Goal: Task Accomplishment & Management: Complete application form

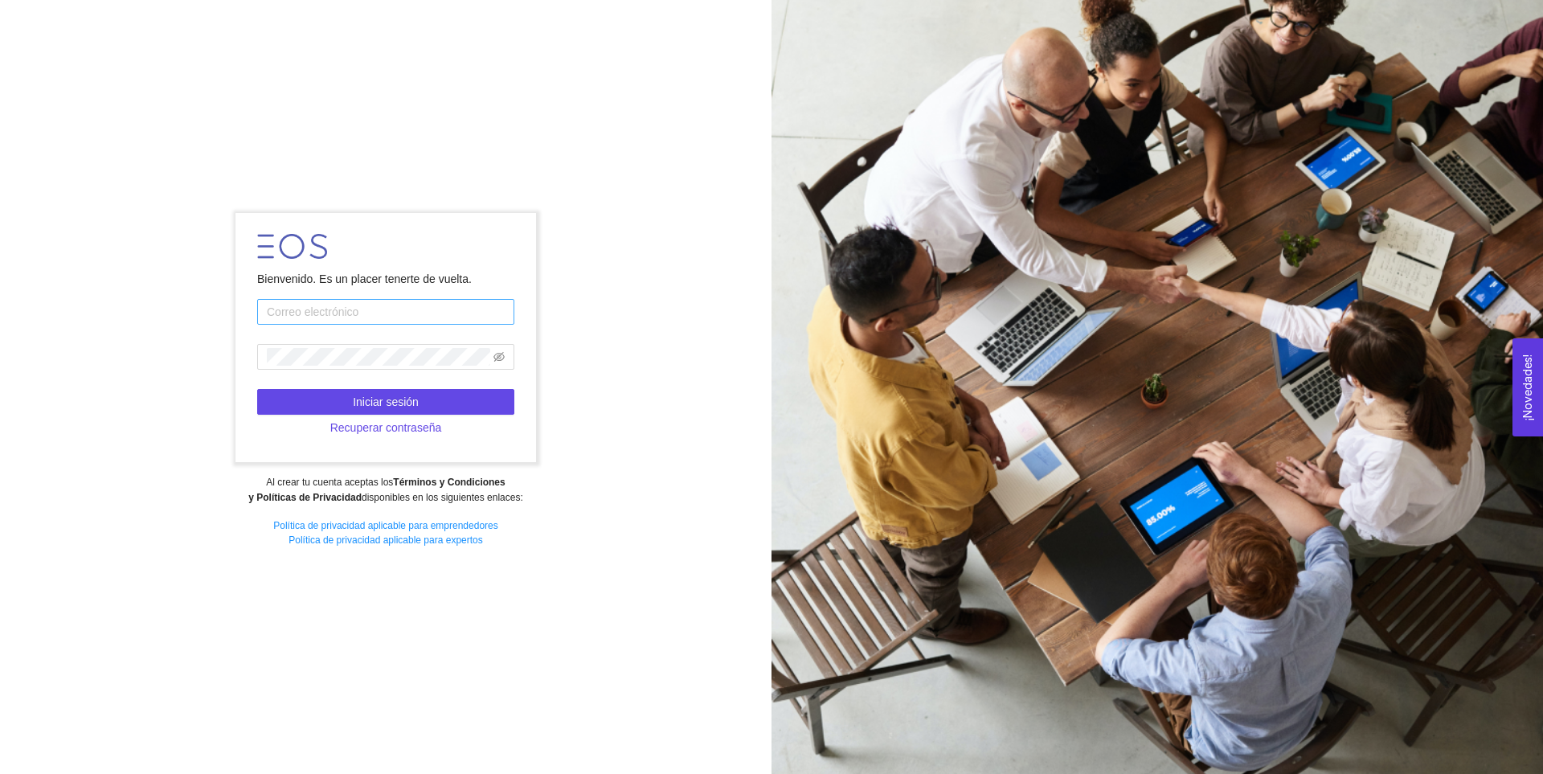
click at [471, 317] on input "text" at bounding box center [385, 312] width 257 height 26
type input "A00835810@tec.mx"
click at [468, 399] on button "Iniciar sesión" at bounding box center [385, 402] width 257 height 26
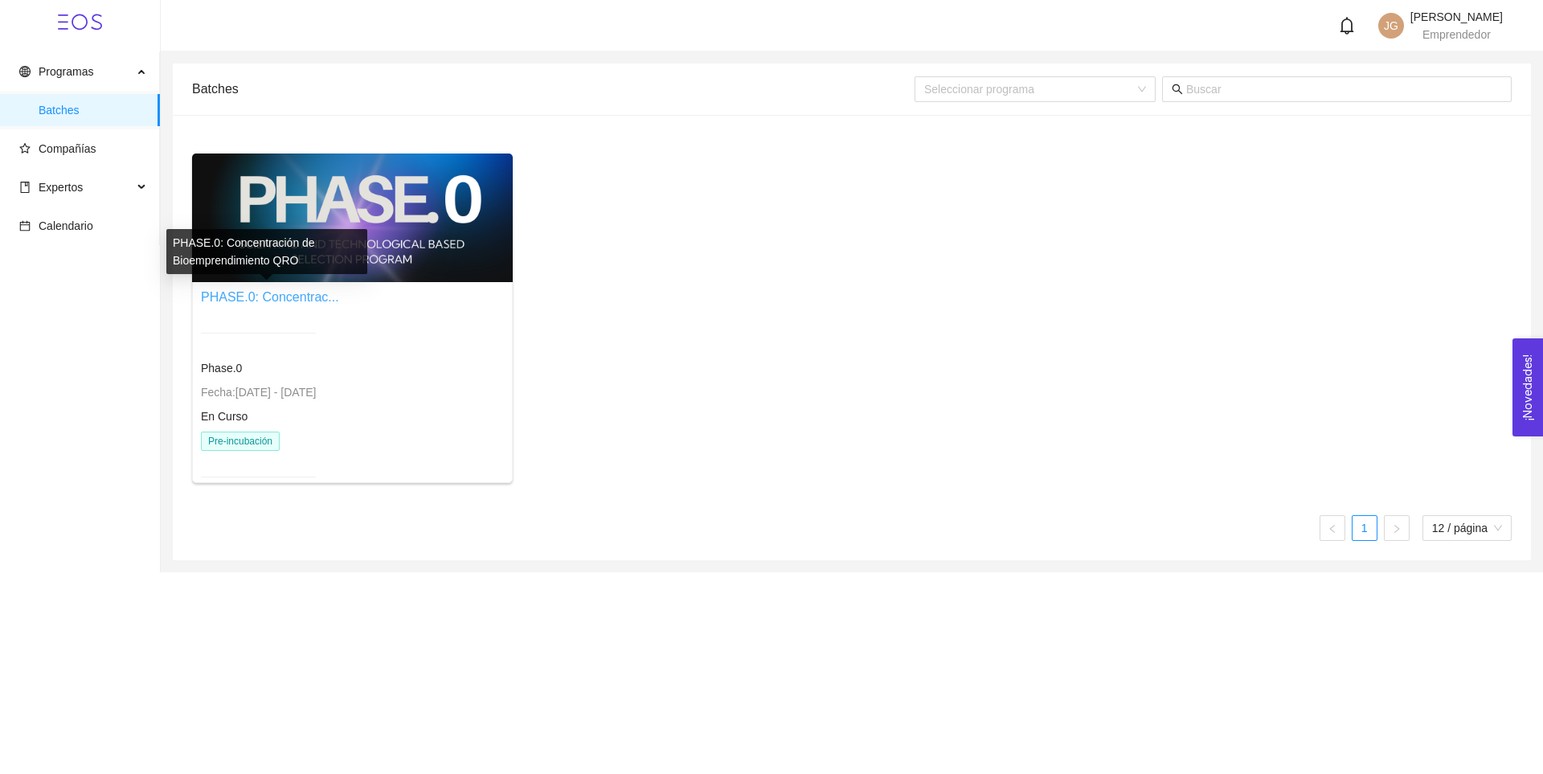
click at [285, 295] on link "PHASE.0: Concentrac..." at bounding box center [270, 297] width 138 height 14
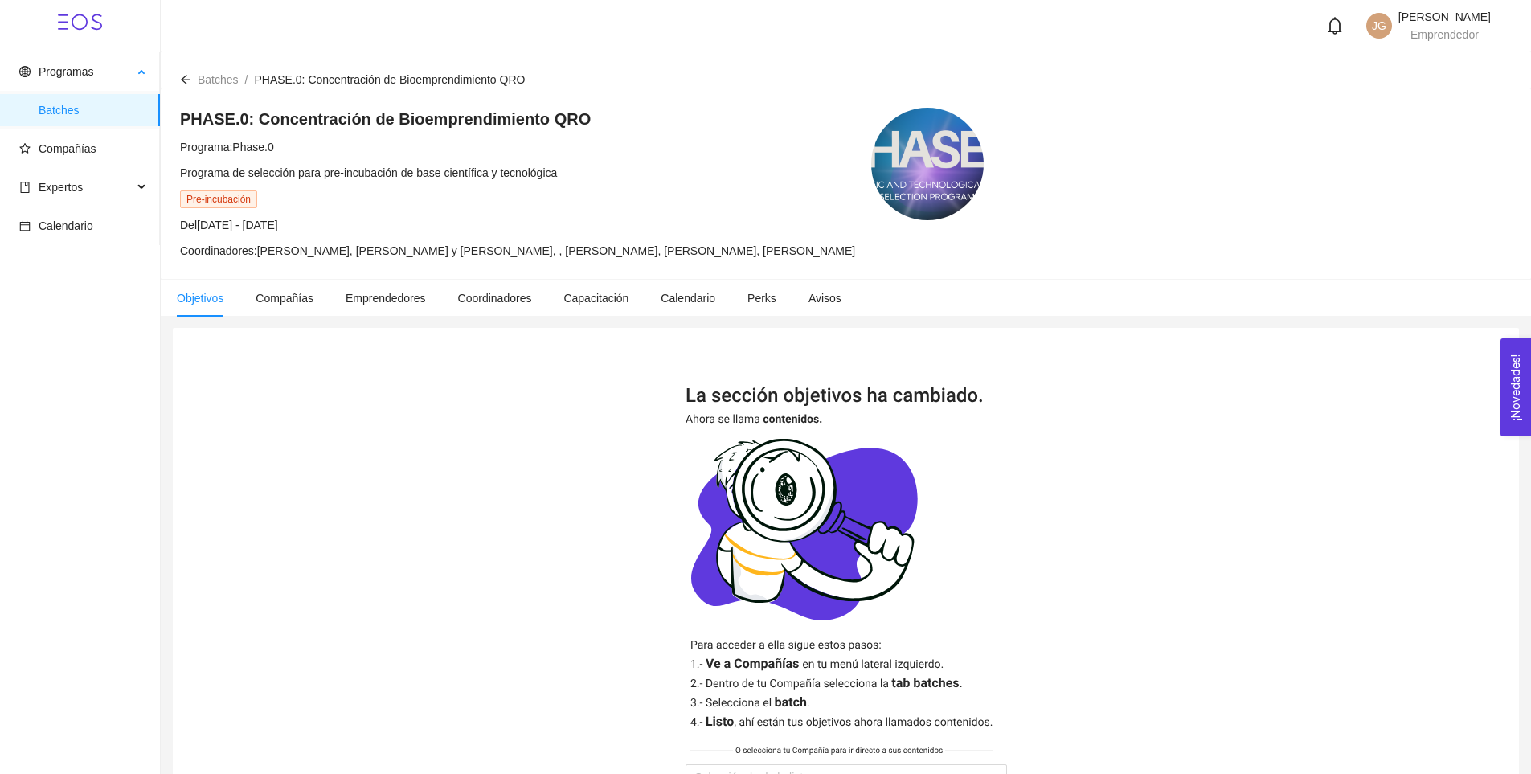
click at [92, 97] on span "Batches" at bounding box center [93, 110] width 108 height 32
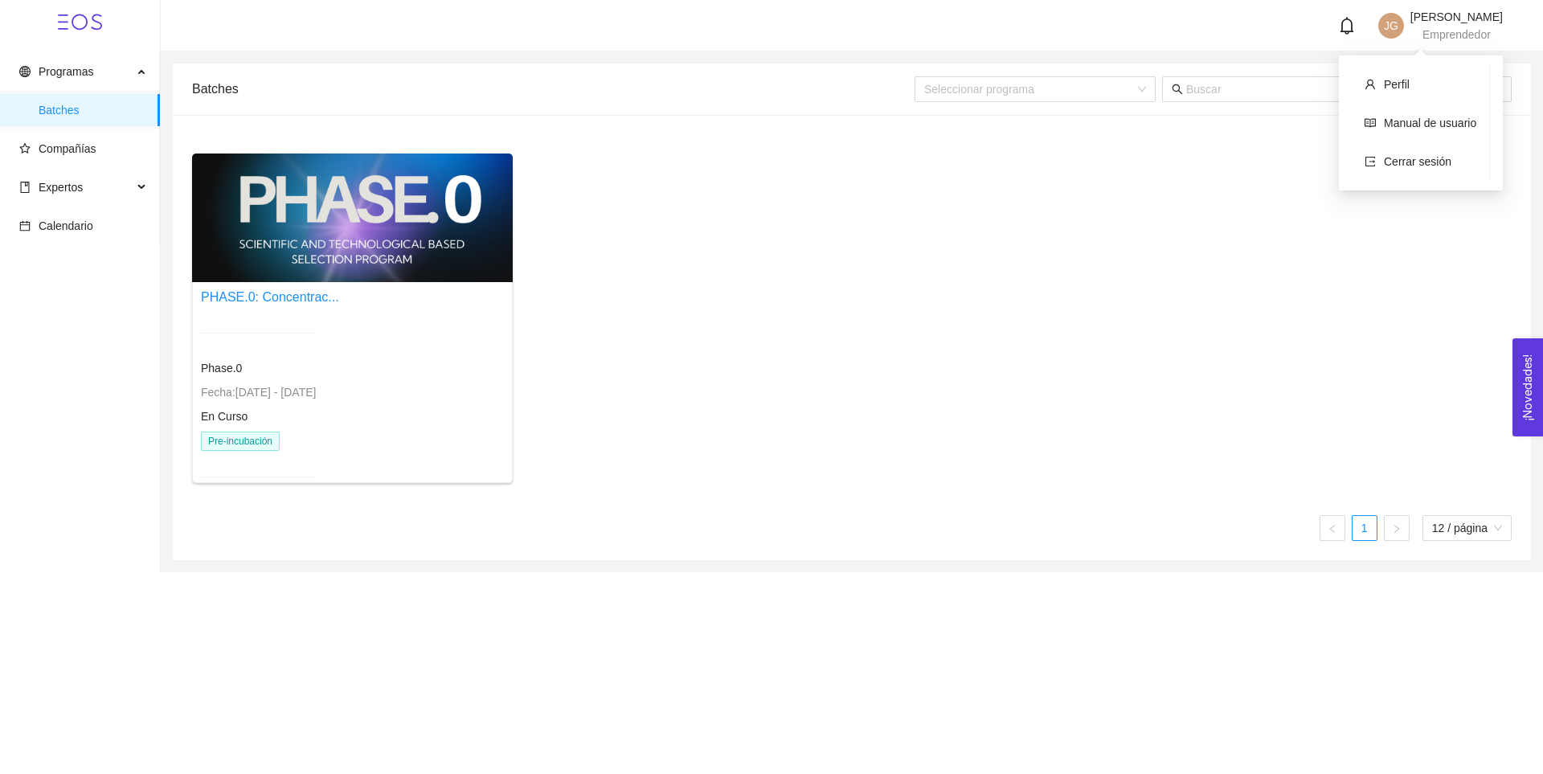
click at [1468, 31] on span "Emprendedor" at bounding box center [1456, 34] width 68 height 13
click at [1401, 78] on span "Perfil" at bounding box center [1397, 84] width 26 height 13
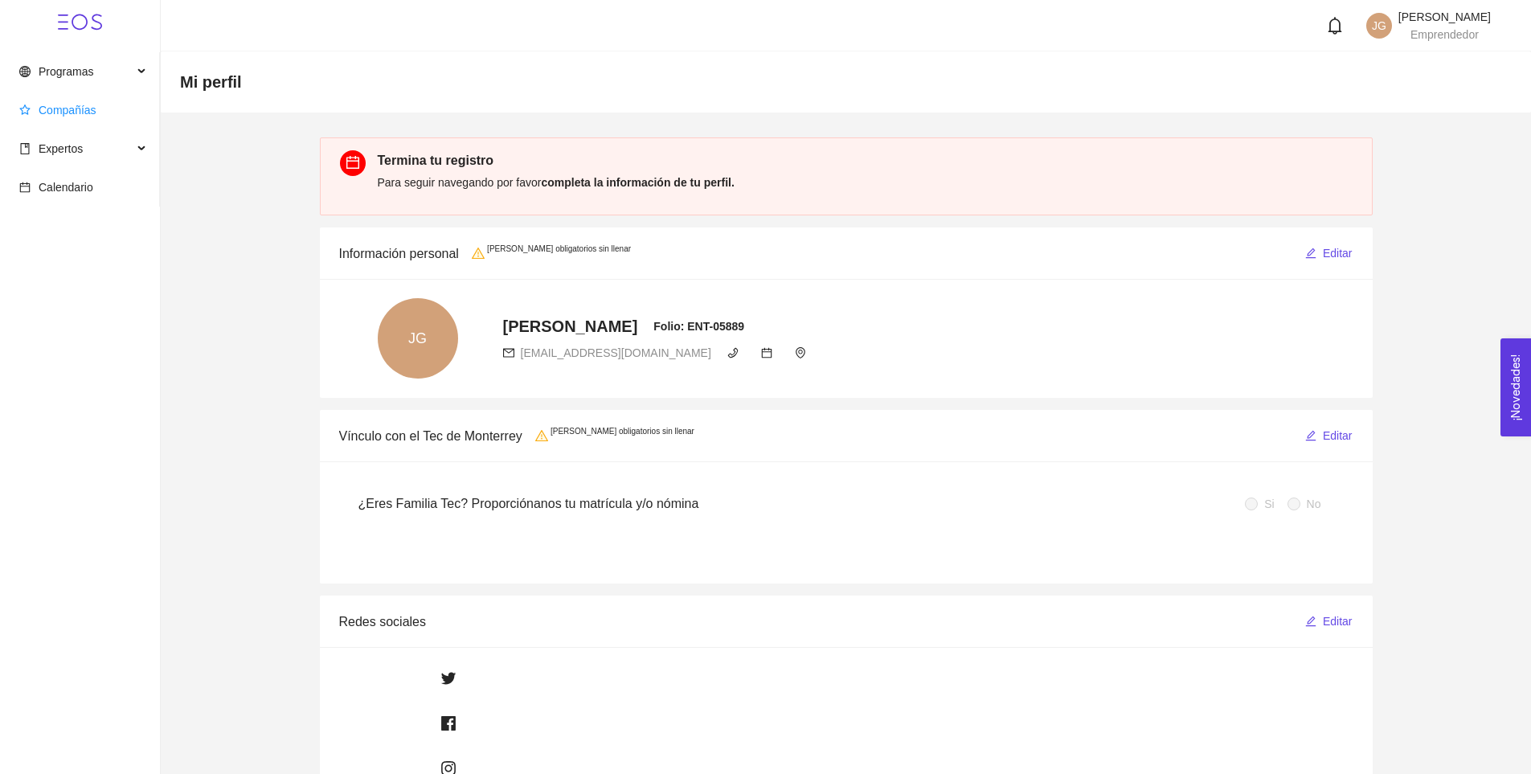
click at [106, 116] on span "Compañías" at bounding box center [83, 110] width 128 height 32
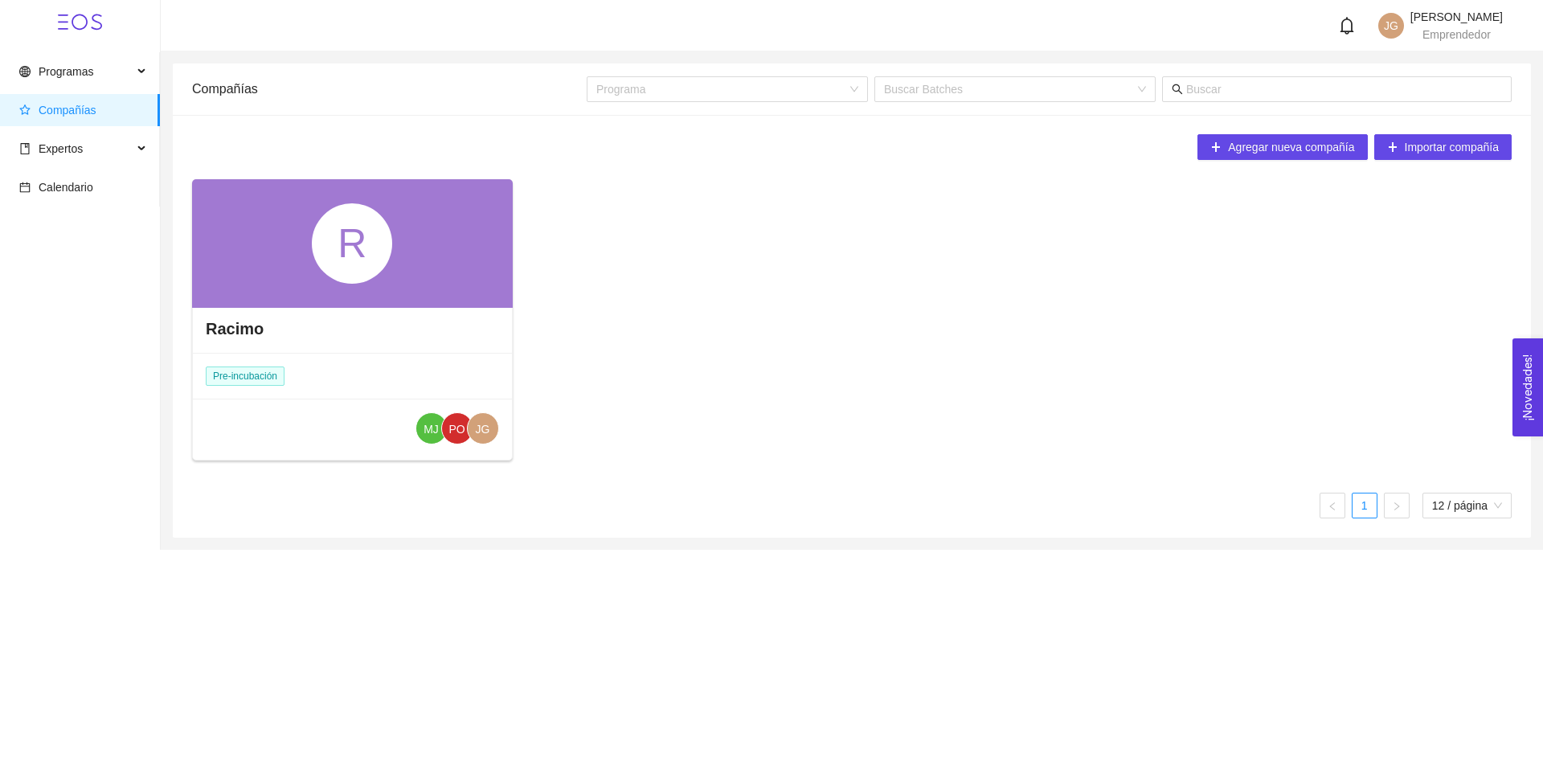
click at [289, 340] on div "Racimo" at bounding box center [352, 329] width 319 height 48
click at [243, 329] on h4 "Racimo" at bounding box center [235, 328] width 58 height 22
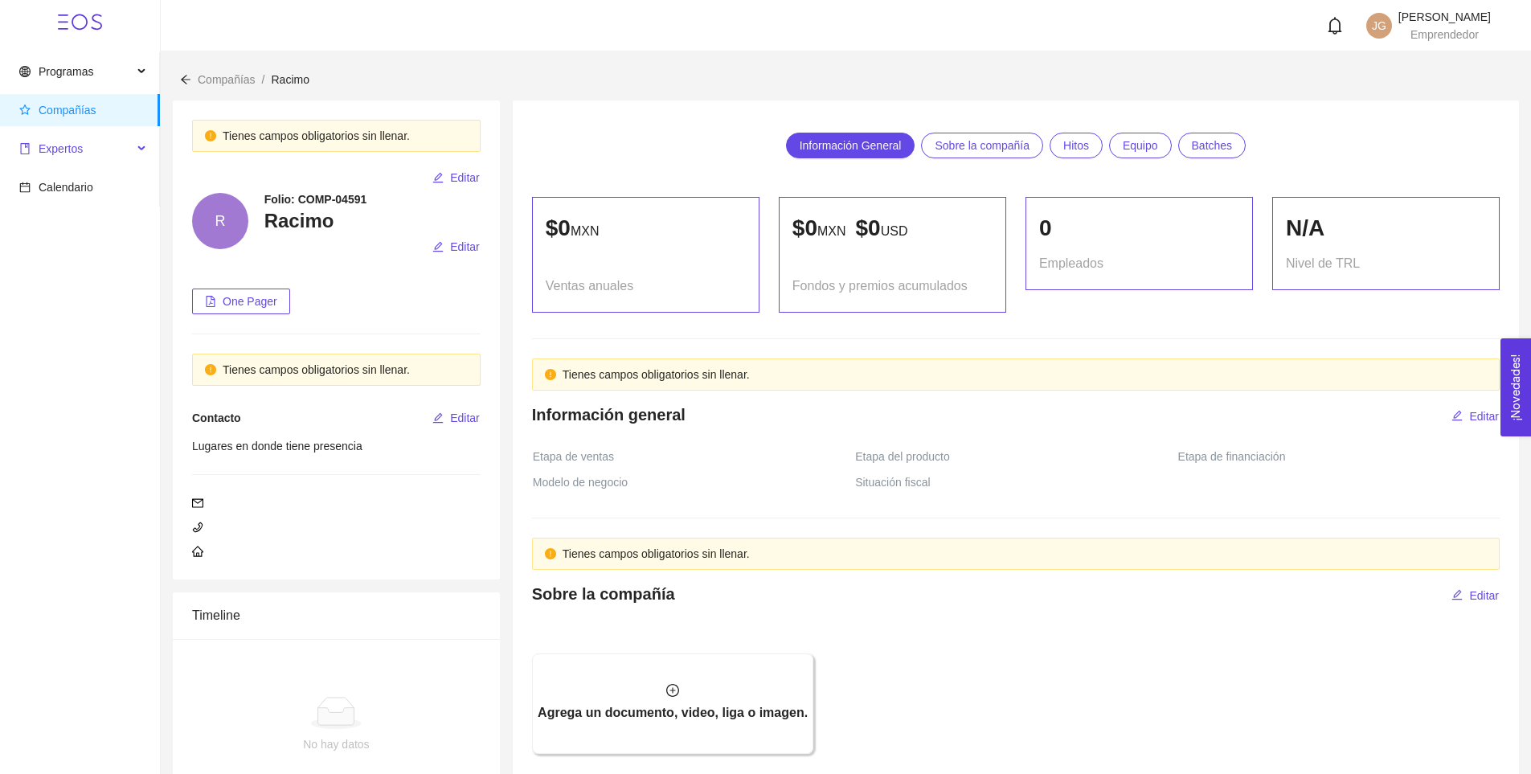
click at [133, 149] on div "Expertos" at bounding box center [80, 149] width 160 height 32
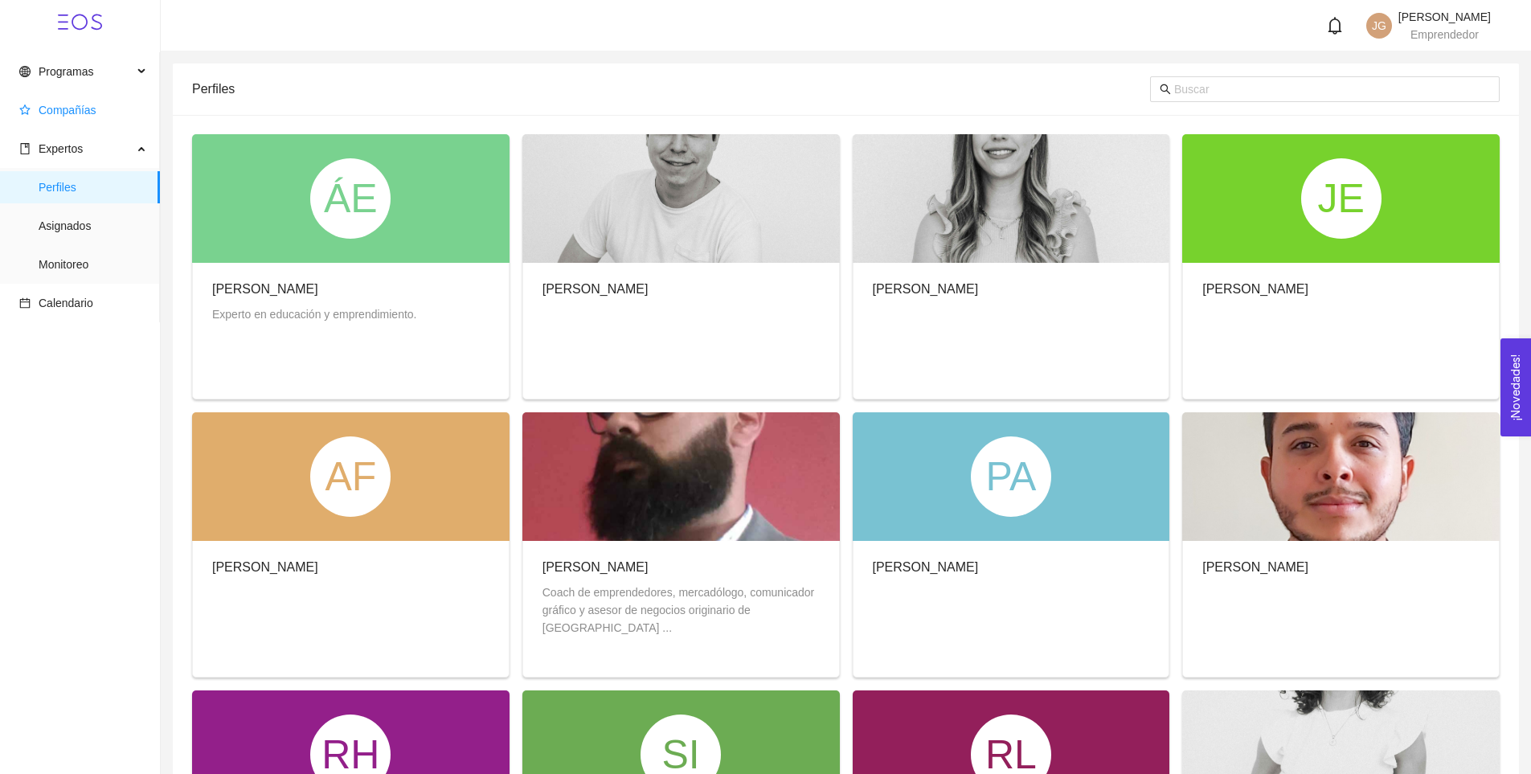
click at [67, 104] on span "Compañías" at bounding box center [68, 110] width 58 height 13
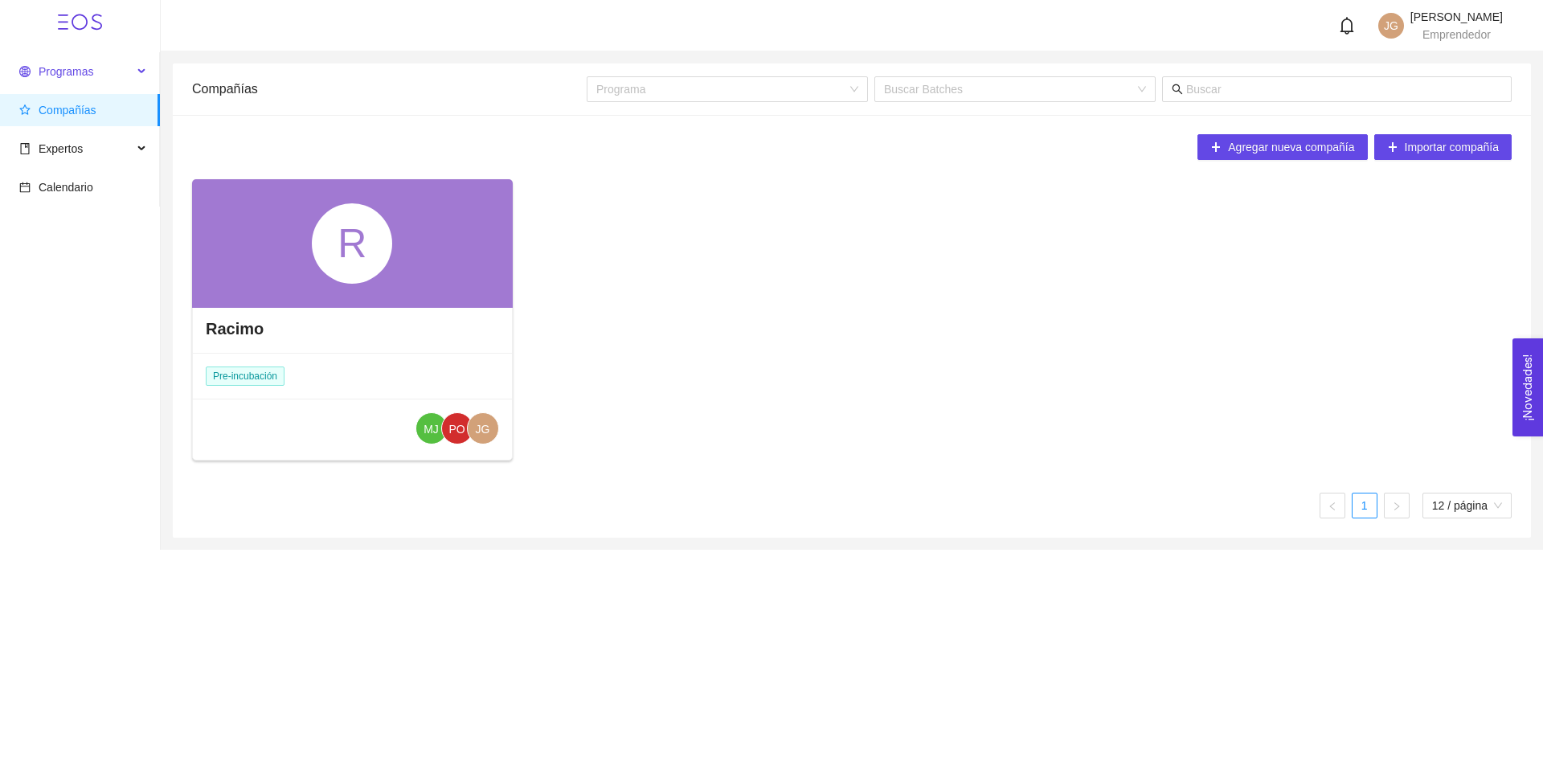
click at [138, 72] on div "Programas" at bounding box center [80, 71] width 160 height 32
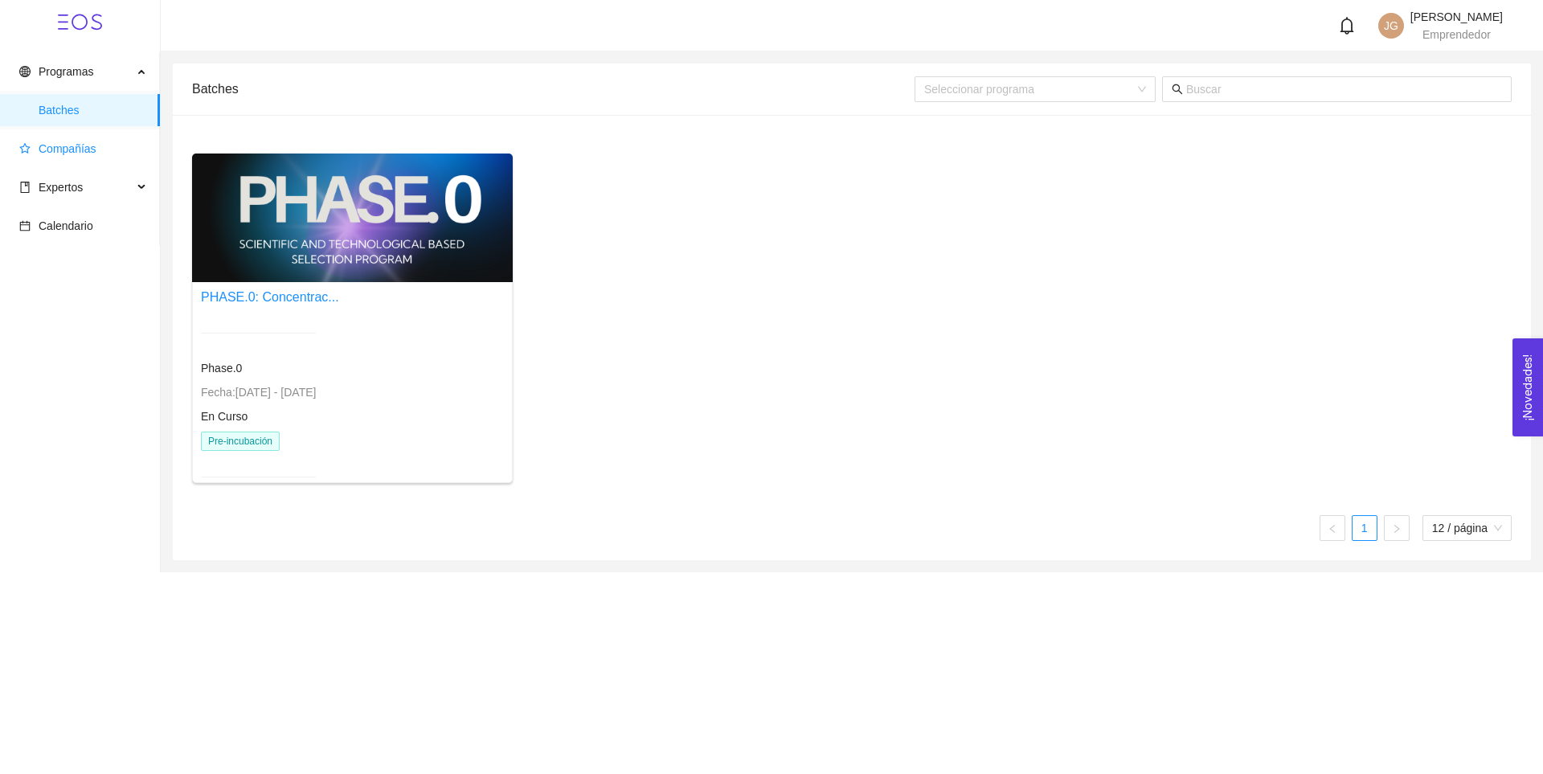
click at [84, 138] on span "Compañías" at bounding box center [83, 149] width 128 height 32
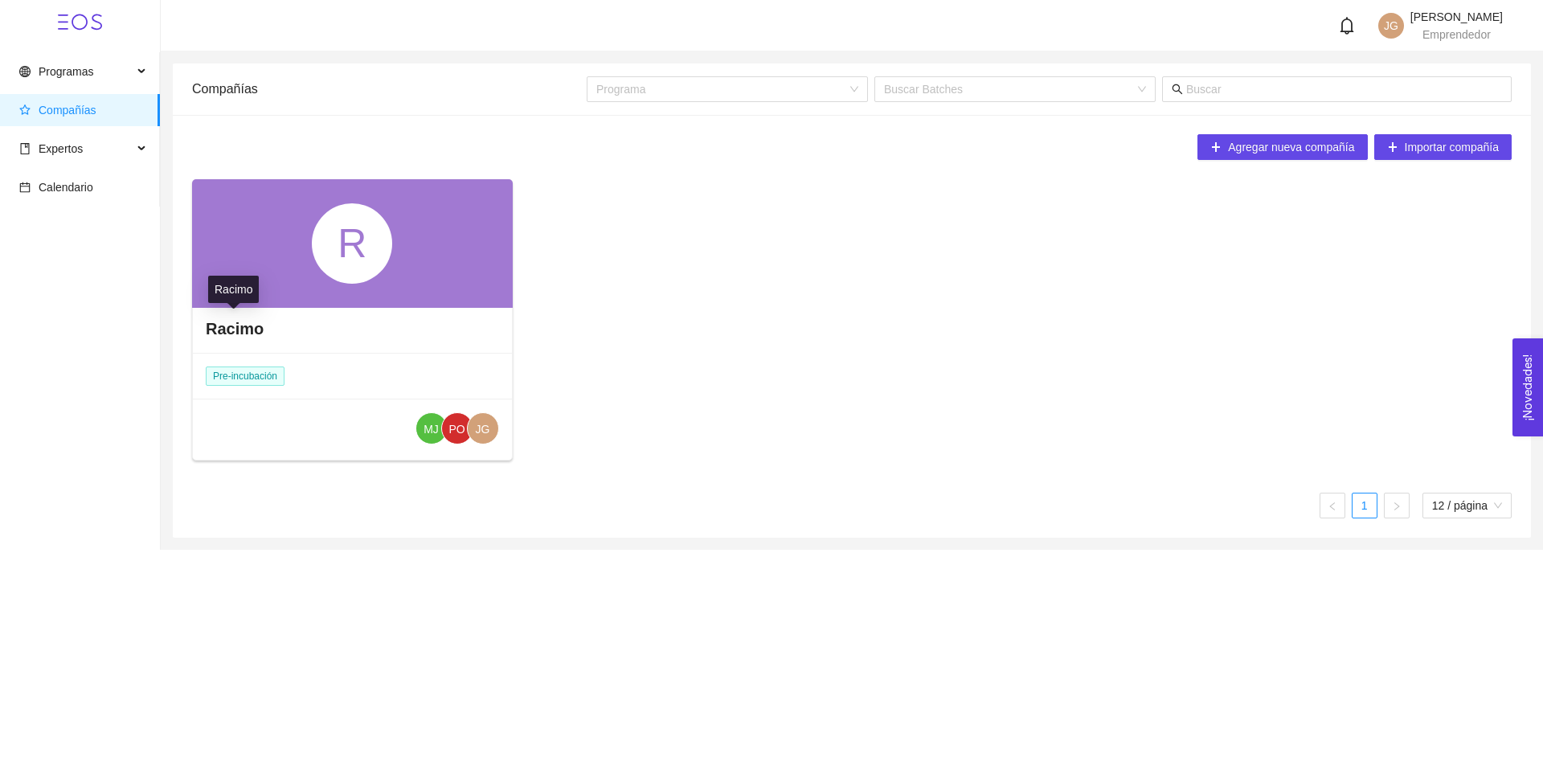
click at [226, 320] on h4 "Racimo" at bounding box center [235, 328] width 58 height 22
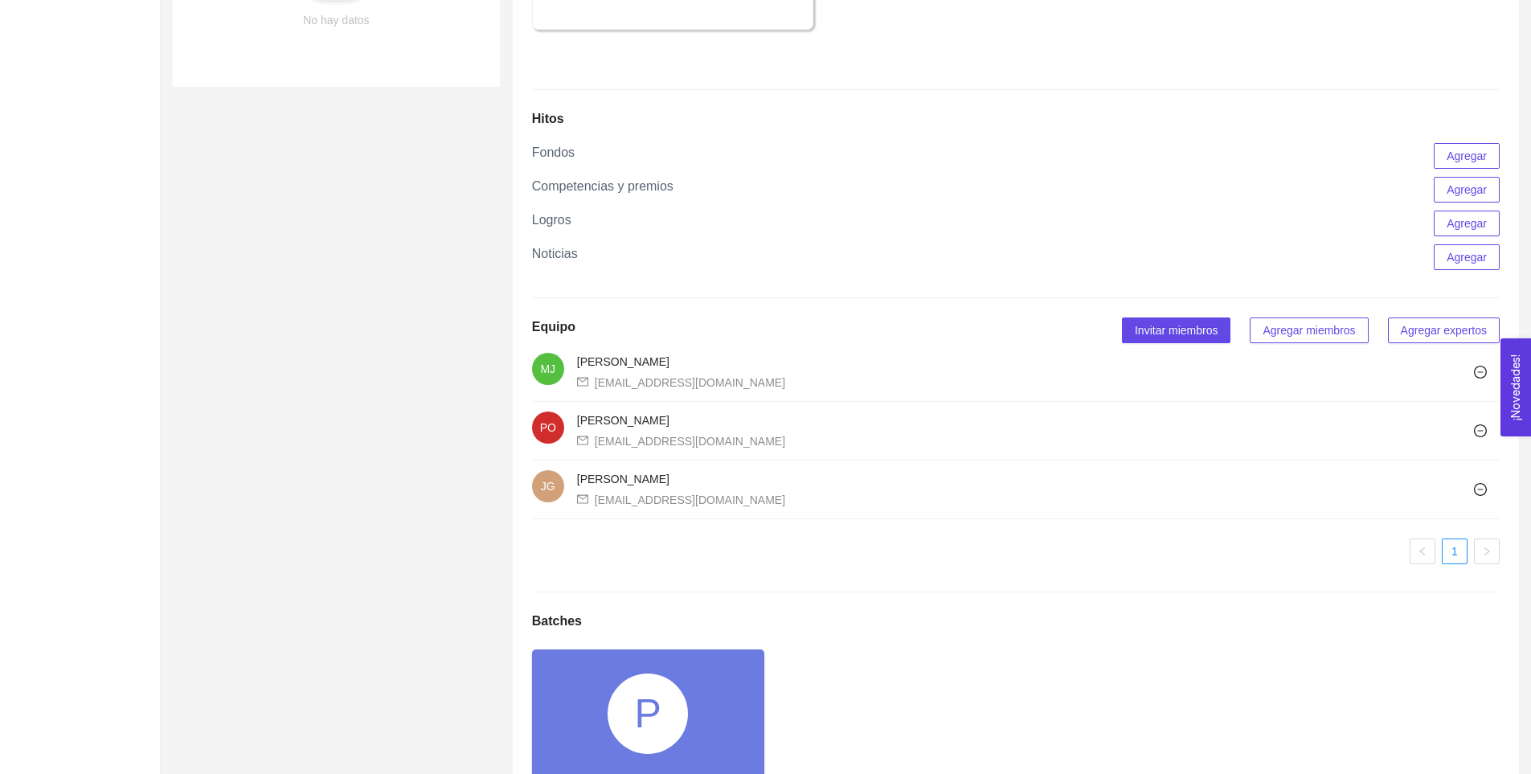
scroll to position [973, 0]
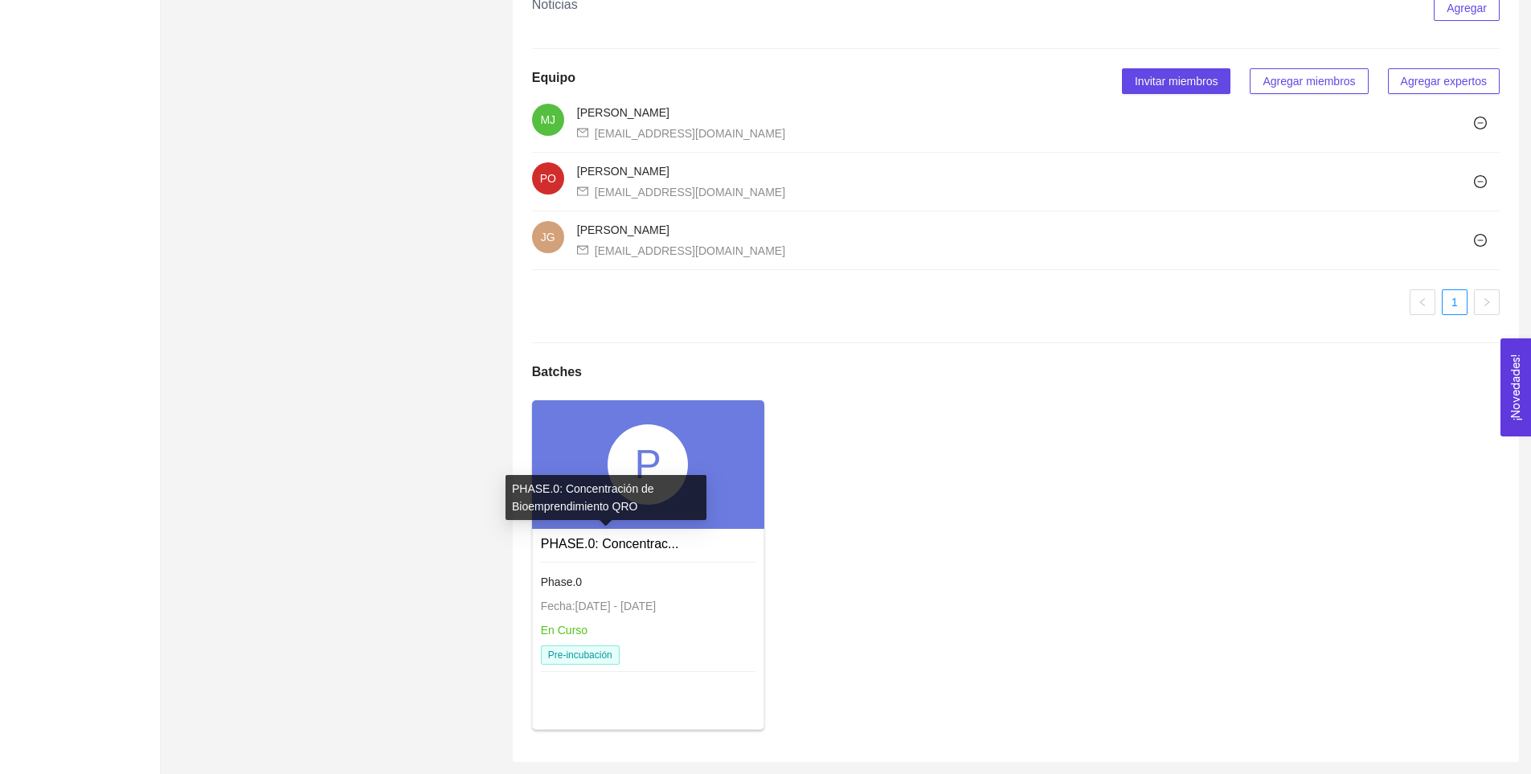
click at [605, 546] on link "PHASE.0: Concentrac..." at bounding box center [610, 544] width 138 height 14
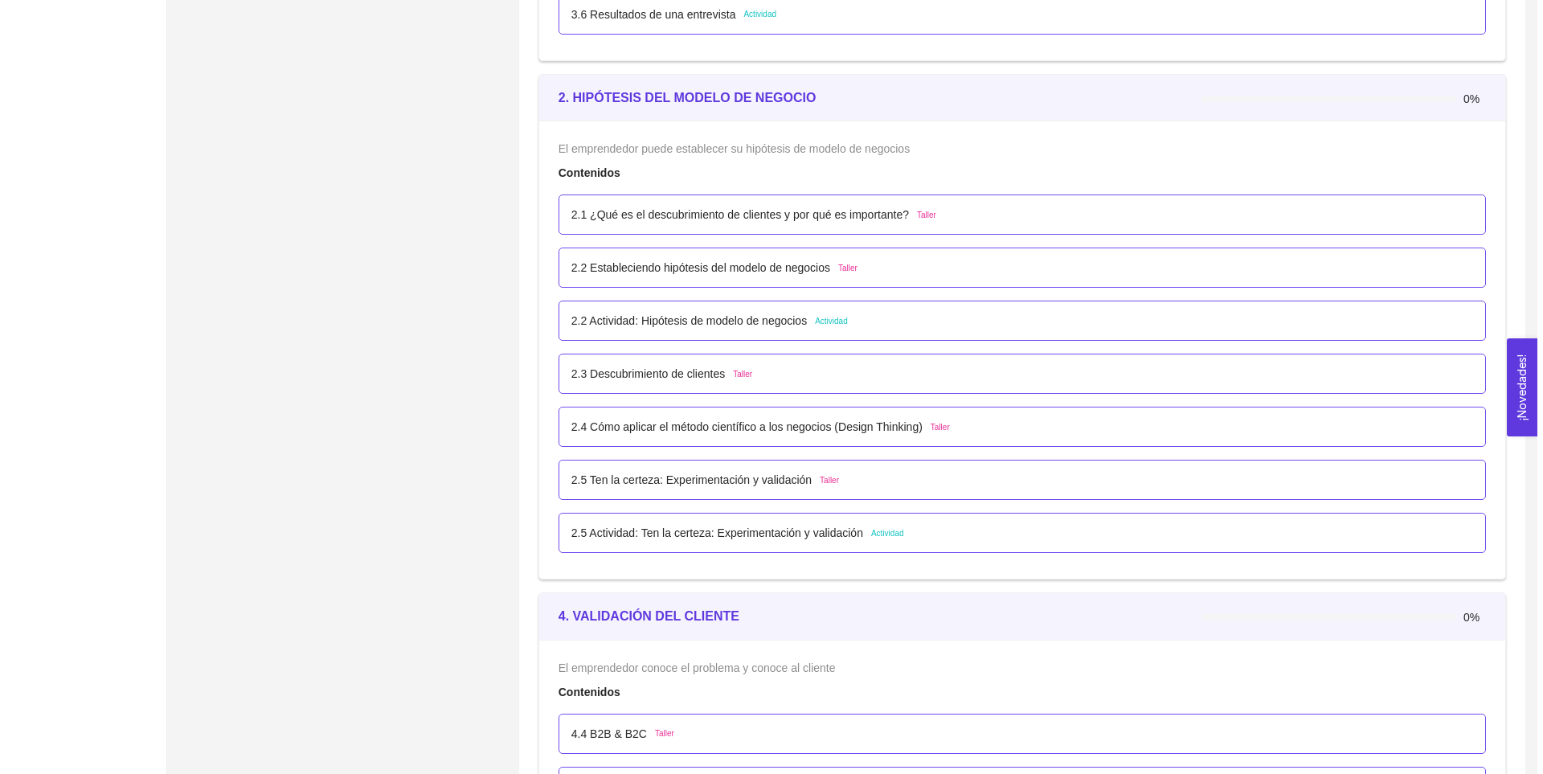
scroll to position [2037, 0]
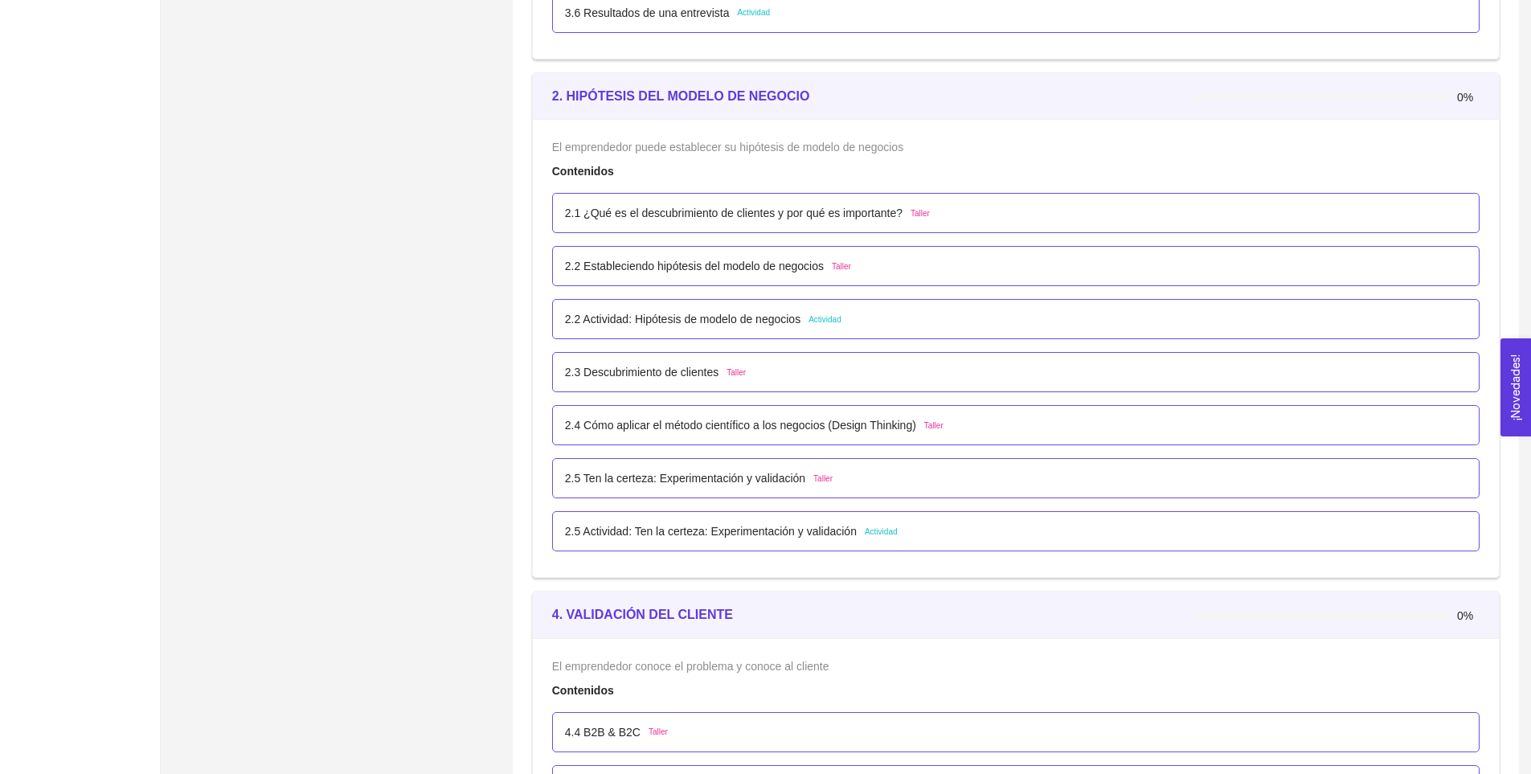
click at [919, 211] on span "Taller" at bounding box center [919, 213] width 19 height 13
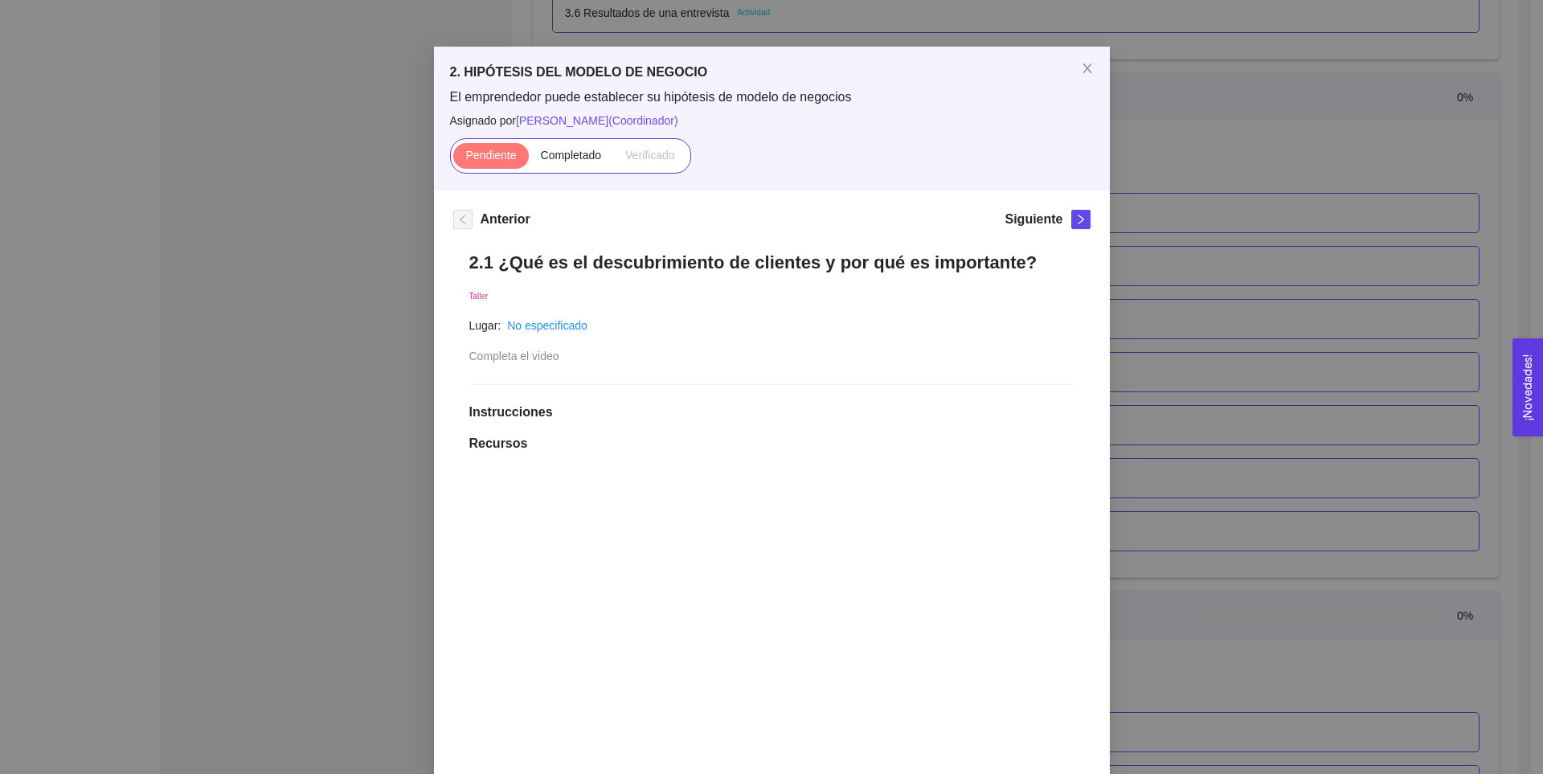
scroll to position [0, 0]
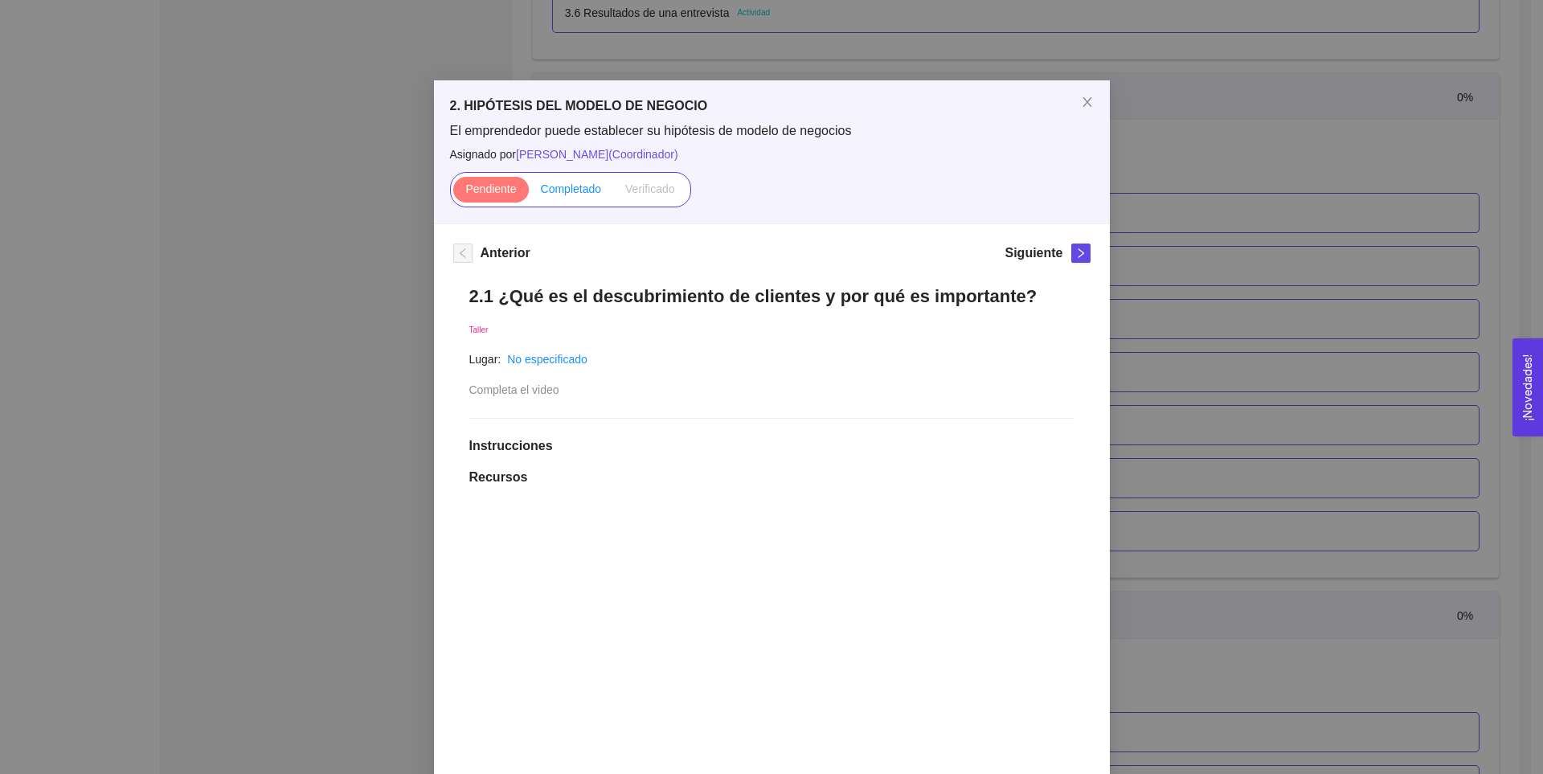
click at [566, 195] on span "Completado" at bounding box center [571, 188] width 61 height 13
click at [529, 193] on input "Completado" at bounding box center [529, 193] width 0 height 0
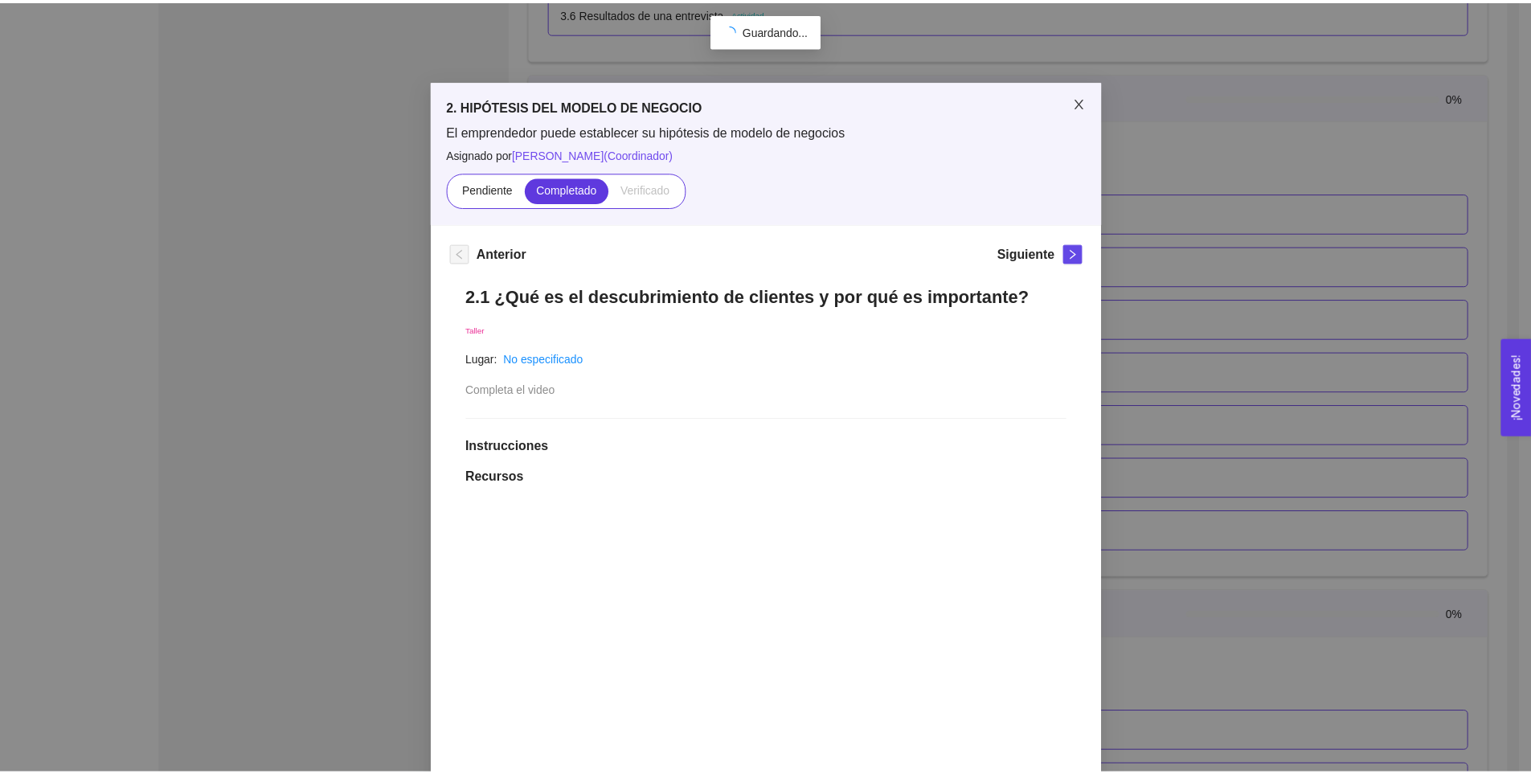
scroll to position [11, 0]
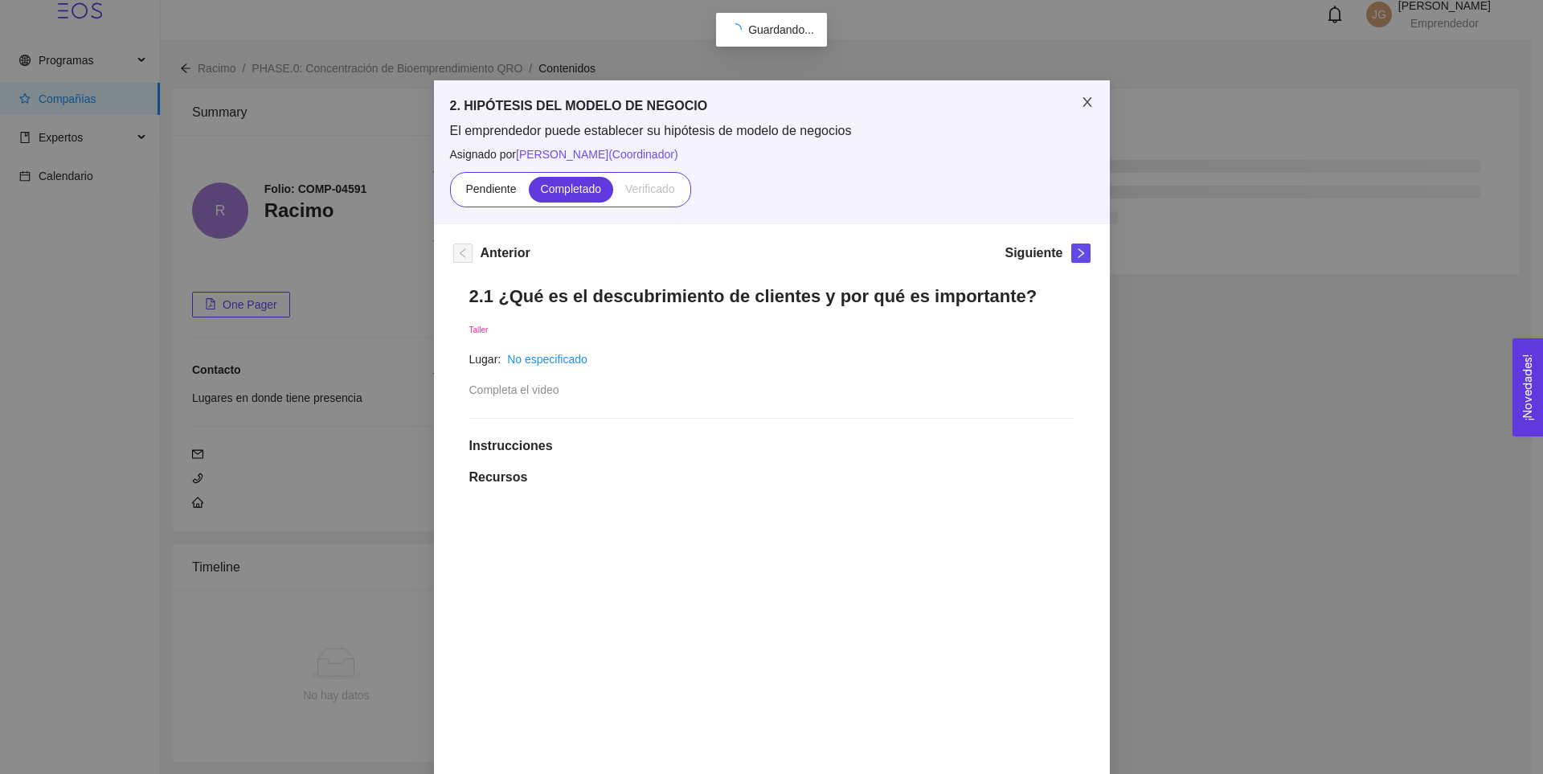
click at [1088, 96] on span "Close" at bounding box center [1087, 102] width 45 height 45
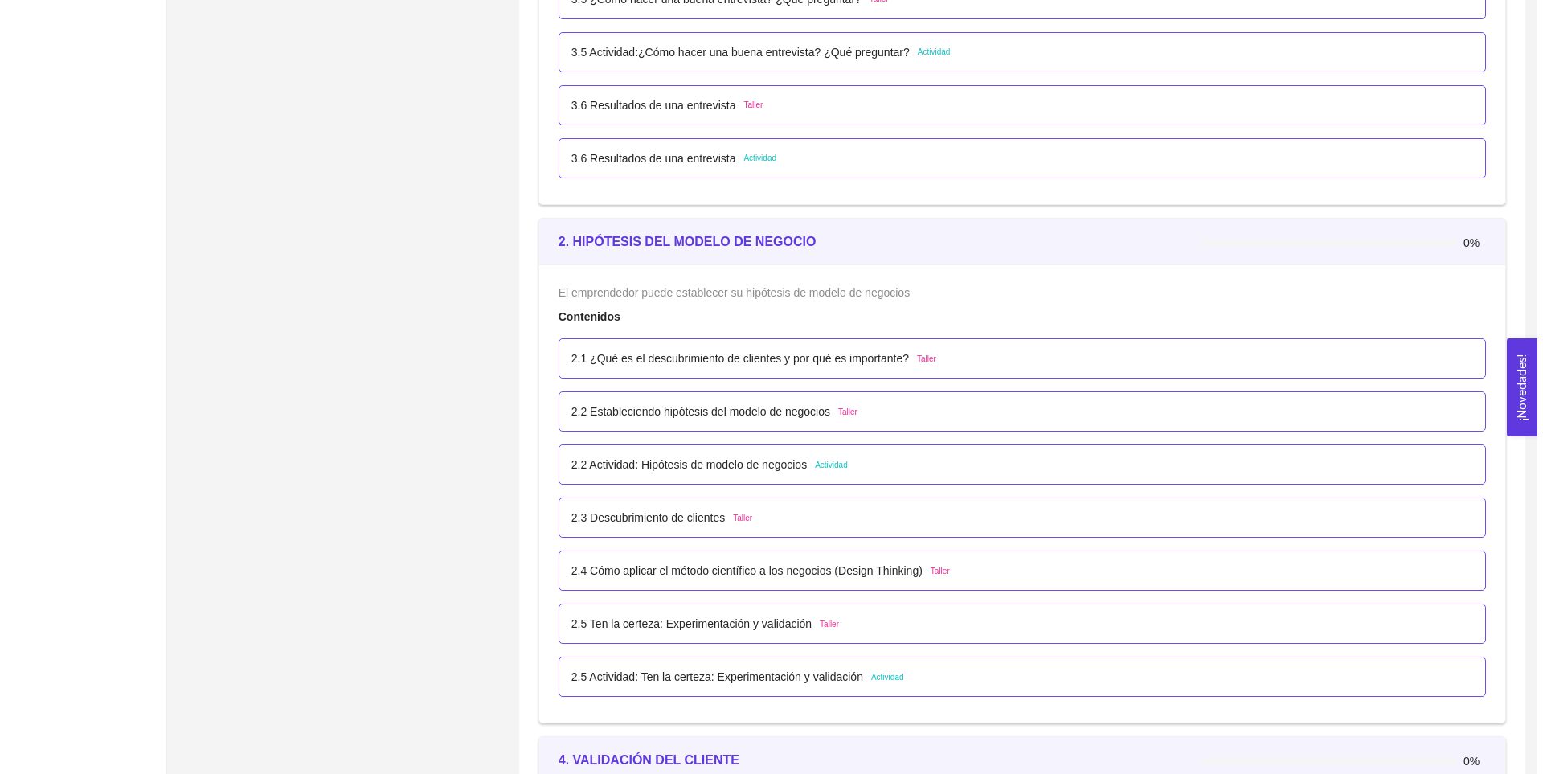
scroll to position [1893, 0]
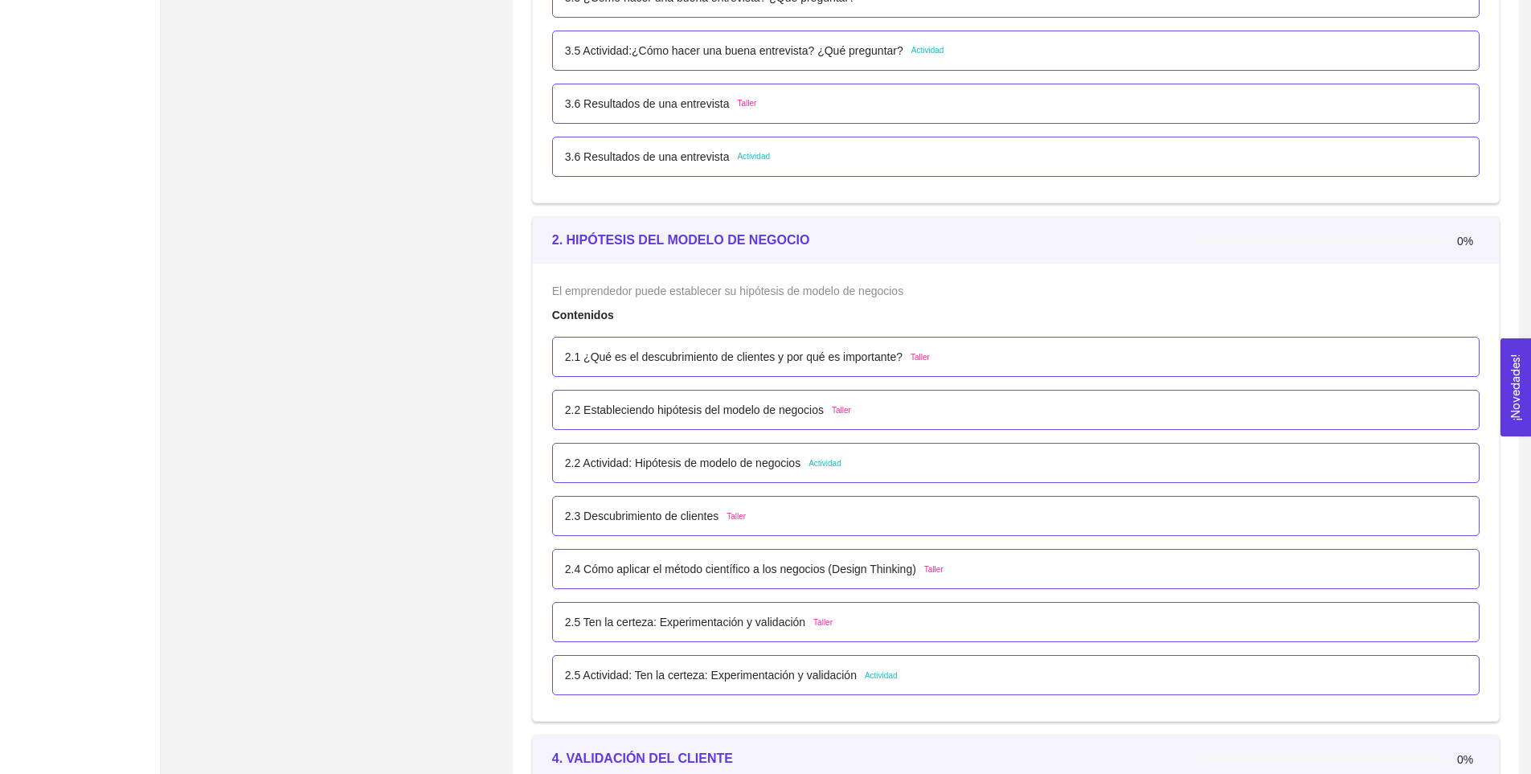
click at [789, 411] on p "2.2 Estableciendo hipótesis del modelo de negocios" at bounding box center [694, 410] width 259 height 18
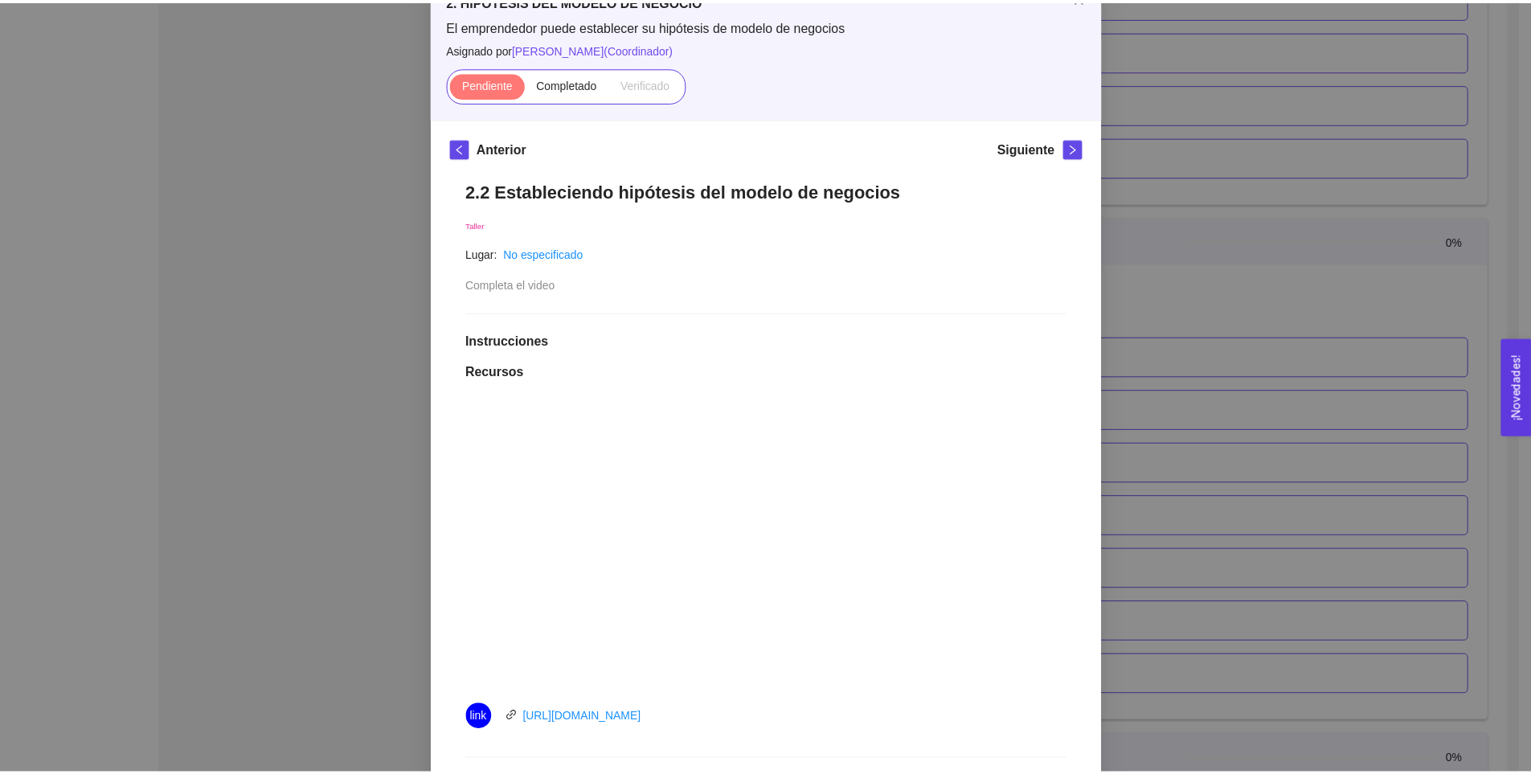
scroll to position [51, 0]
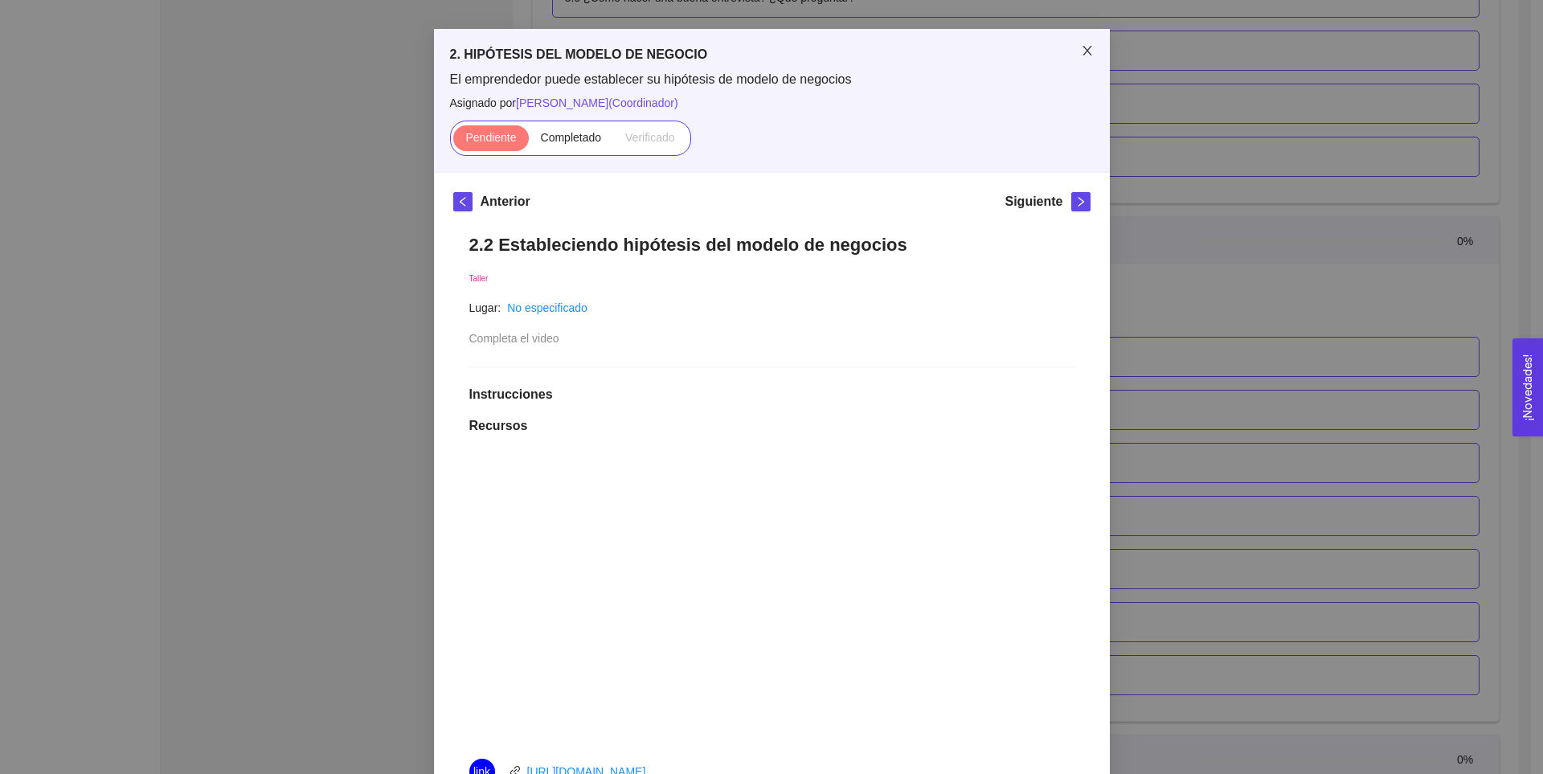
click at [1082, 47] on icon "close" at bounding box center [1087, 50] width 13 height 13
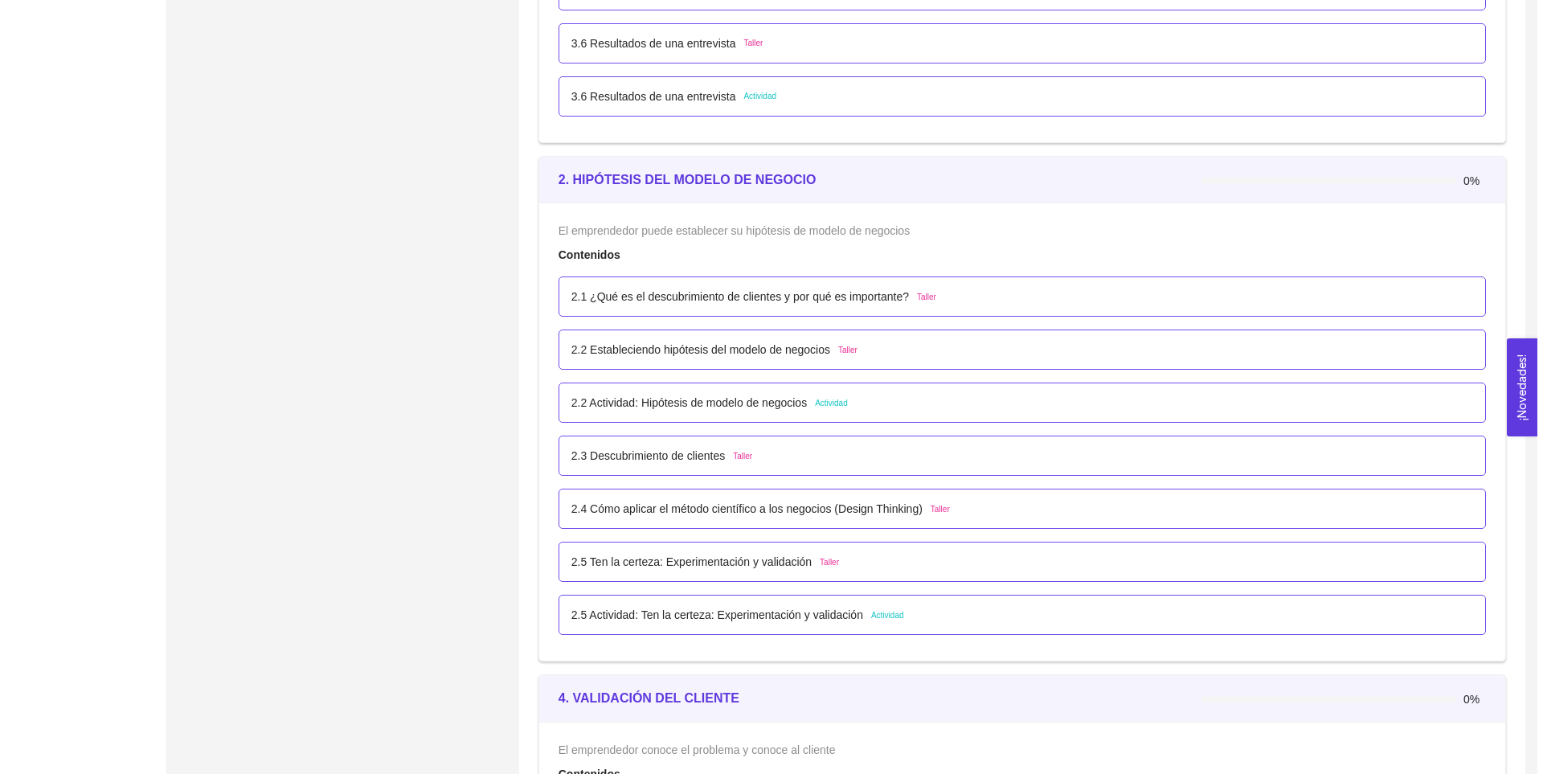
scroll to position [1958, 0]
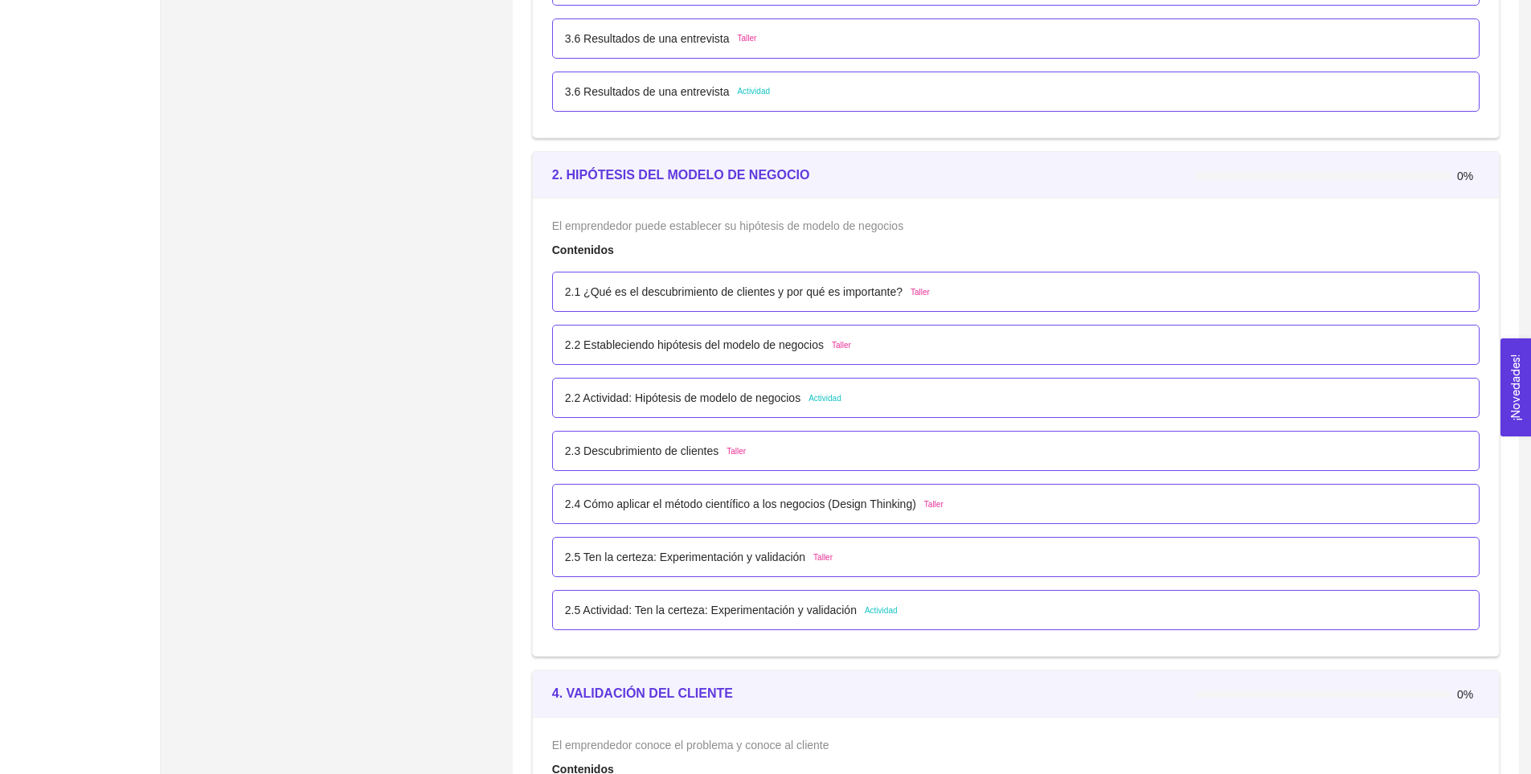
click at [797, 343] on p "2.2 Estableciendo hipótesis del modelo de negocios" at bounding box center [694, 345] width 259 height 18
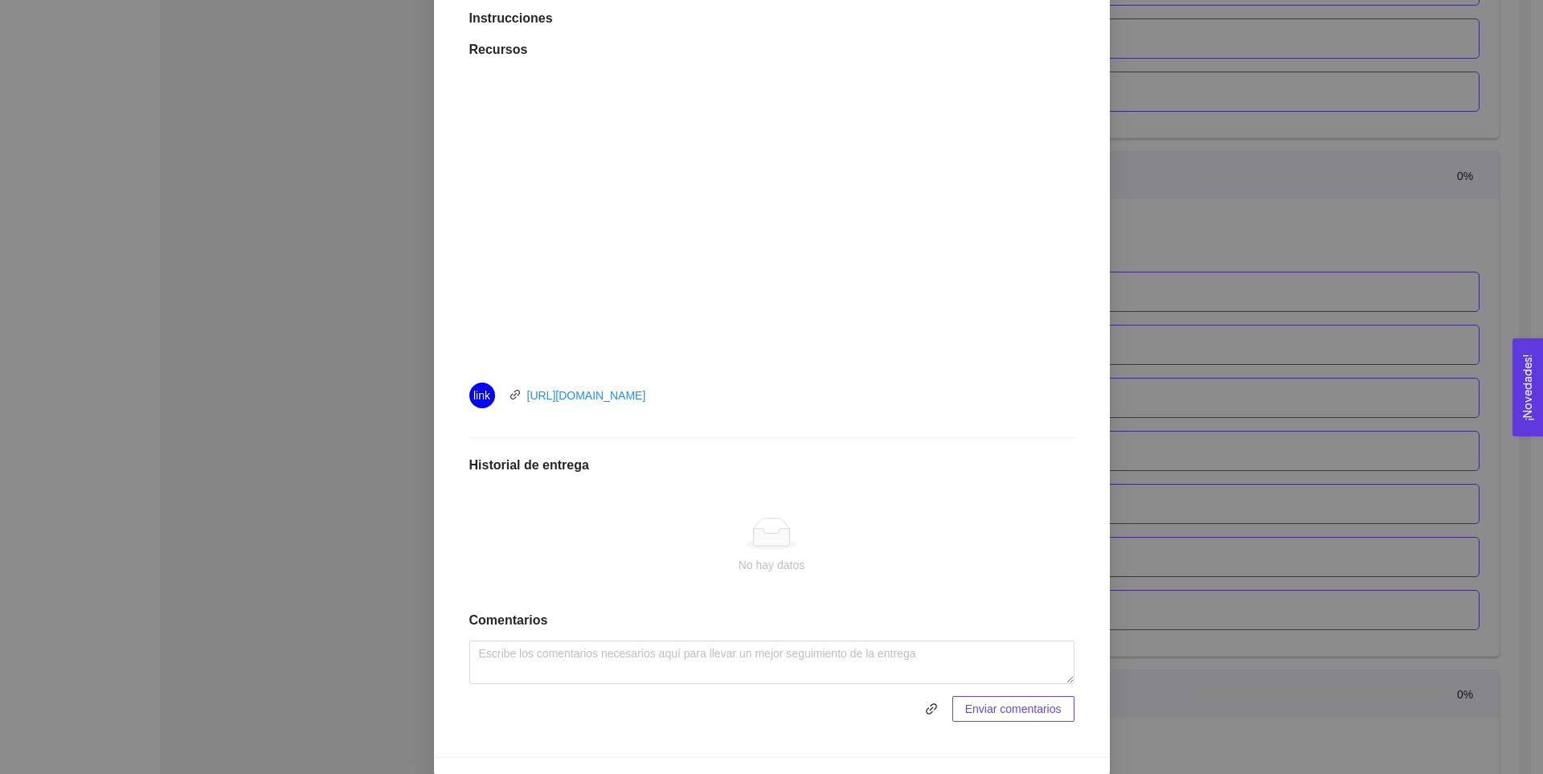
scroll to position [0, 0]
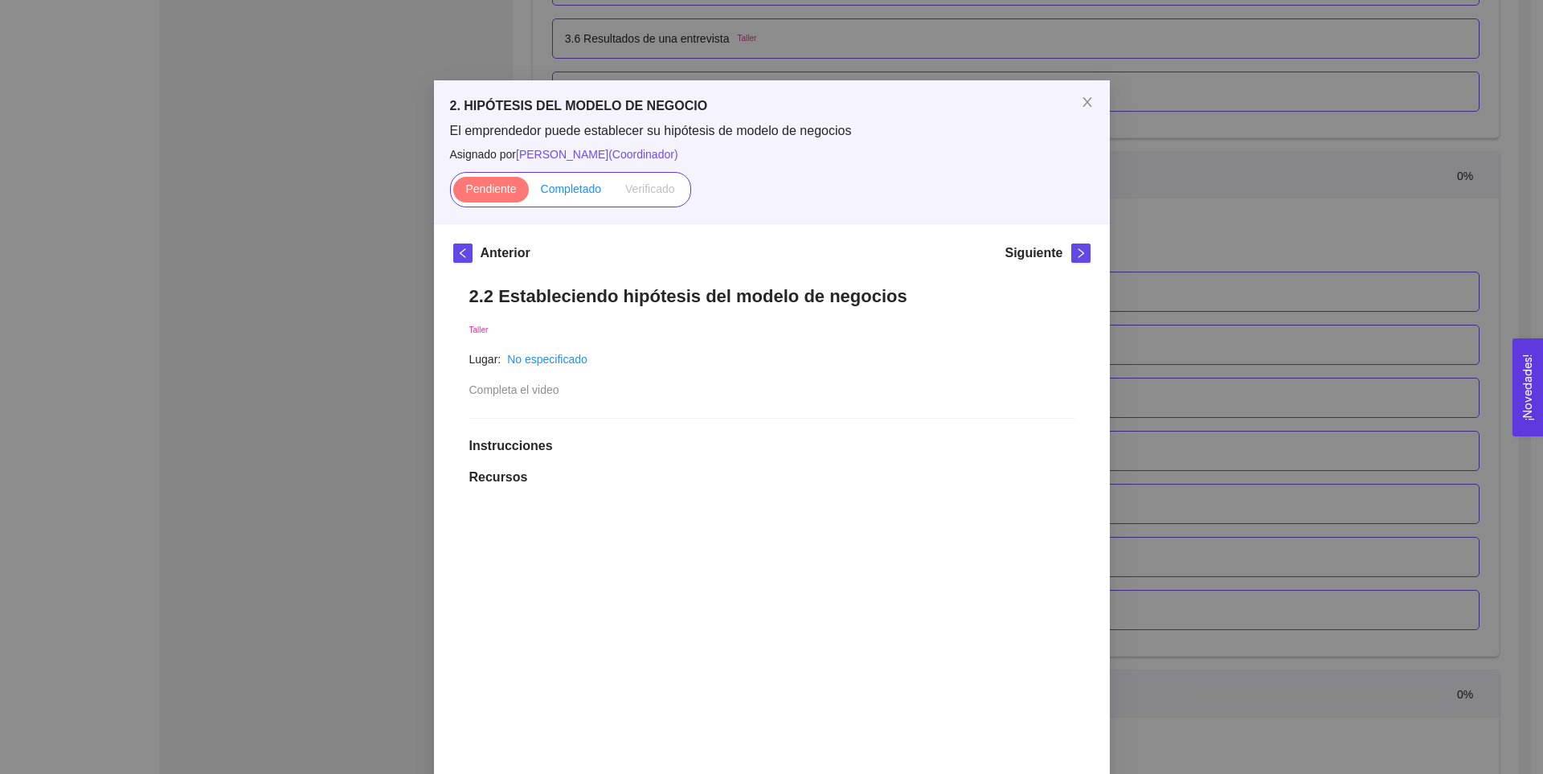
click at [579, 189] on span "Completado" at bounding box center [571, 188] width 61 height 13
click at [529, 193] on input "Completado" at bounding box center [529, 193] width 0 height 0
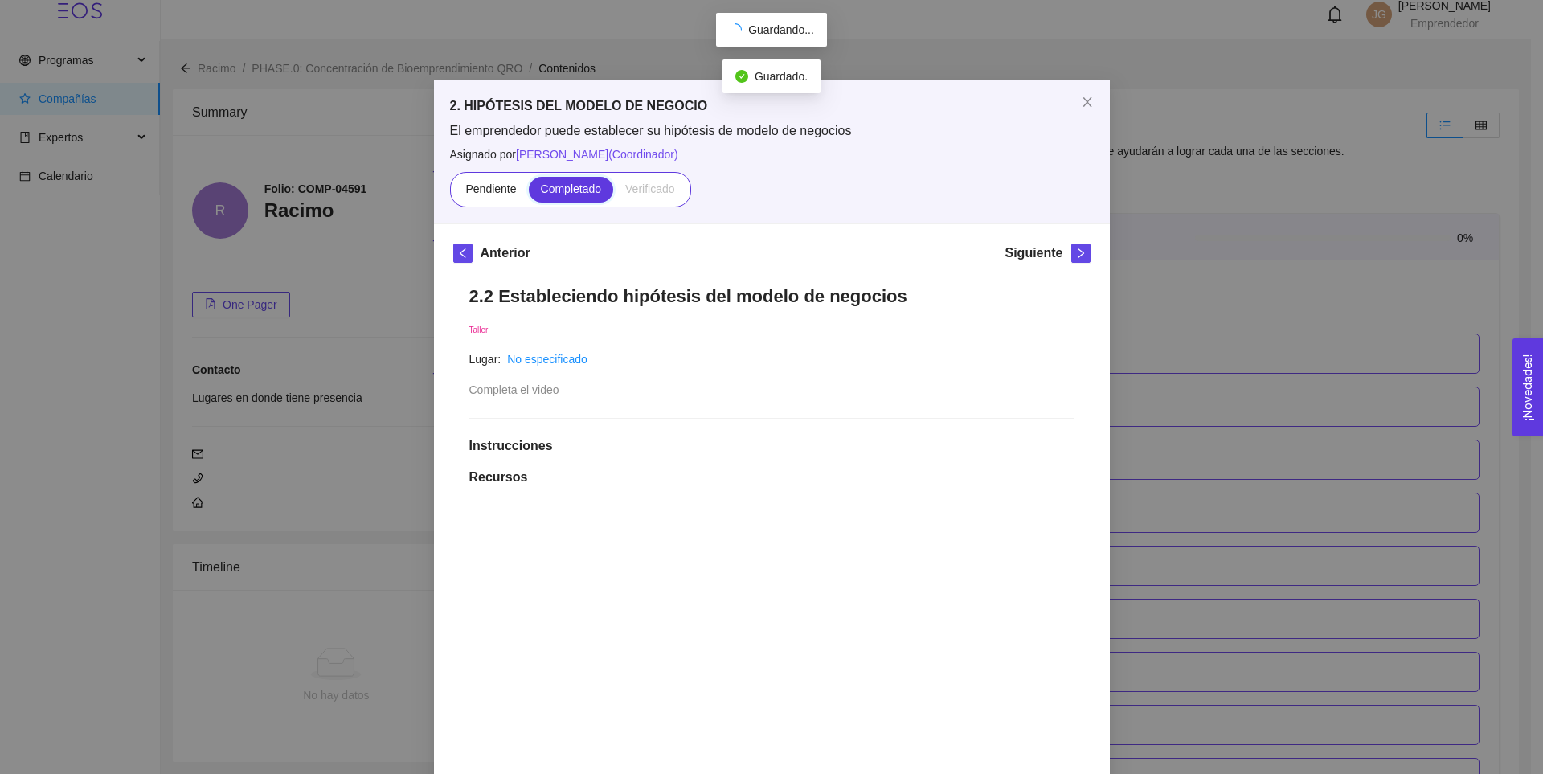
scroll to position [1958, 0]
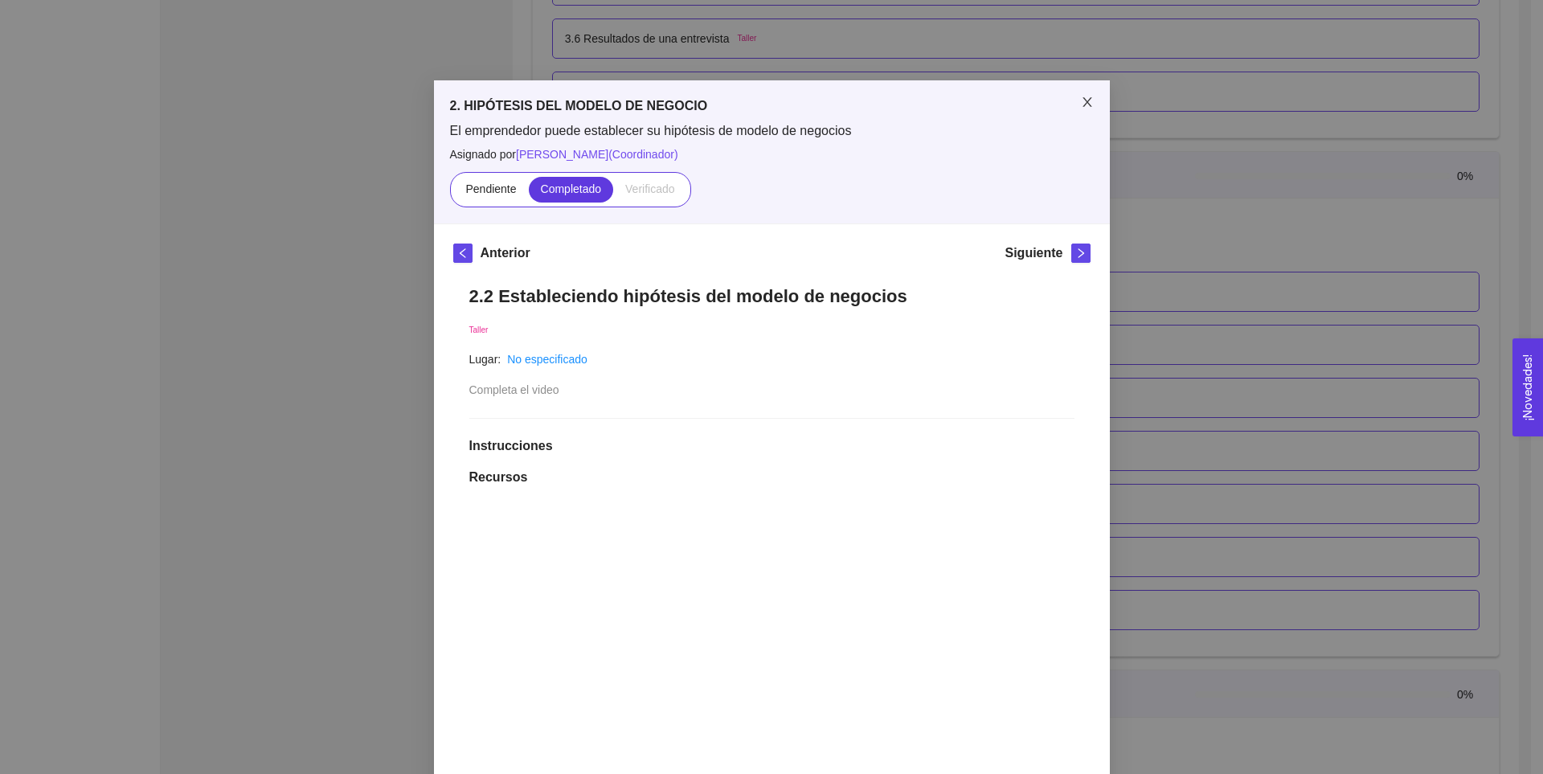
click at [1081, 95] on span "Close" at bounding box center [1087, 102] width 45 height 45
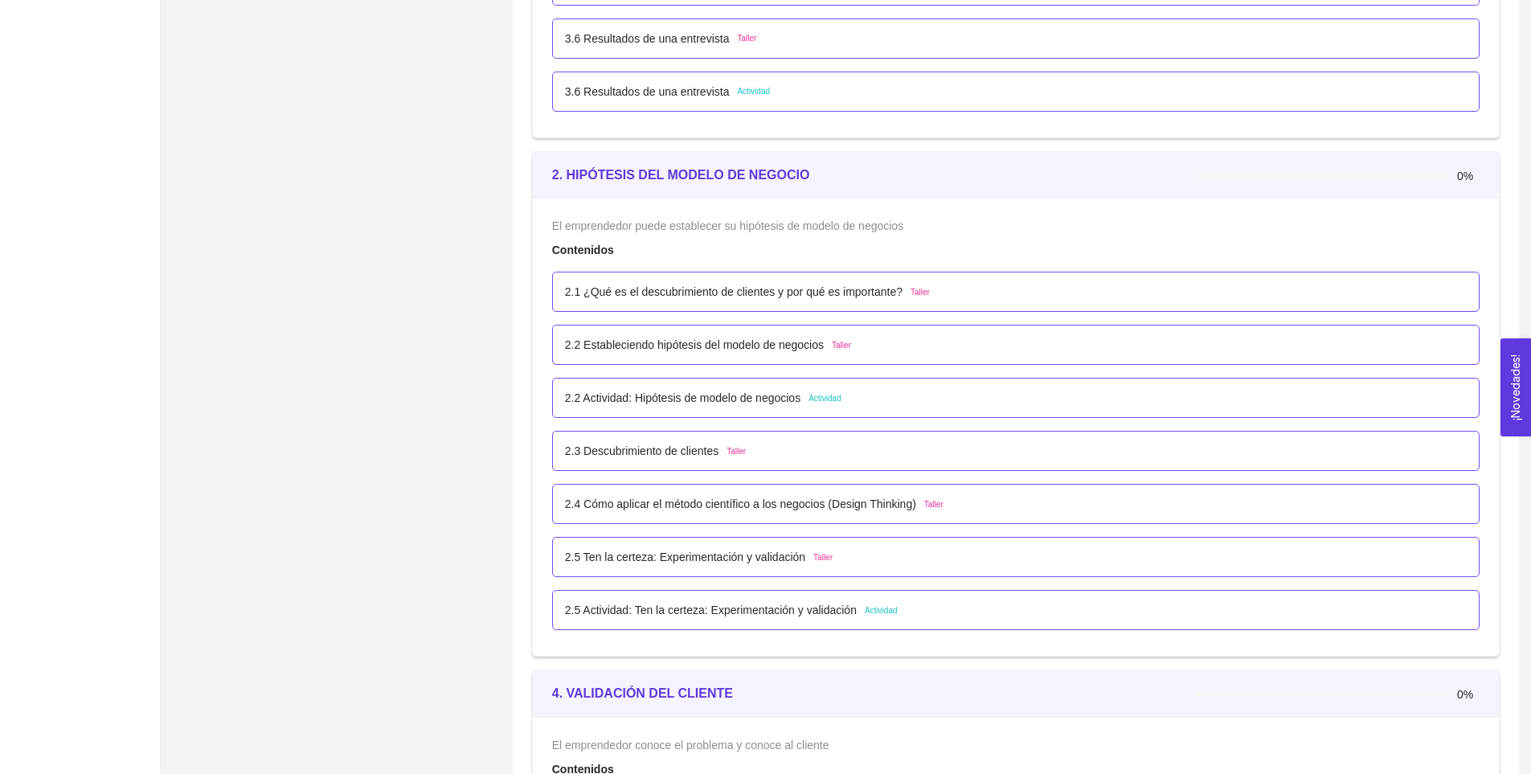
click at [822, 405] on div "2.2 Actividad: Hipótesis de modelo de negocios Actividad" at bounding box center [703, 398] width 276 height 18
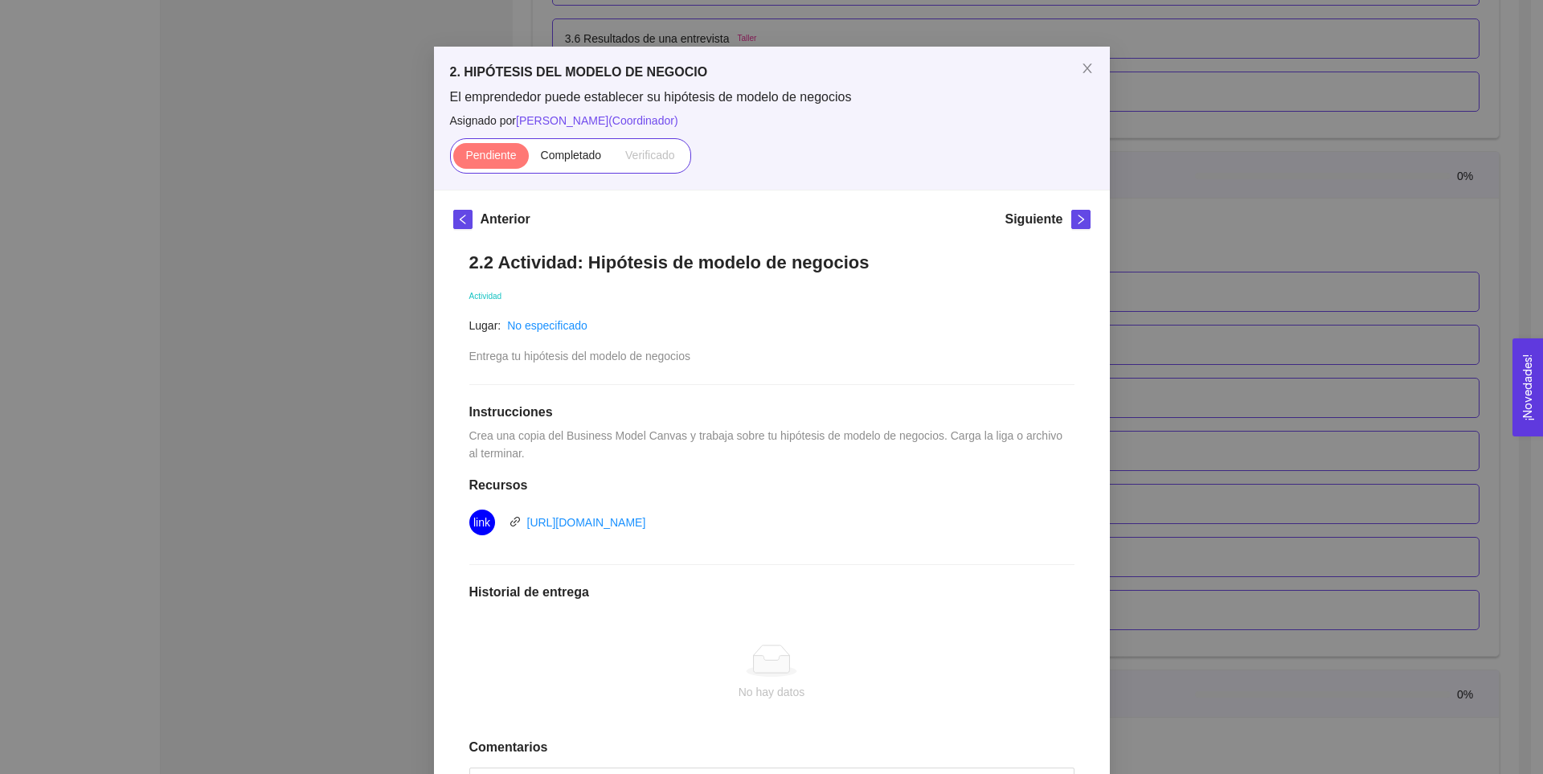
scroll to position [31, 0]
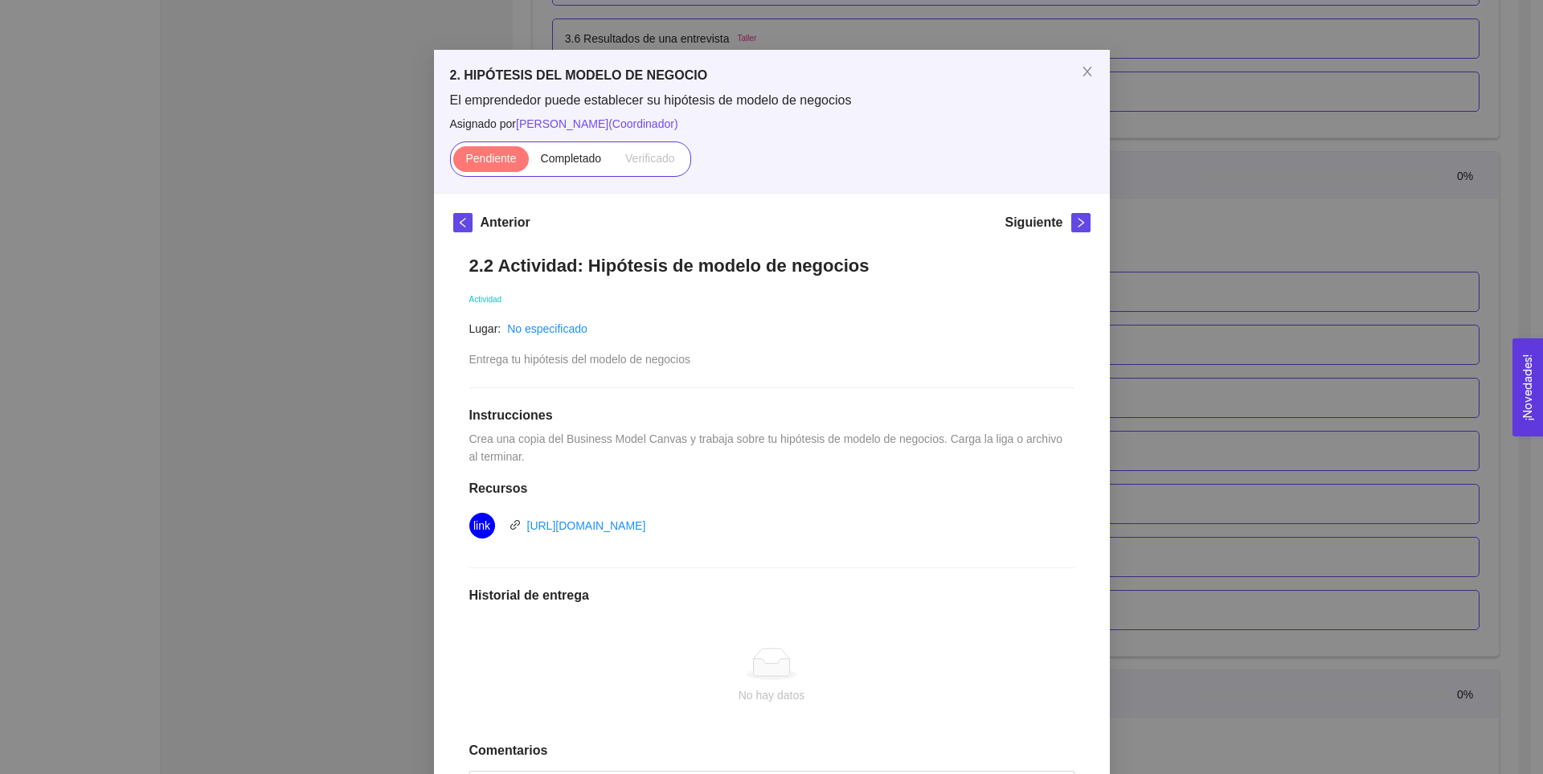
click at [1150, 399] on div "2. HIPÓTESIS DEL MODELO DE NEGOCIO El emprendedor puede establecer su hipótesis…" at bounding box center [771, 387] width 1543 height 774
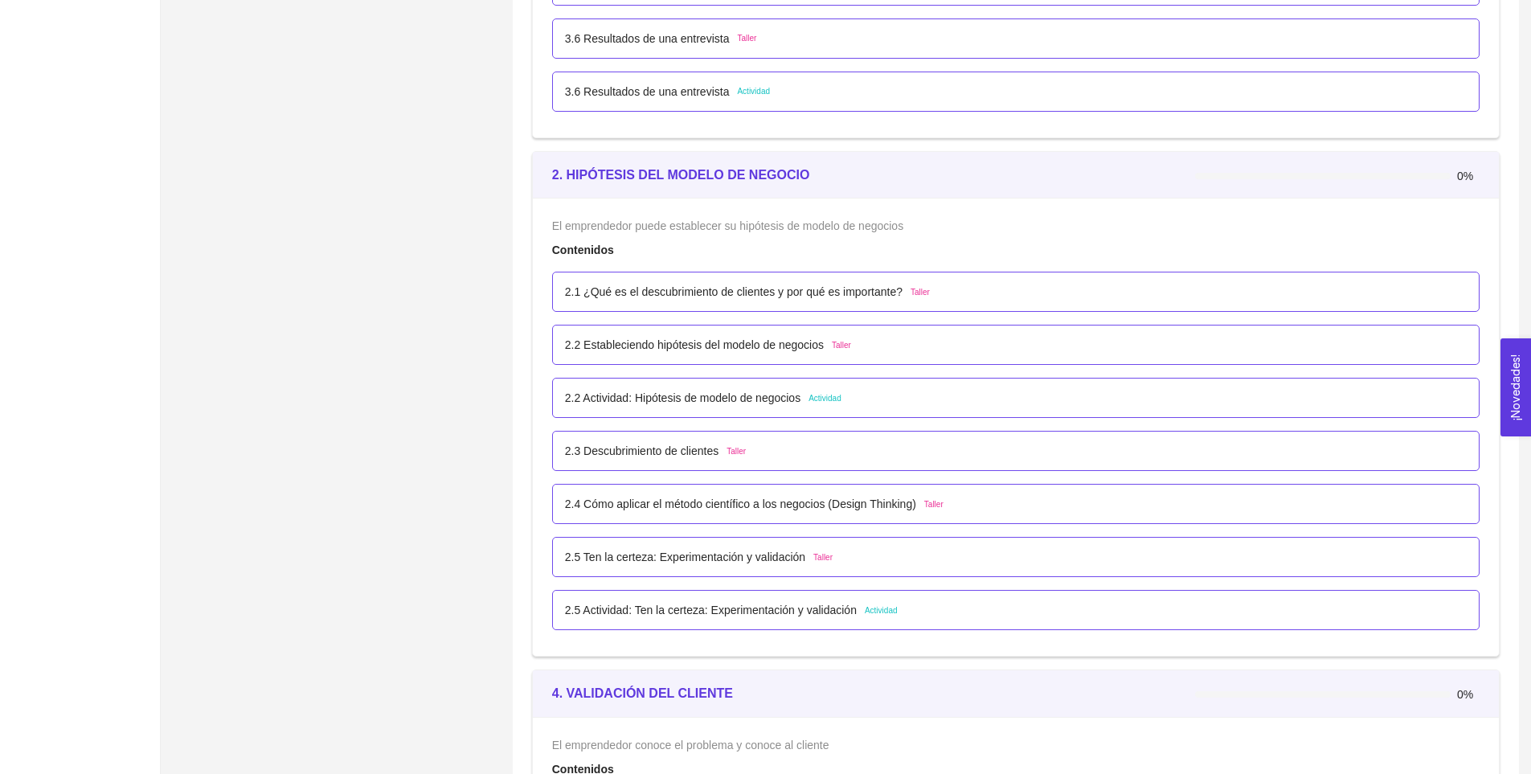
click at [824, 403] on span "Actividad" at bounding box center [824, 398] width 33 height 13
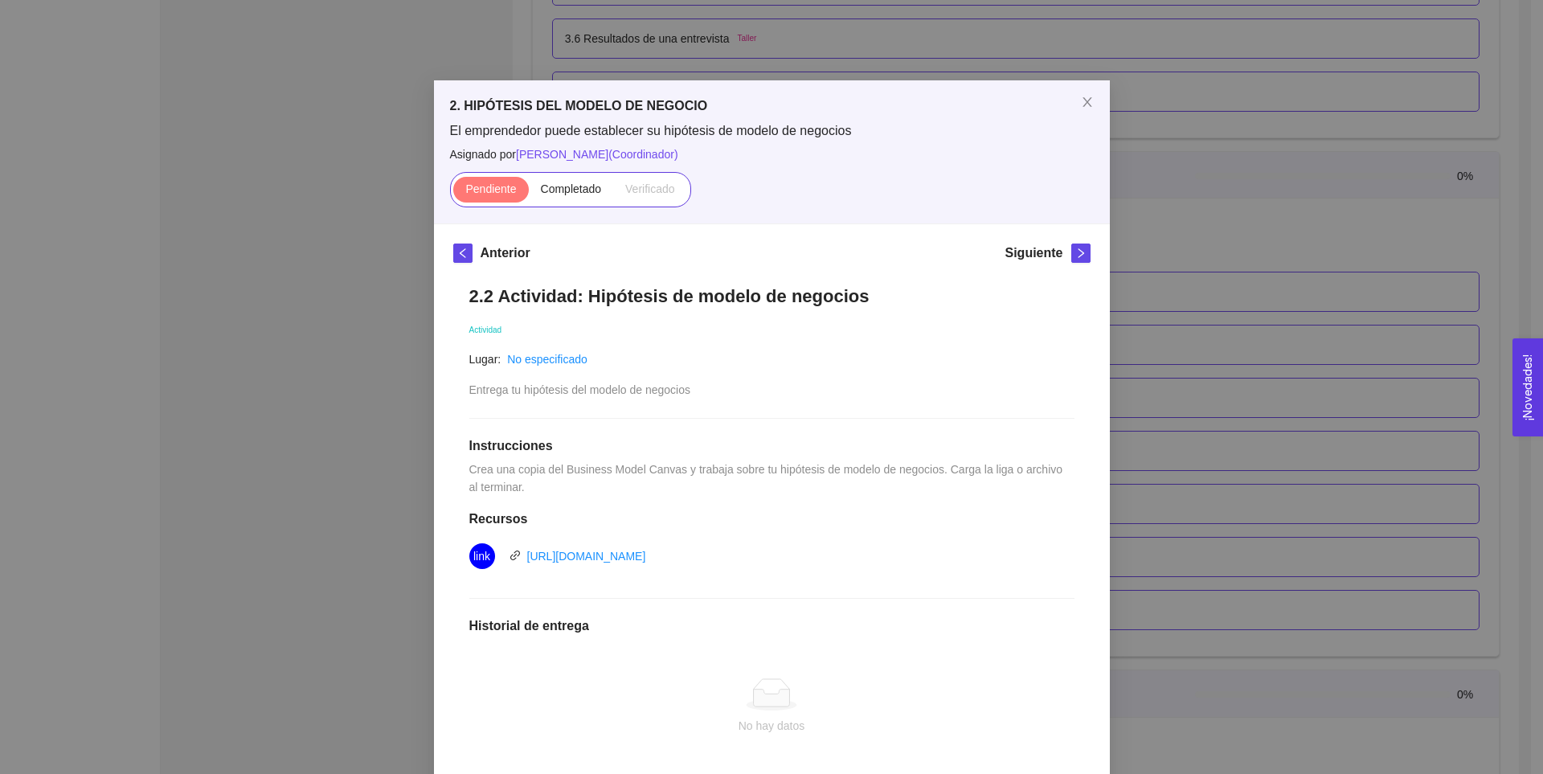
scroll to position [180, 0]
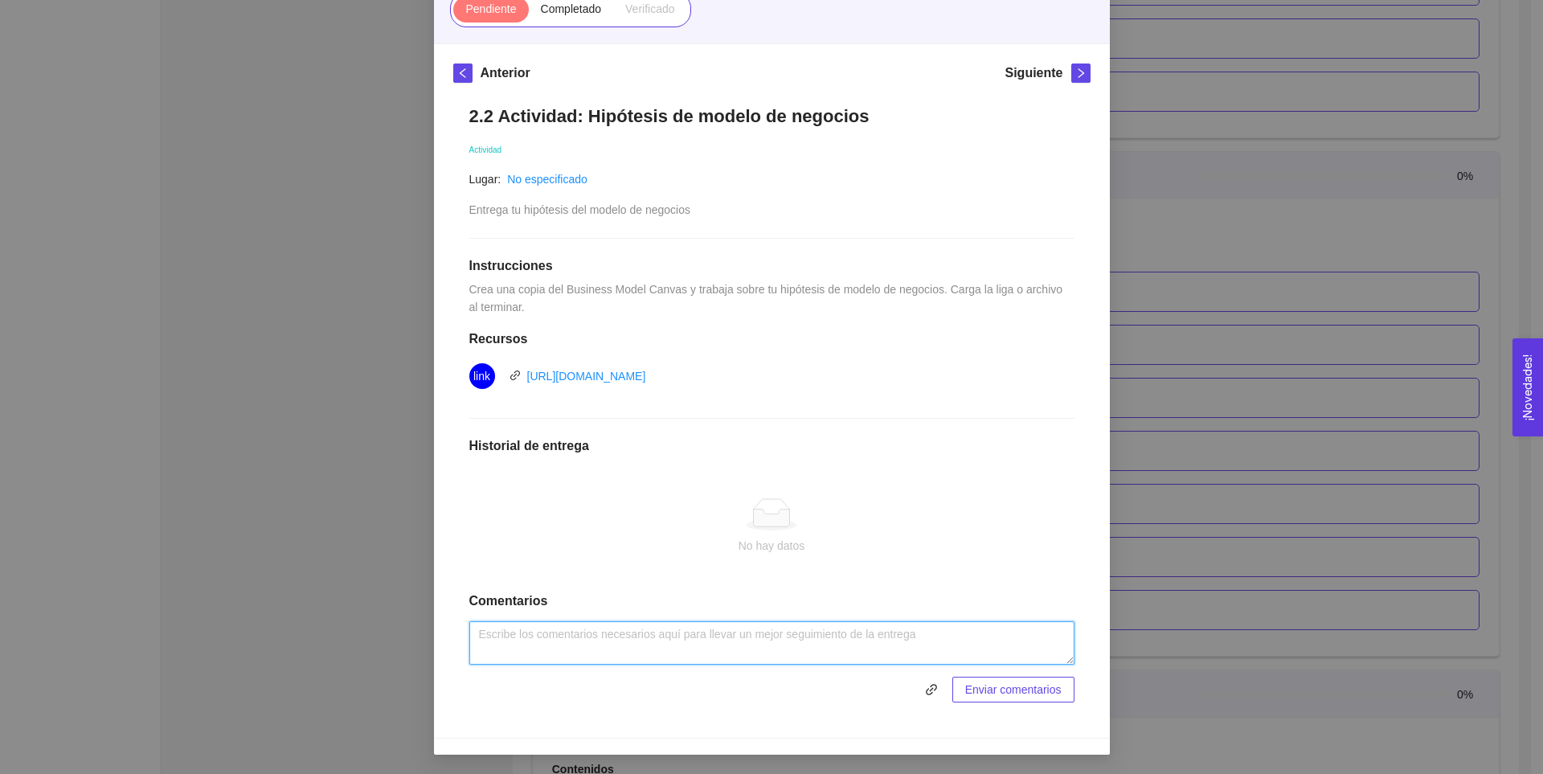
click at [609, 651] on textarea at bounding box center [771, 642] width 605 height 43
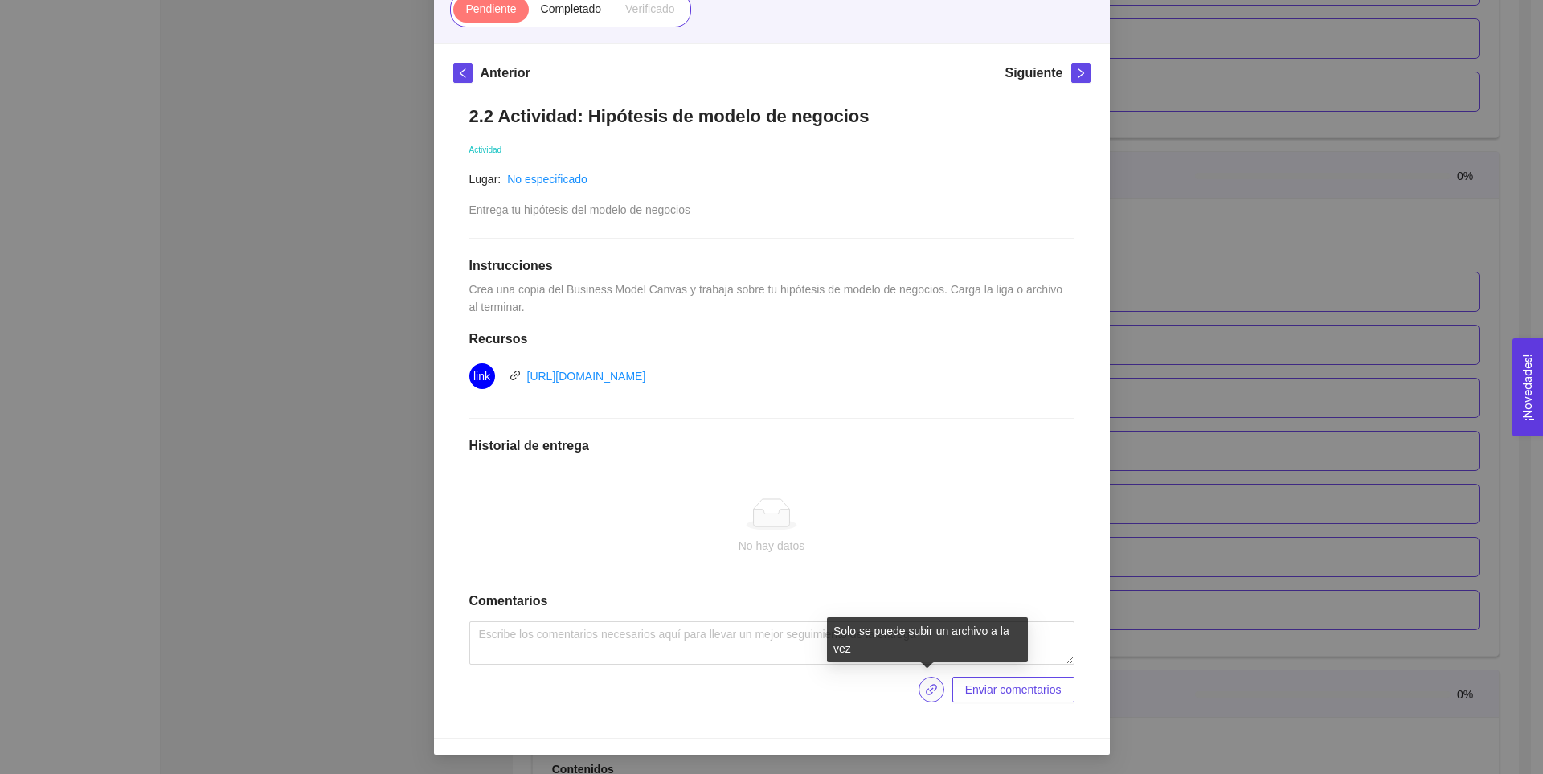
click at [919, 694] on span "link" at bounding box center [931, 689] width 24 height 13
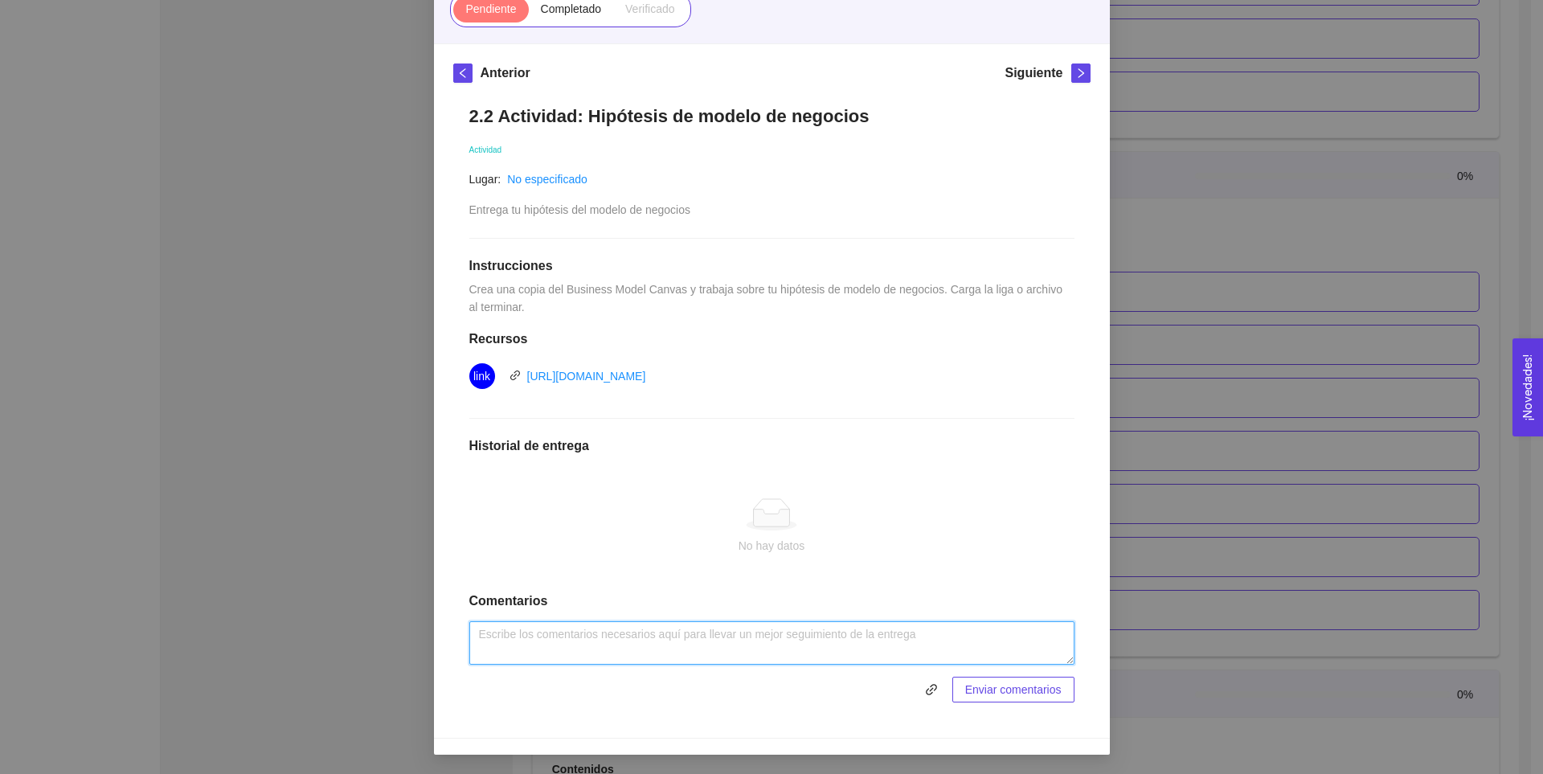
click at [508, 653] on textarea at bounding box center [771, 642] width 605 height 43
paste textarea "https://docs.google.com/drawings/d/1TDL8TiScxmPgitpxz4WC5ZB-3TPxqLYgiFY9Pj2HgDM…"
type textarea "https://docs.google.com/drawings/d/1TDL8TiScxmPgitpxz4WC5ZB-3TPxqLYgiFY9Pj2HgDM…"
click at [974, 687] on span "Enviar comentarios" at bounding box center [1013, 690] width 96 height 18
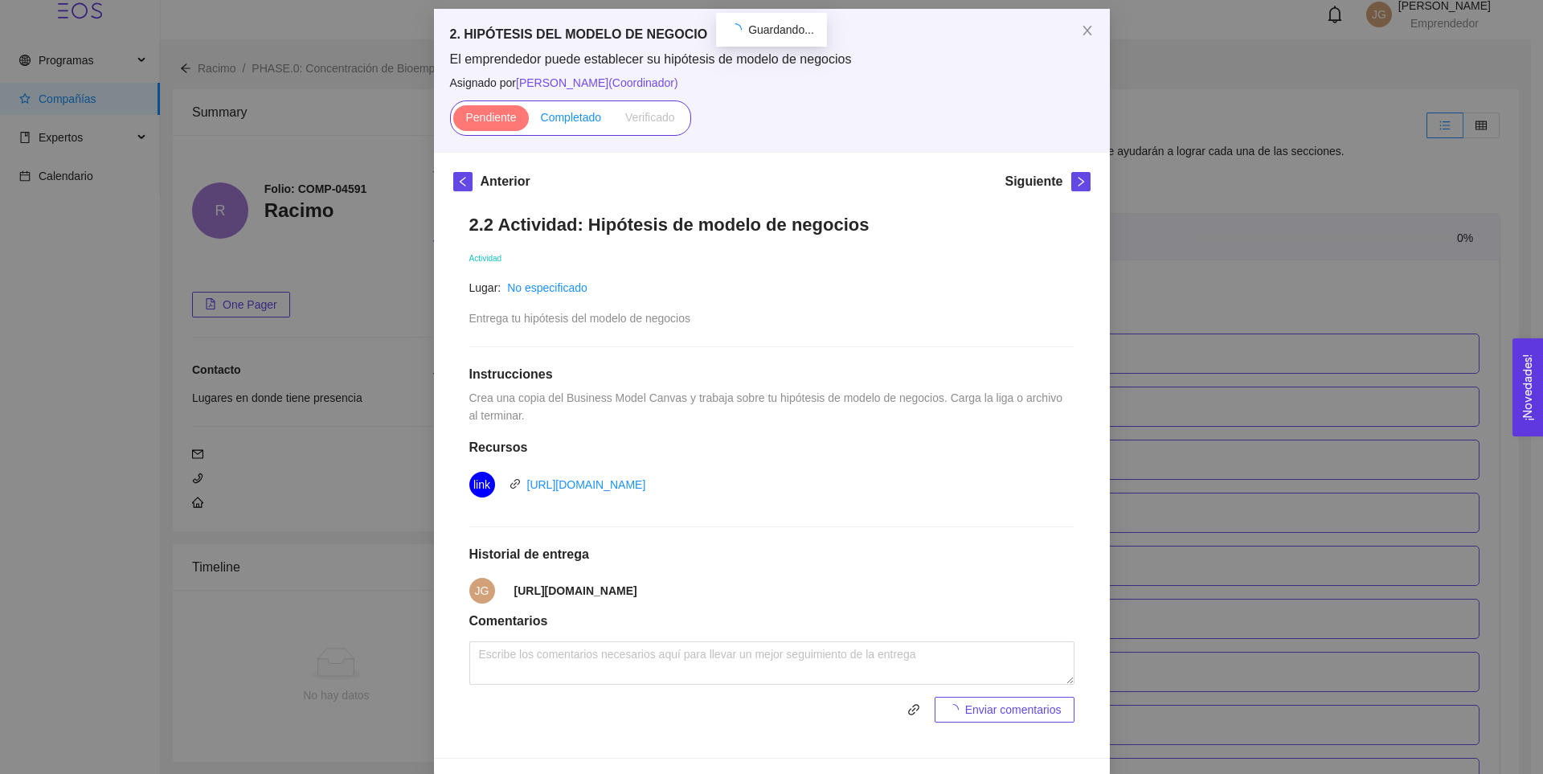
scroll to position [1958, 0]
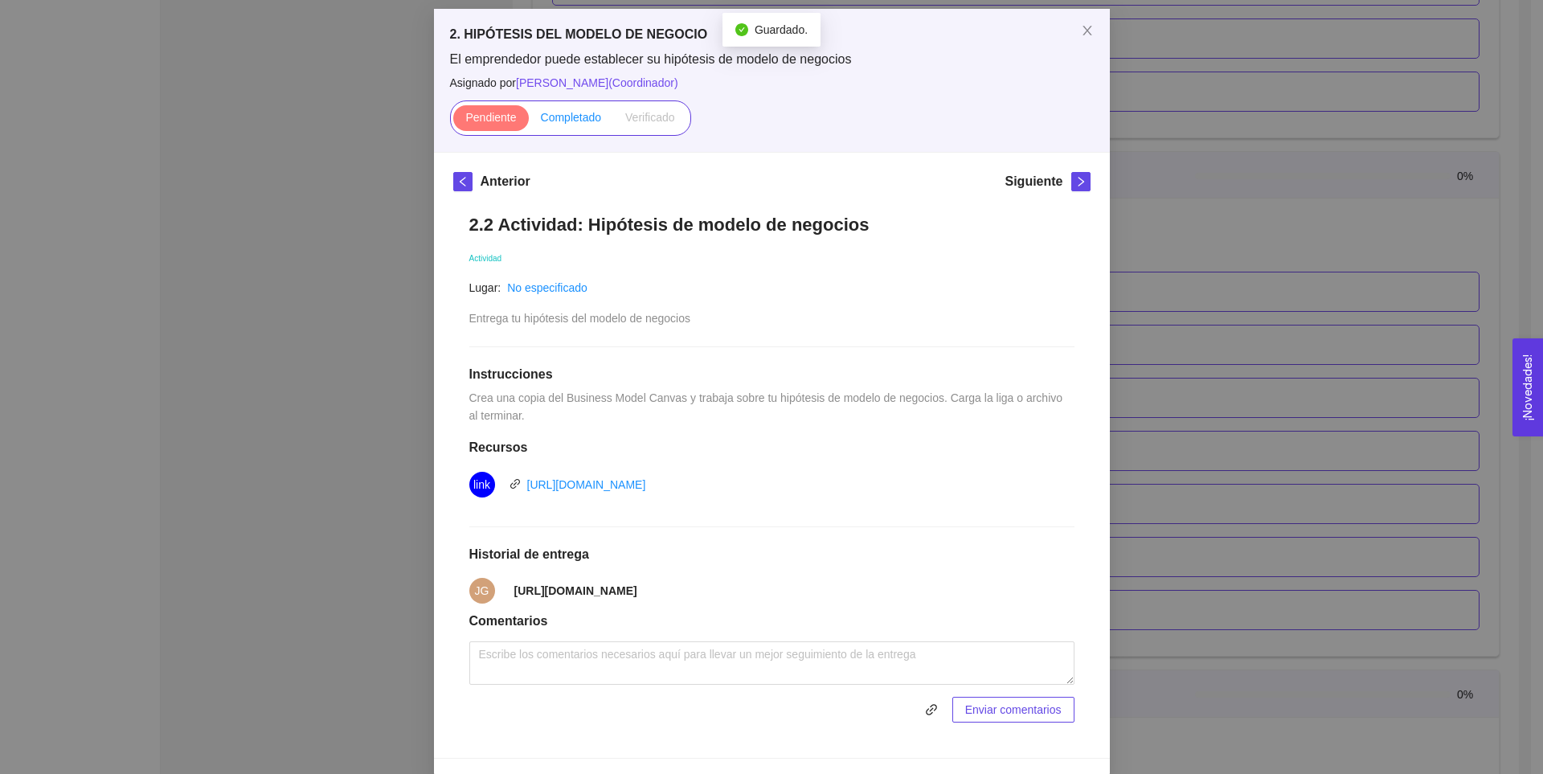
click at [576, 123] on span "Completado" at bounding box center [571, 117] width 61 height 13
click at [529, 121] on input "Completado" at bounding box center [529, 121] width 0 height 0
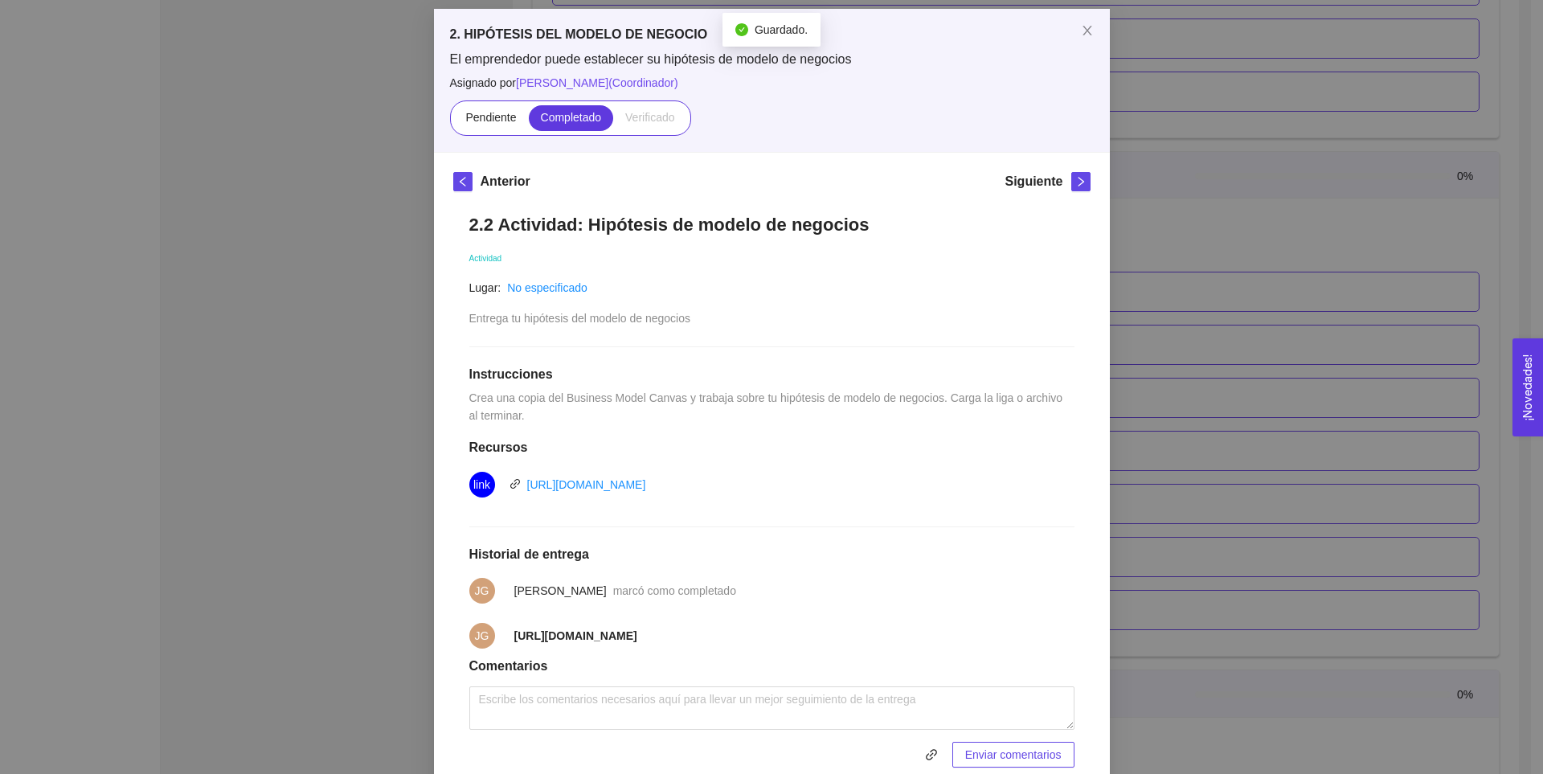
click at [1103, 323] on div "2. HIPÓTESIS DEL MODELO DE NEGOCIO El emprendedor puede establecer su hipótesis…" at bounding box center [771, 387] width 1543 height 774
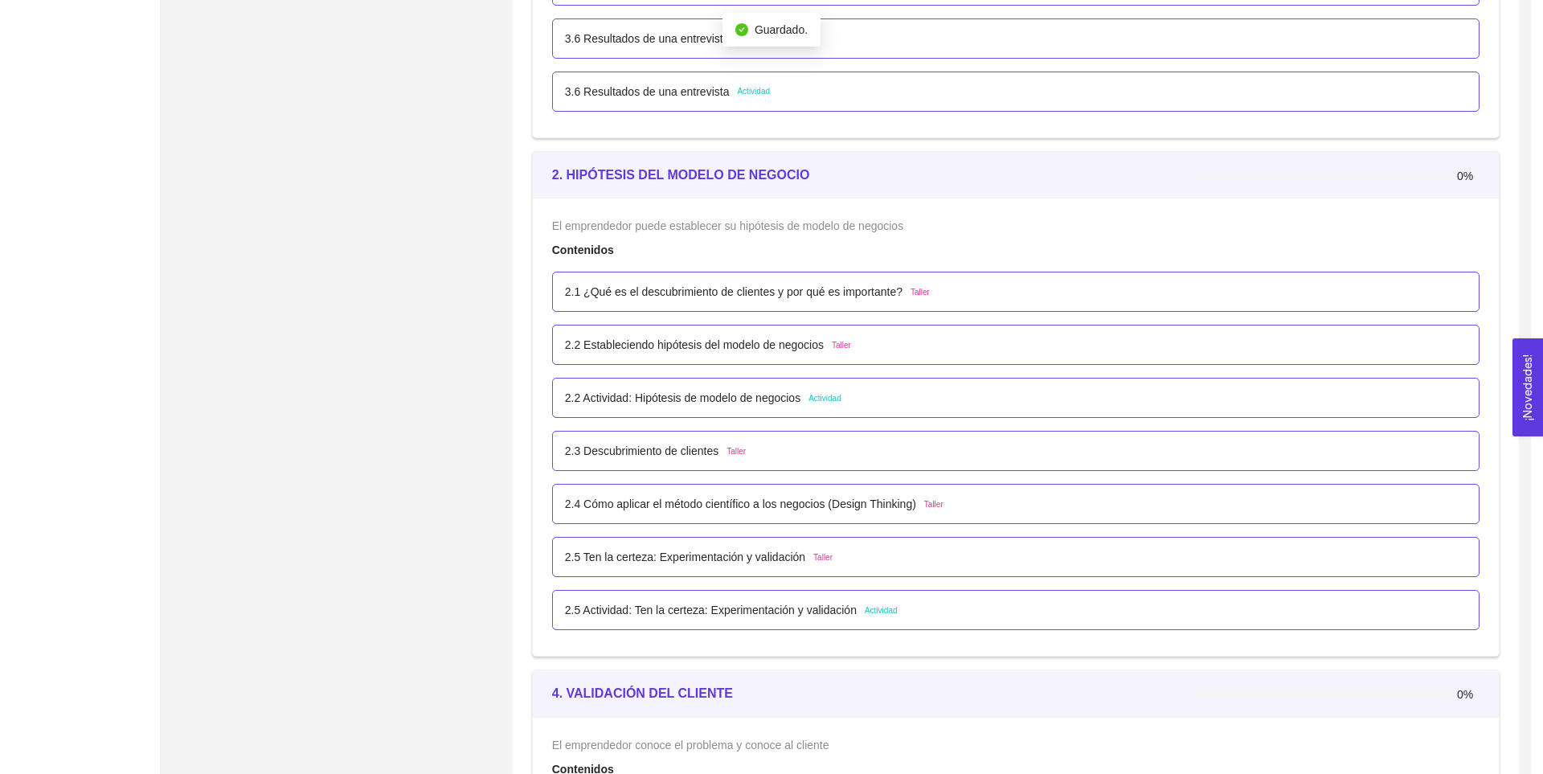
scroll to position [56, 0]
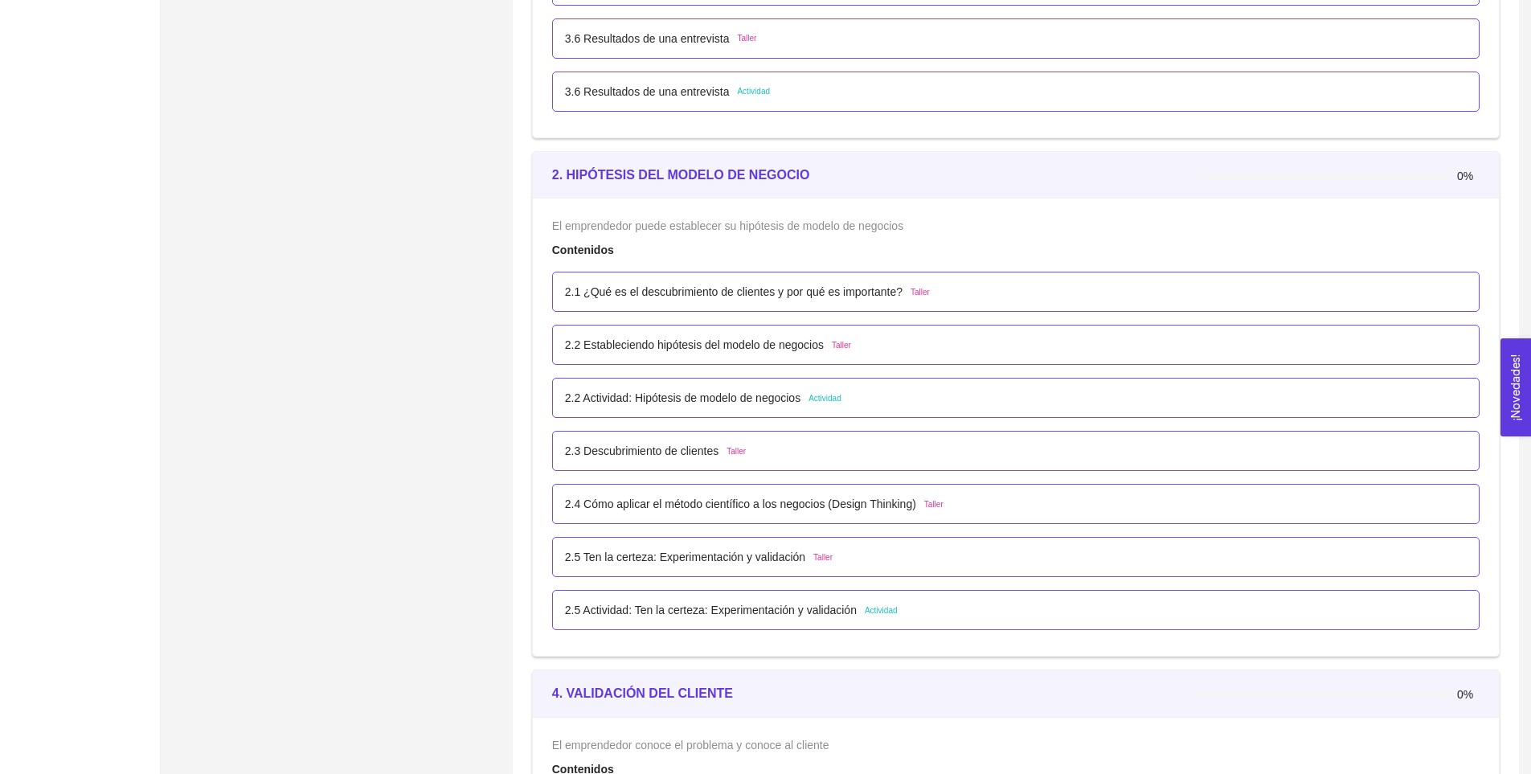
click at [730, 453] on span "Taller" at bounding box center [735, 451] width 19 height 13
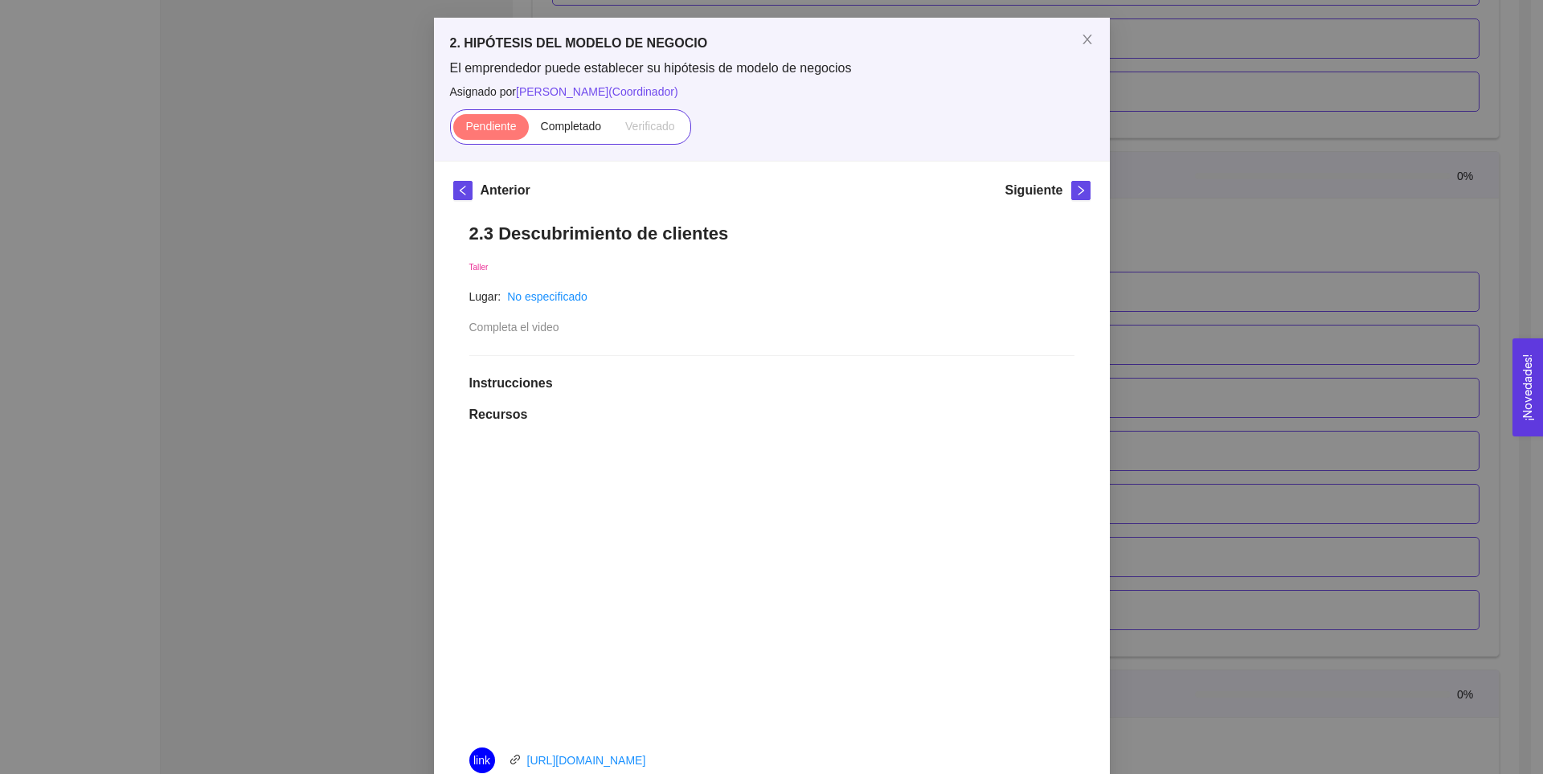
scroll to position [62, 0]
click at [565, 133] on span "Completado" at bounding box center [571, 127] width 61 height 13
click at [529, 131] on input "Completado" at bounding box center [529, 131] width 0 height 0
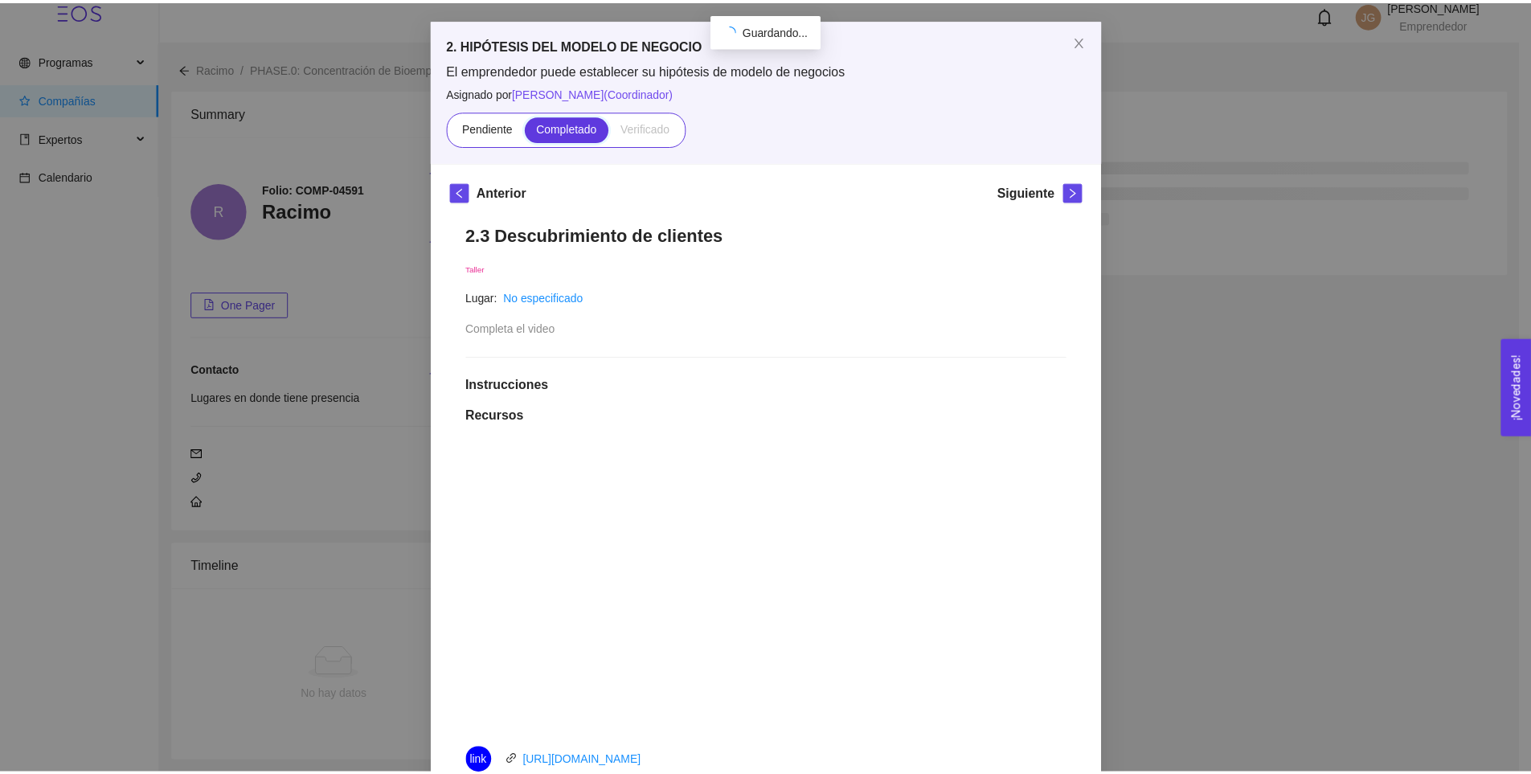
scroll to position [267, 0]
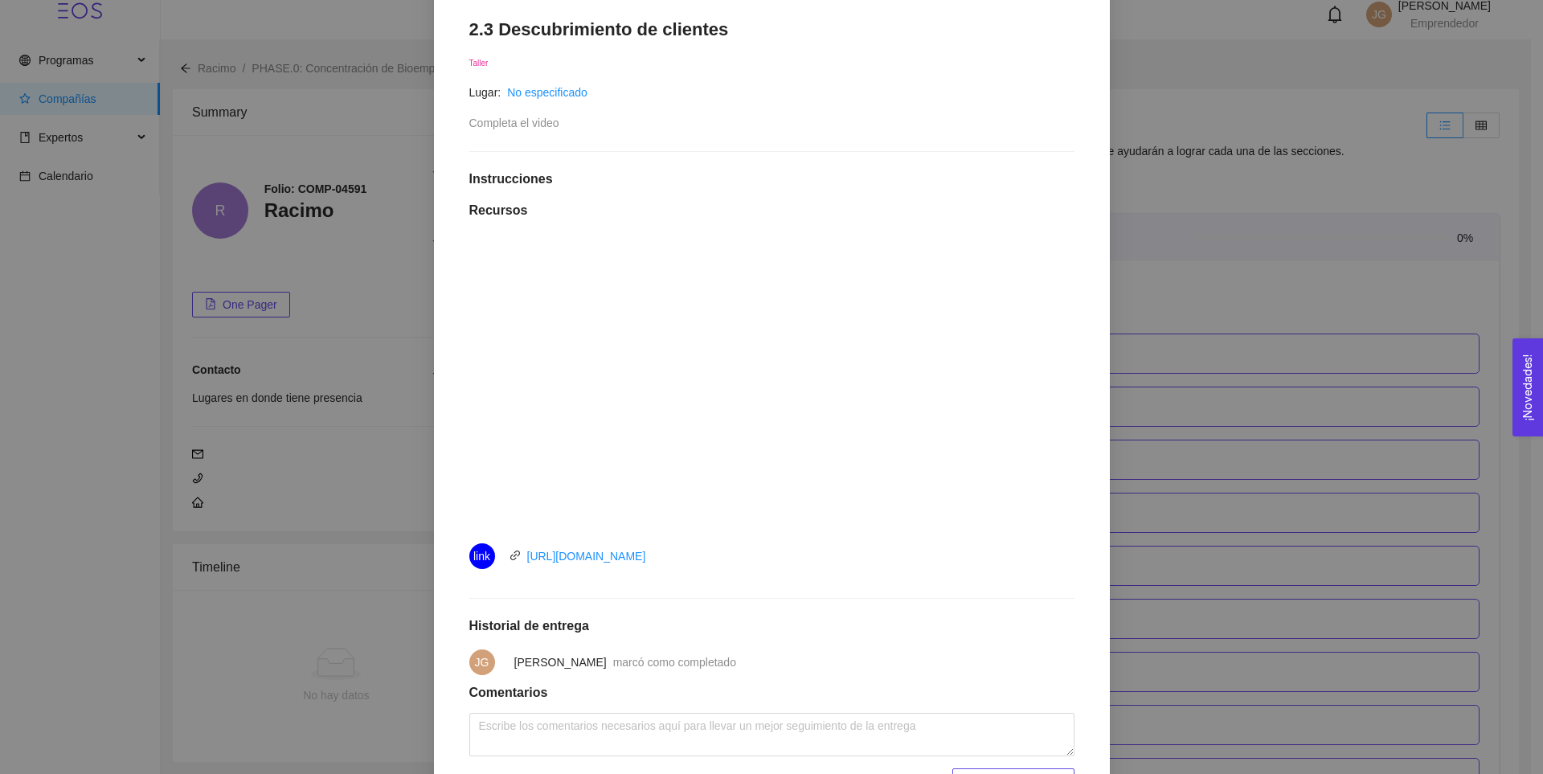
click at [1258, 311] on div "2. HIPÓTESIS DEL MODELO DE NEGOCIO El emprendedor puede establecer su hipótesis…" at bounding box center [771, 387] width 1543 height 774
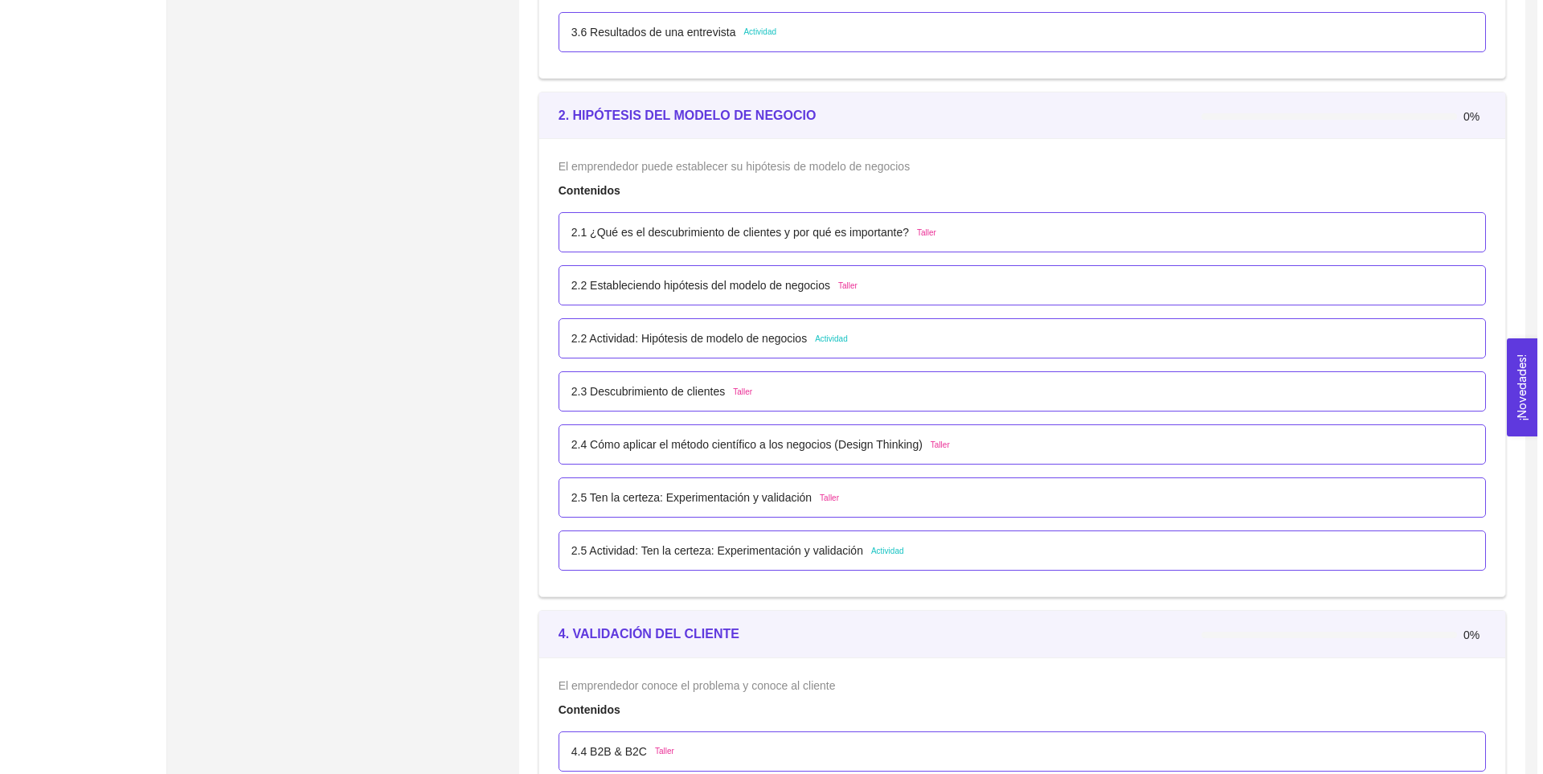
scroll to position [2013, 0]
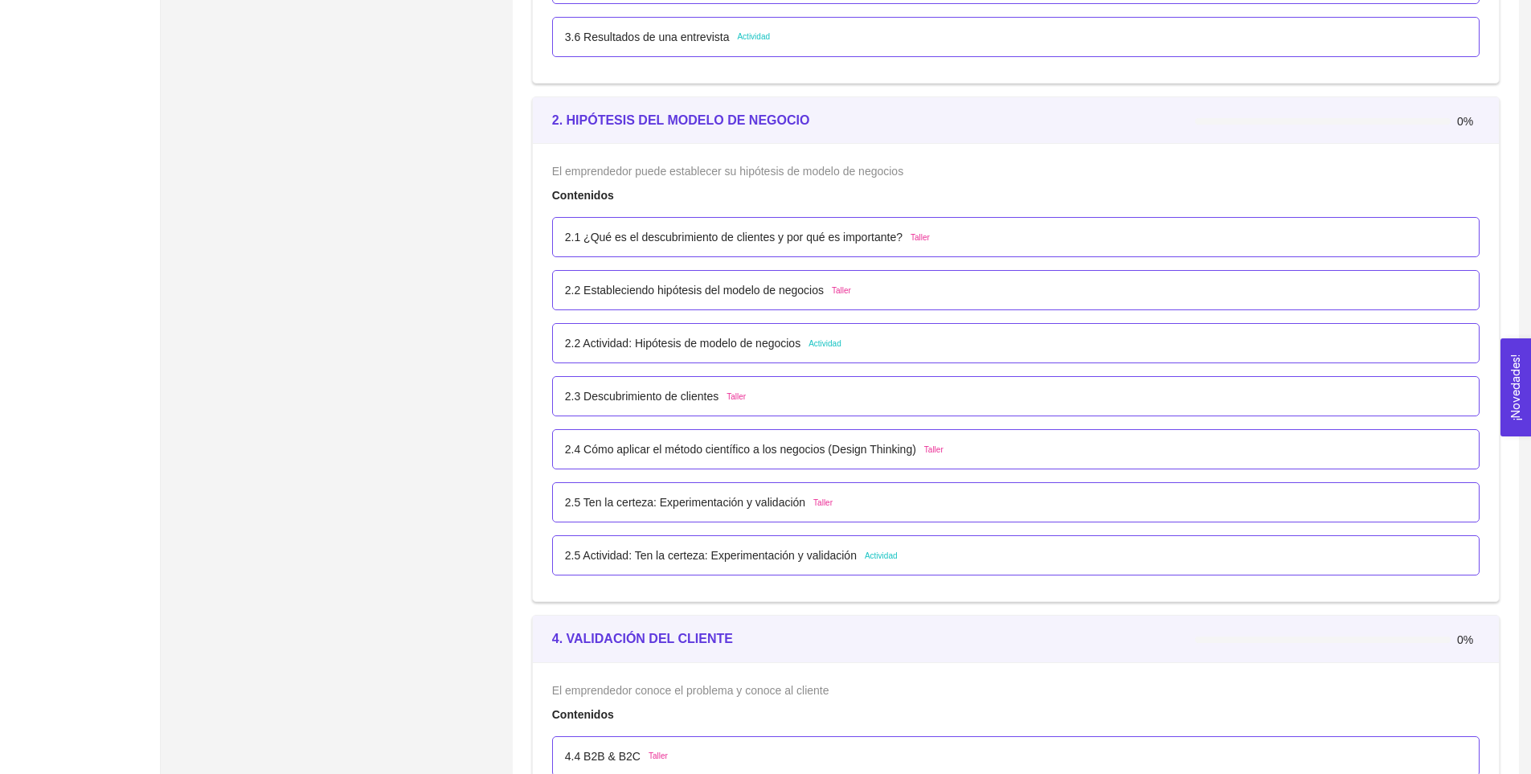
click at [730, 452] on p "2.4 Cómo aplicar el método científico a los negocios (Design Thinking)" at bounding box center [740, 449] width 351 height 18
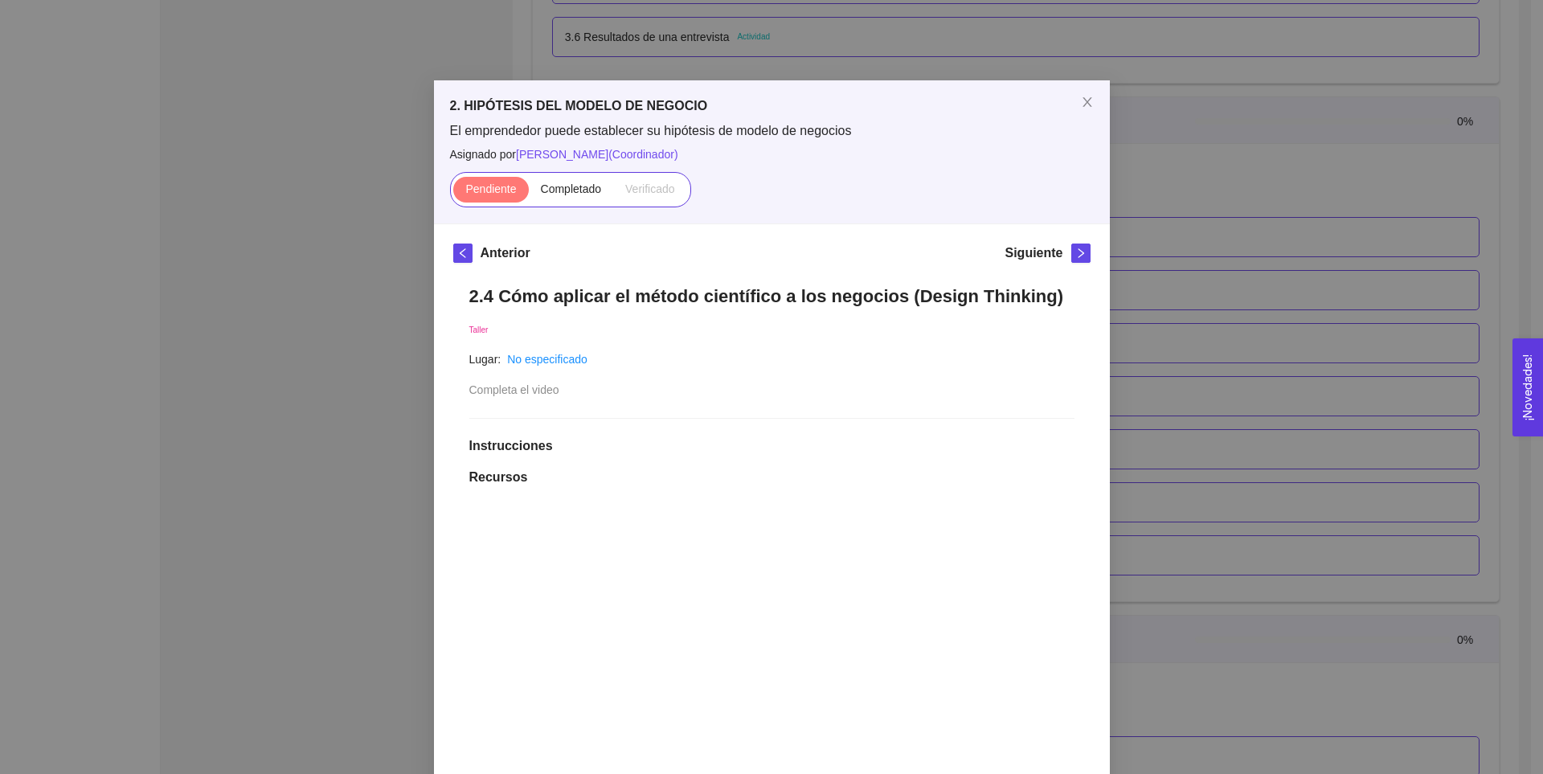
scroll to position [447, 0]
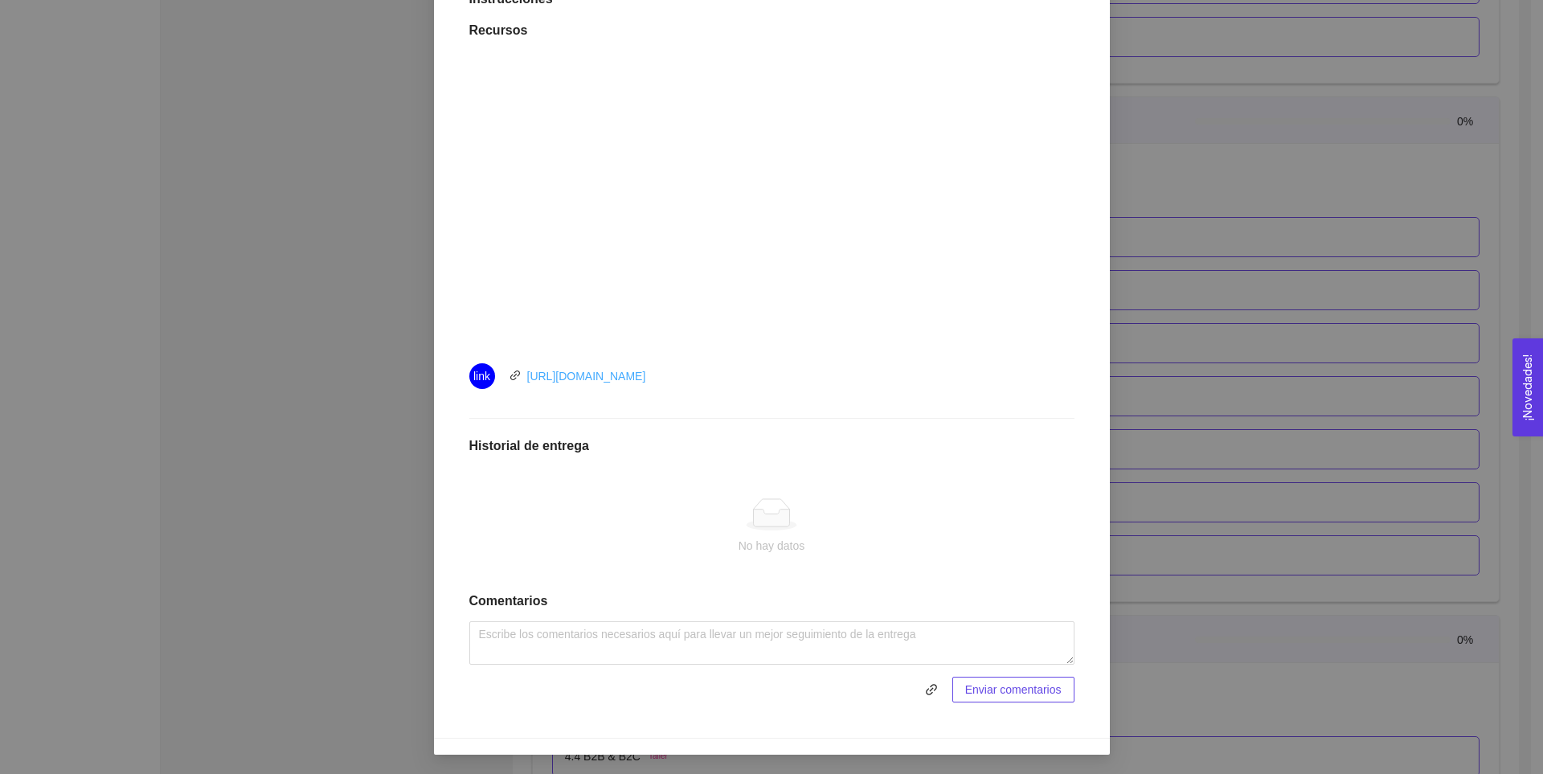
click at [603, 372] on link "[URL][DOMAIN_NAME]" at bounding box center [586, 376] width 119 height 13
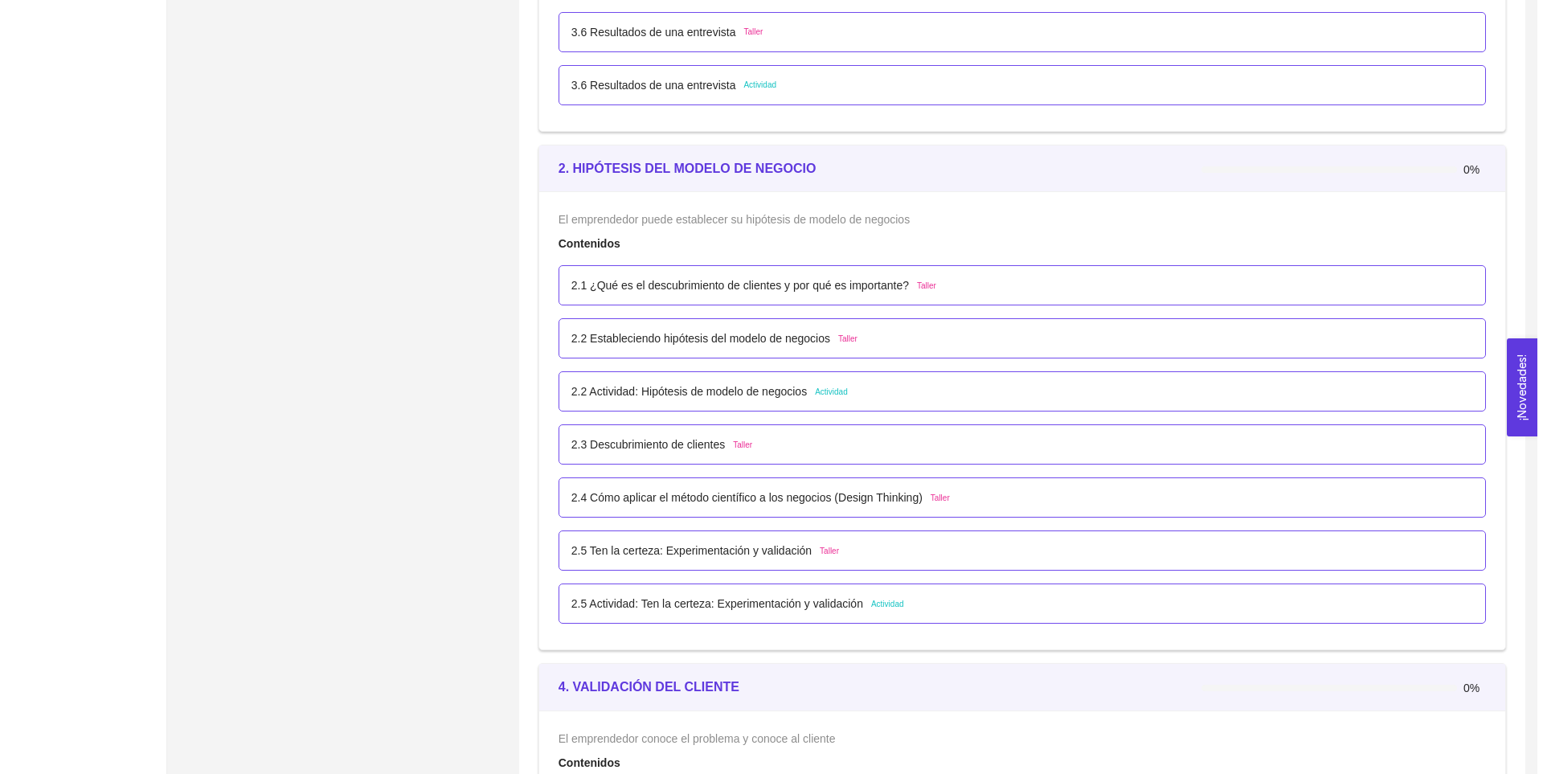
scroll to position [1968, 0]
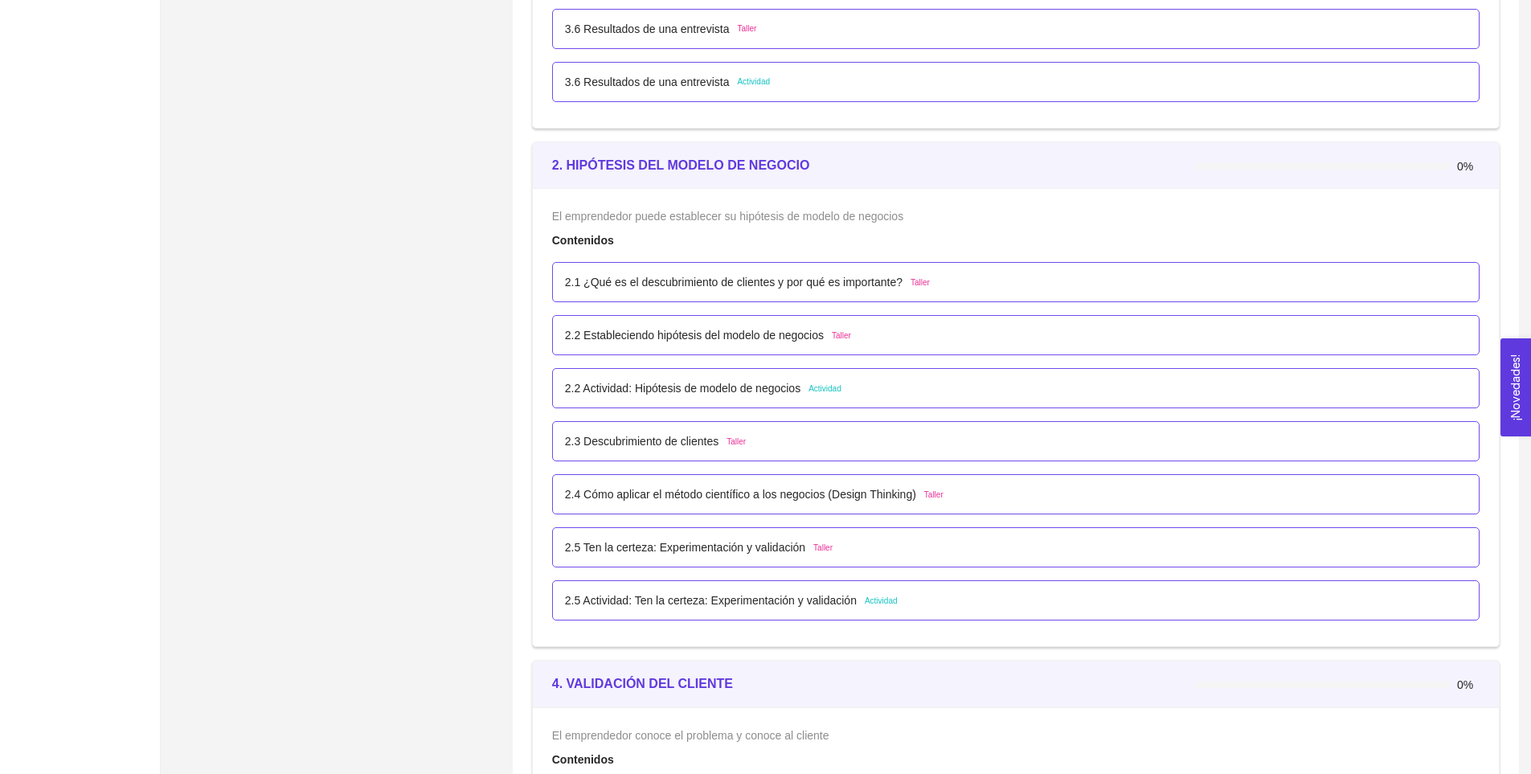
click at [687, 502] on p "2.4 Cómo aplicar el método científico a los negocios (Design Thinking)" at bounding box center [740, 494] width 351 height 18
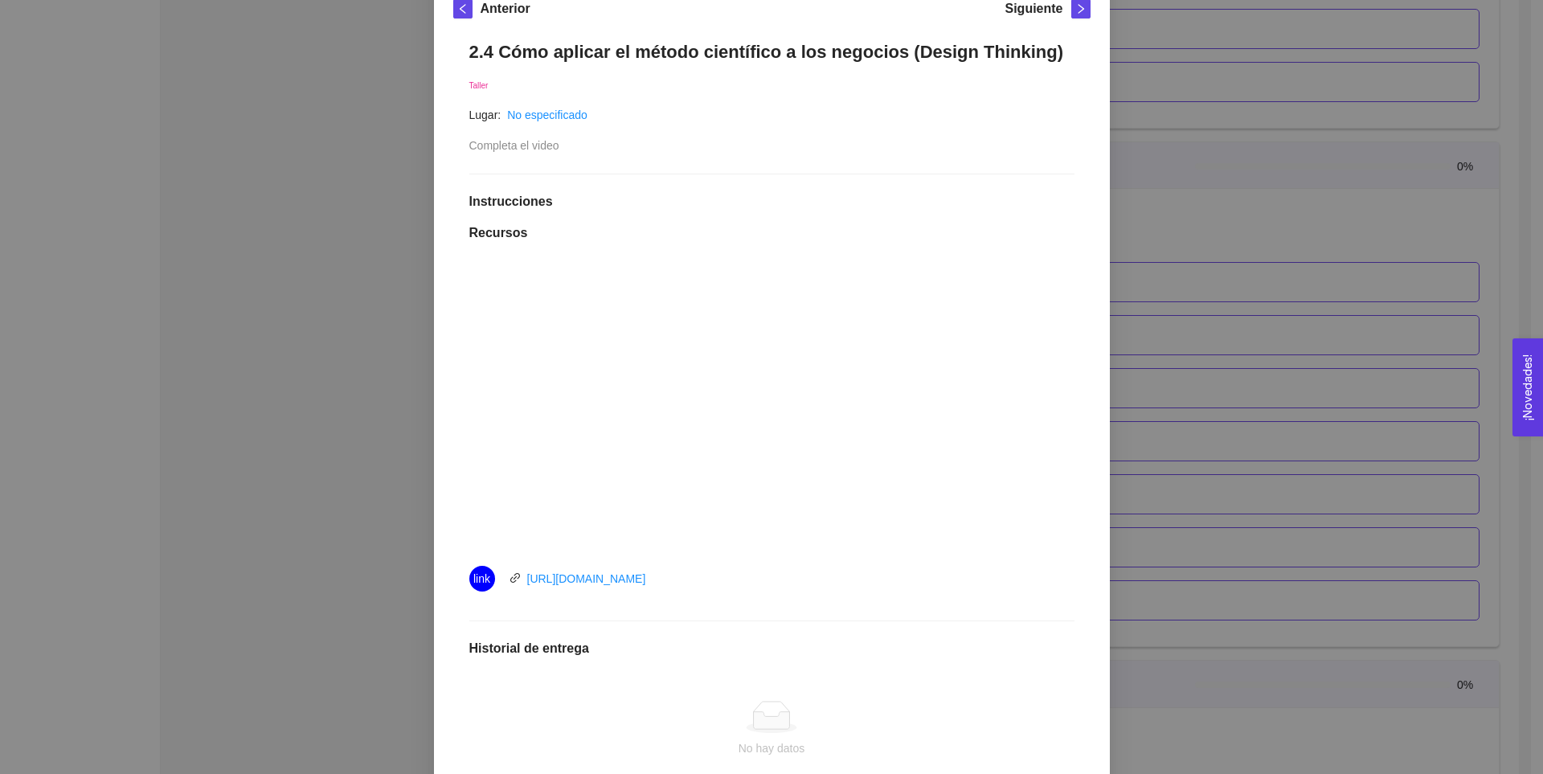
scroll to position [0, 0]
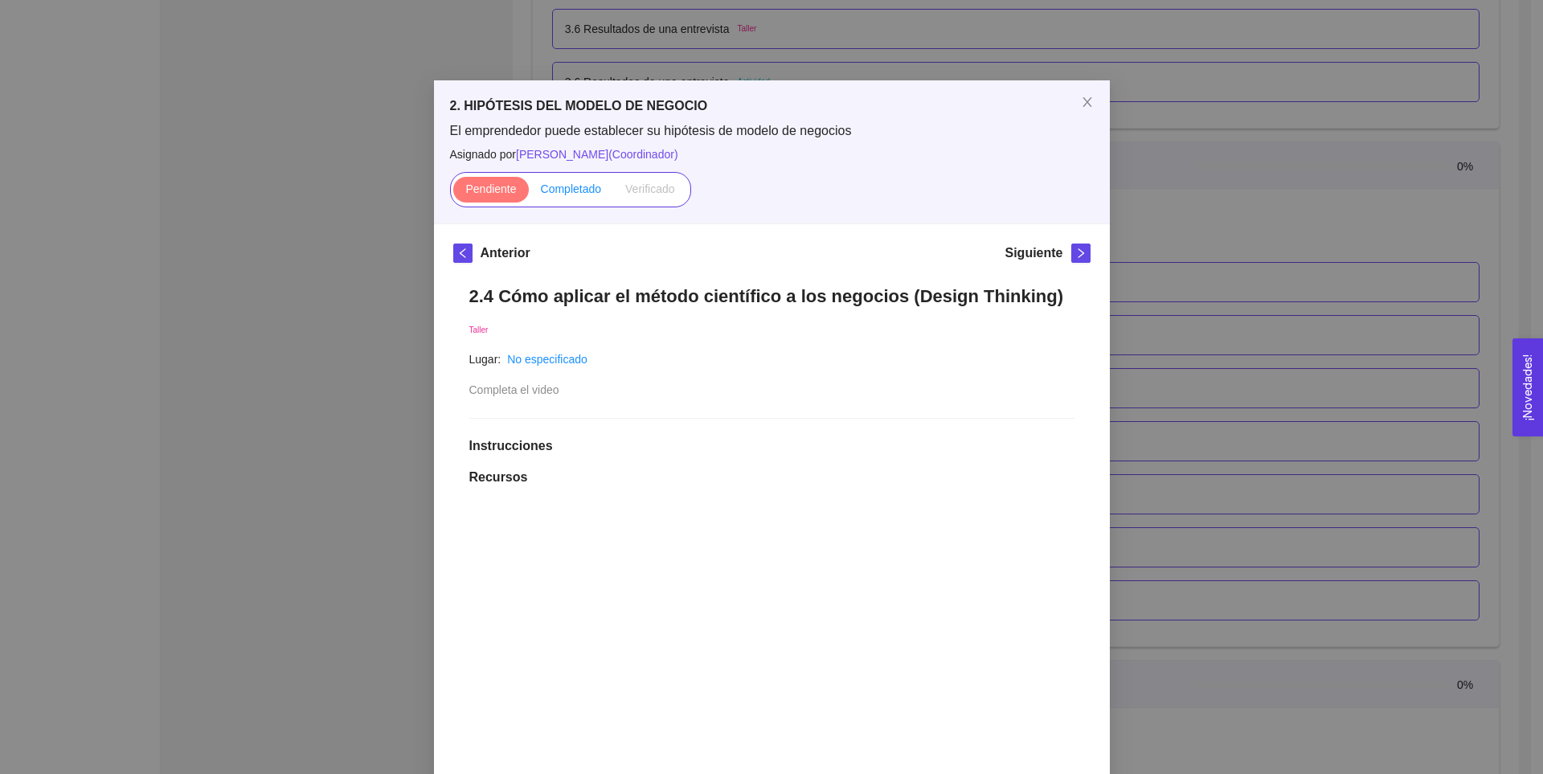
click at [560, 187] on span "Completado" at bounding box center [571, 188] width 61 height 13
click at [529, 193] on input "Completado" at bounding box center [529, 193] width 0 height 0
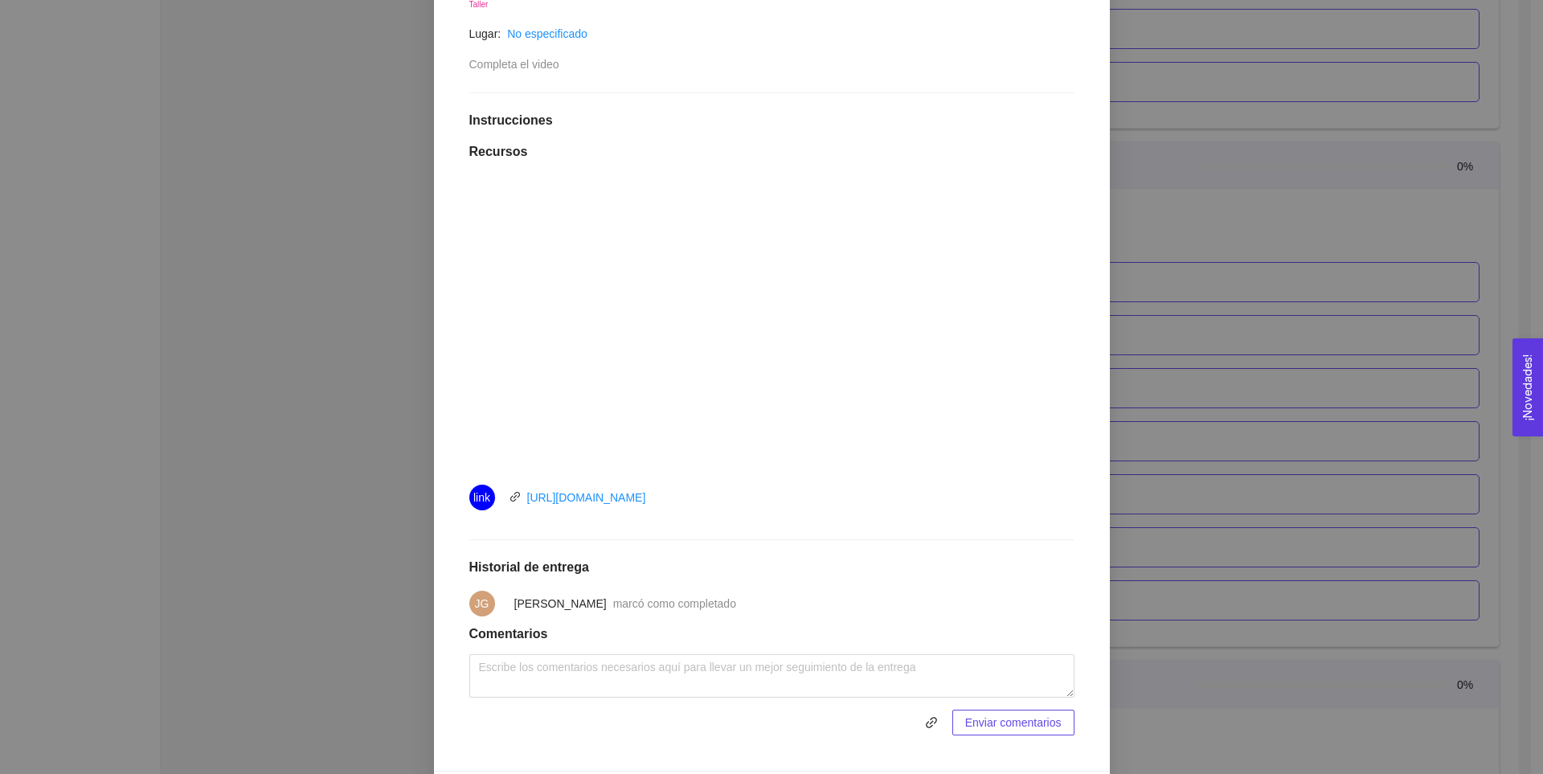
scroll to position [329, 0]
click at [1218, 478] on div "2. HIPÓTESIS DEL MODELO DE NEGOCIO El emprendedor puede establecer su hipótesis…" at bounding box center [771, 387] width 1543 height 774
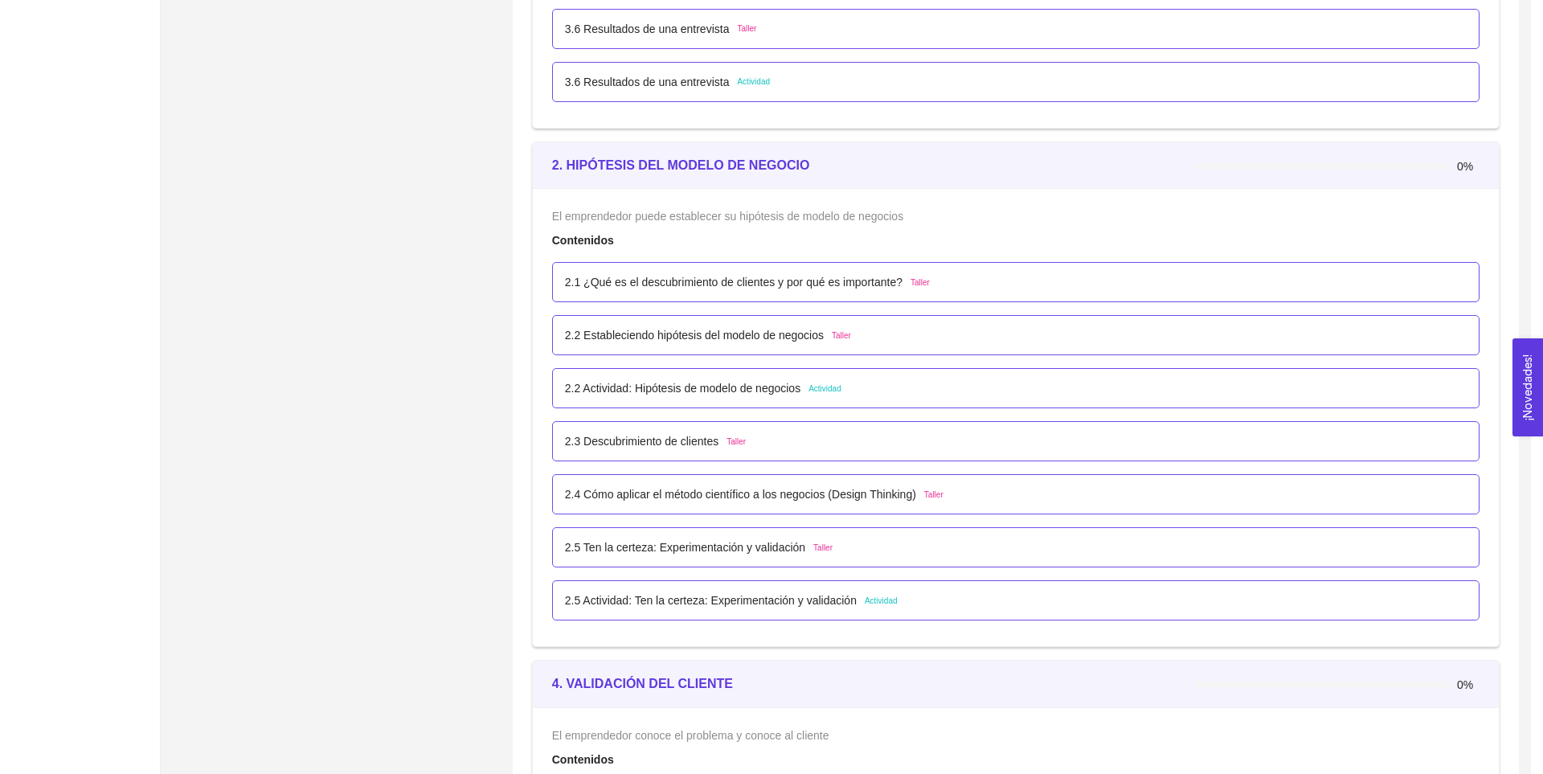
scroll to position [278, 0]
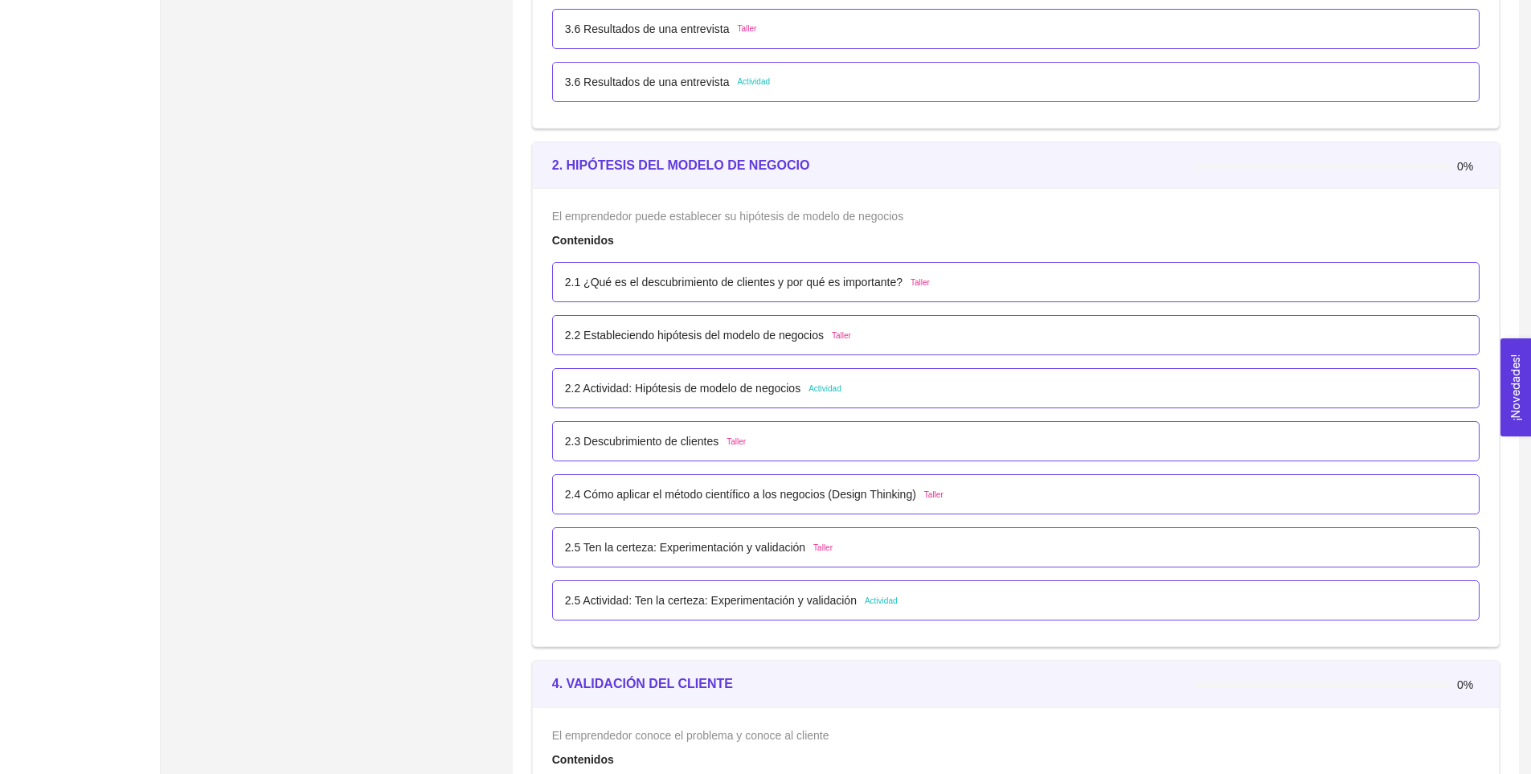
click at [746, 544] on p "2.5 Ten la certeza: Experimentación y validación" at bounding box center [685, 547] width 240 height 18
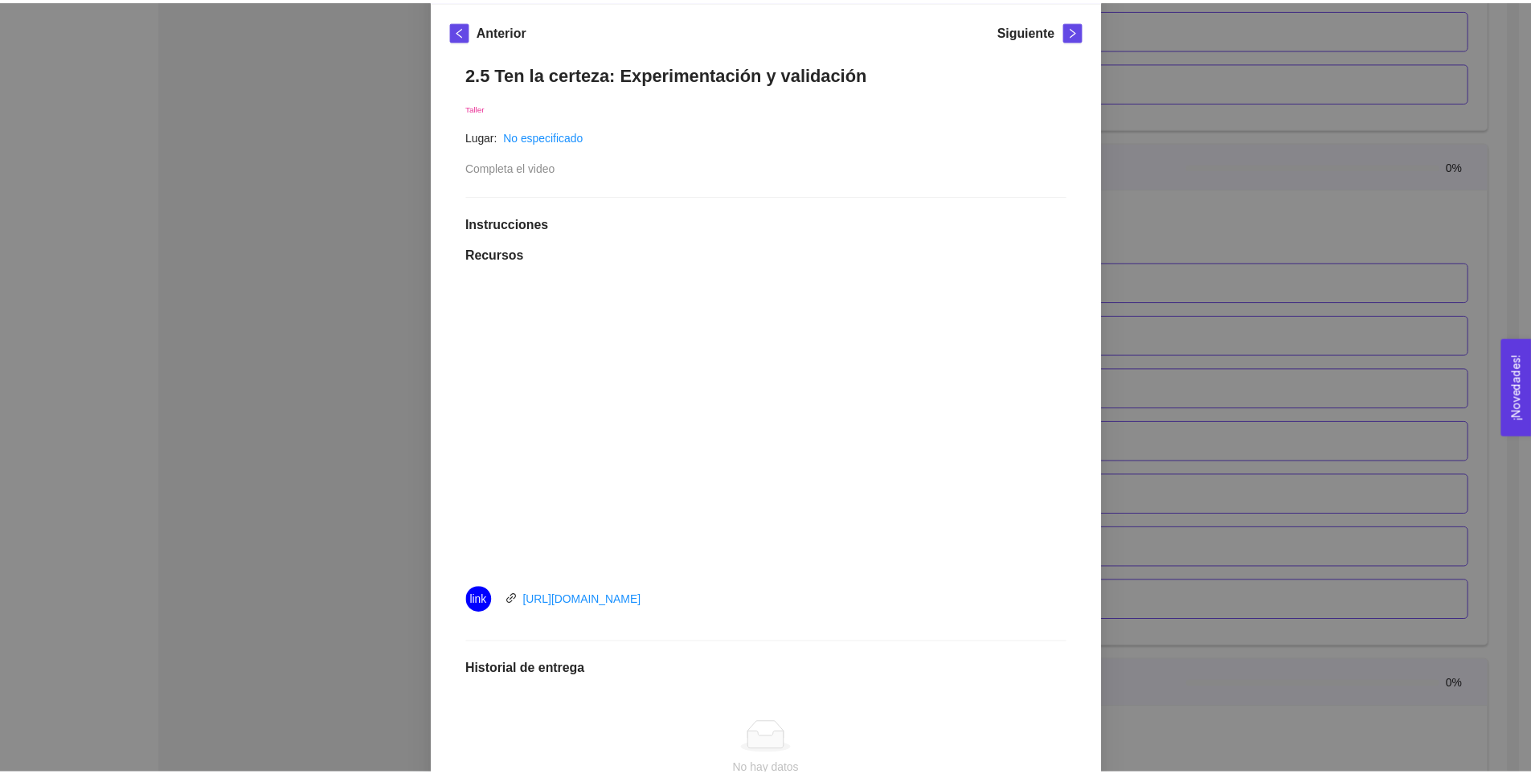
scroll to position [0, 0]
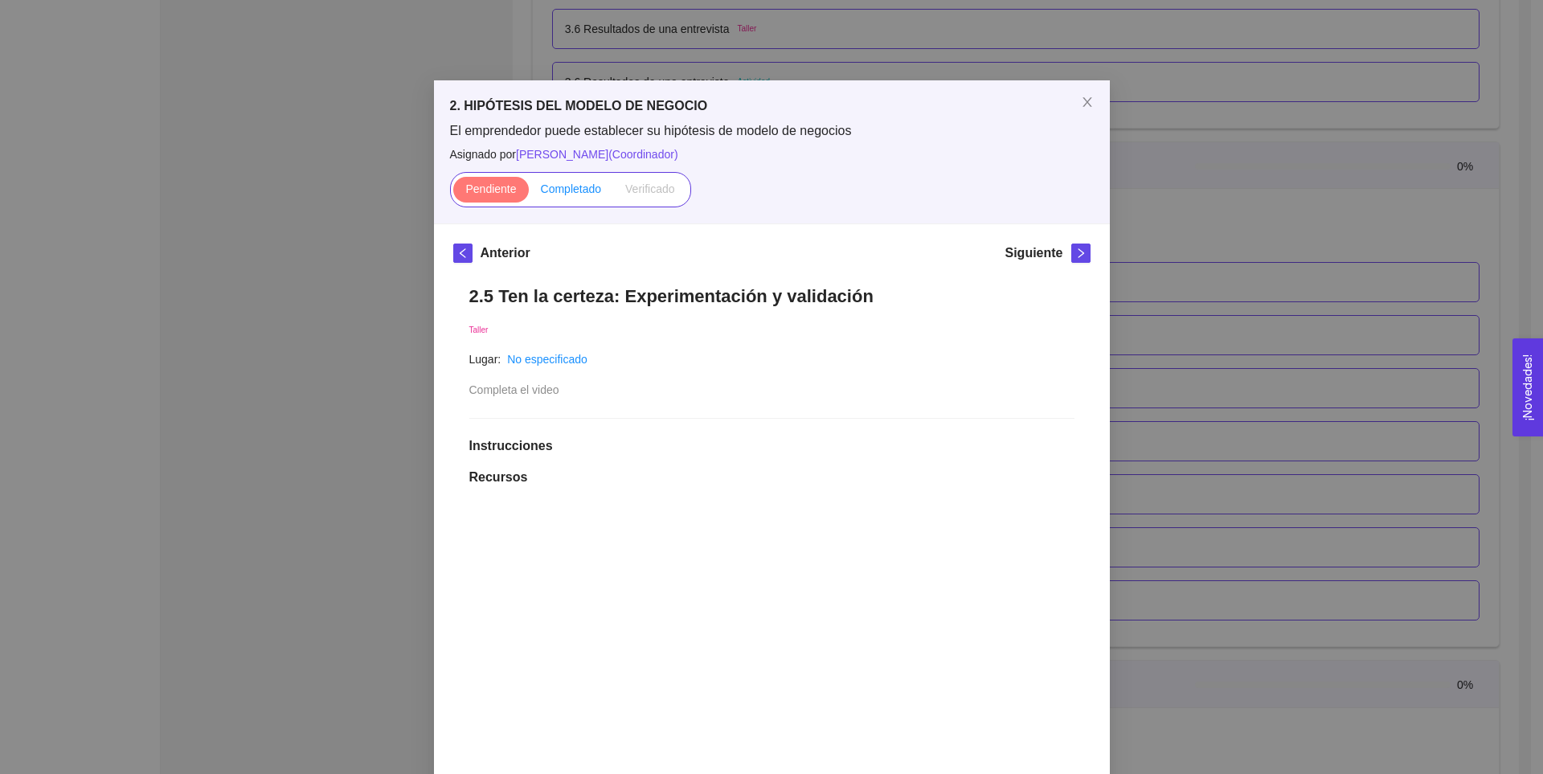
click at [563, 190] on span "Completado" at bounding box center [571, 188] width 61 height 13
click at [529, 193] on input "Completado" at bounding box center [529, 193] width 0 height 0
click at [1127, 346] on div "2. HIPÓTESIS DEL MODELO DE NEGOCIO El emprendedor puede establecer su hipótesis…" at bounding box center [771, 387] width 1543 height 774
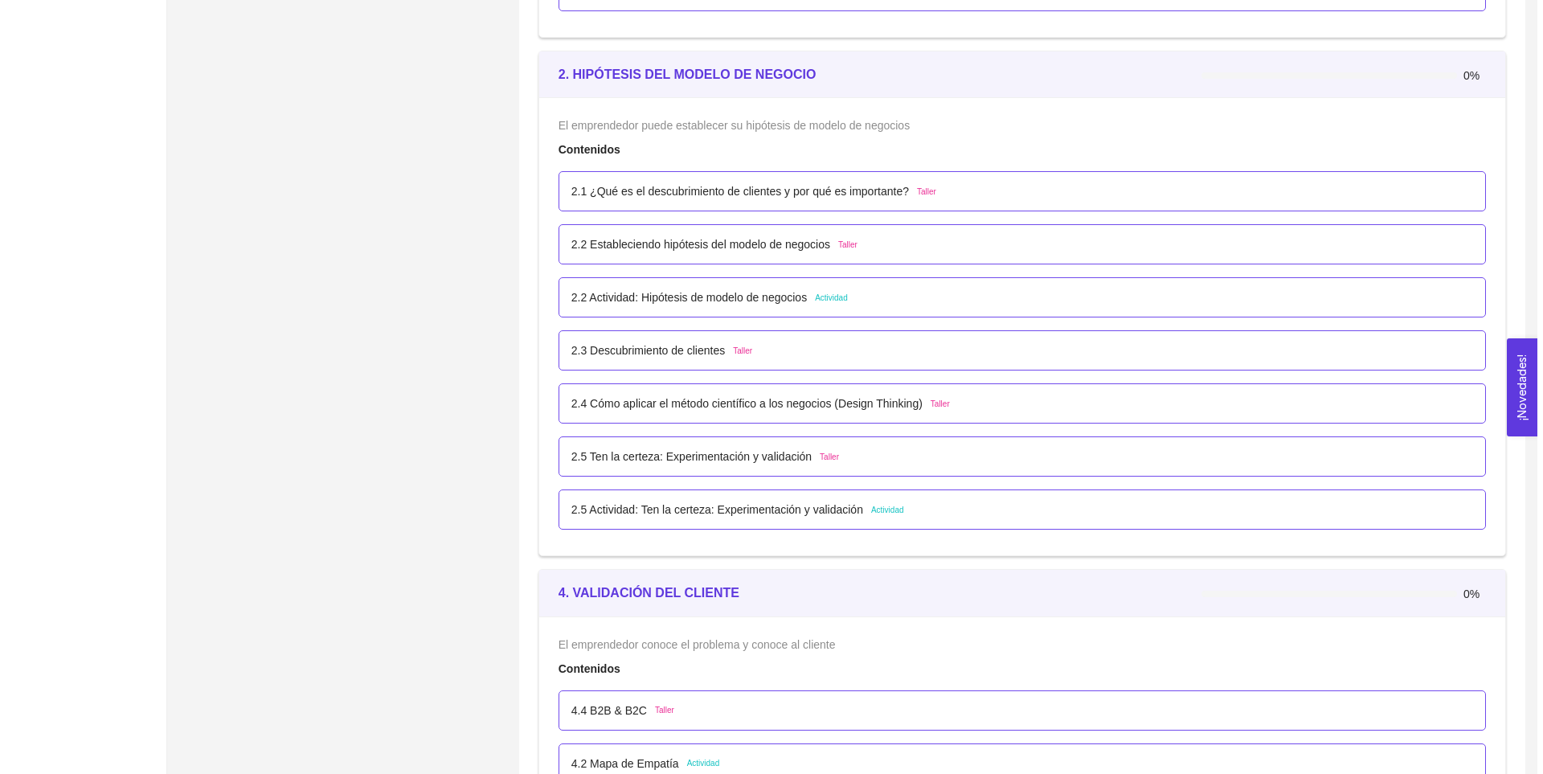
scroll to position [2056, 0]
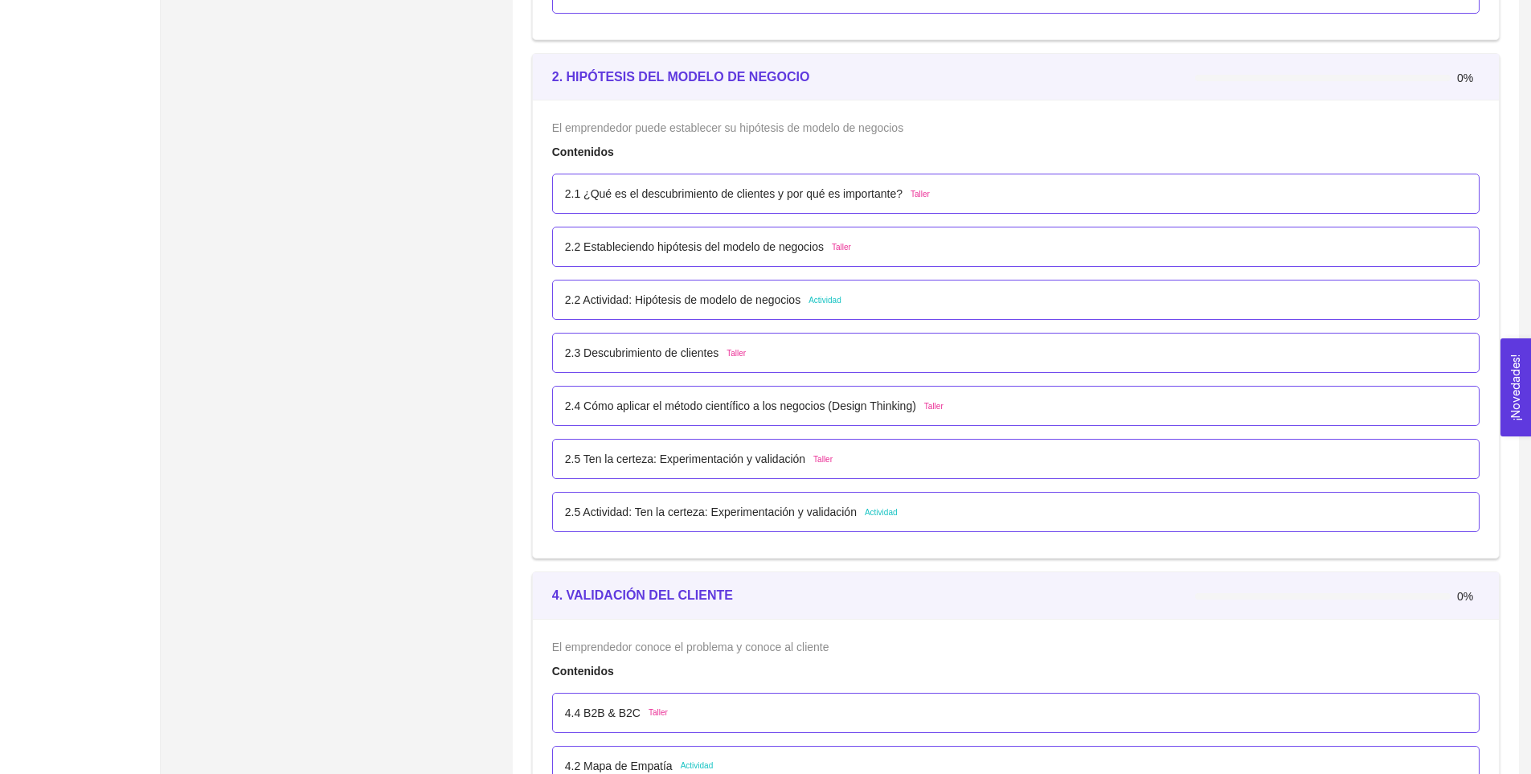
click at [757, 460] on p "2.5 Ten la certeza: Experimentación y validación" at bounding box center [685, 459] width 240 height 18
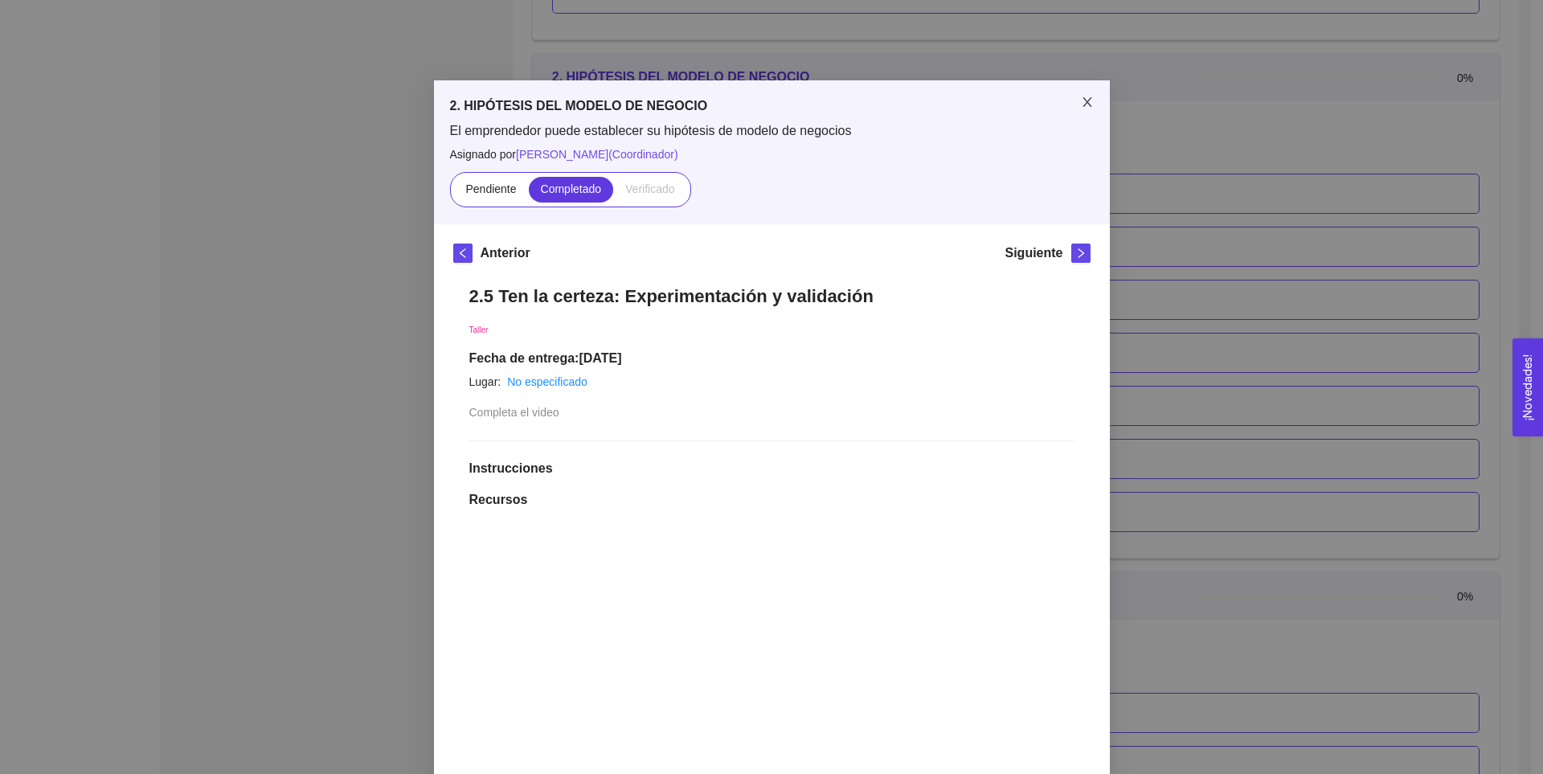
click at [1081, 100] on icon "close" at bounding box center [1087, 102] width 13 height 13
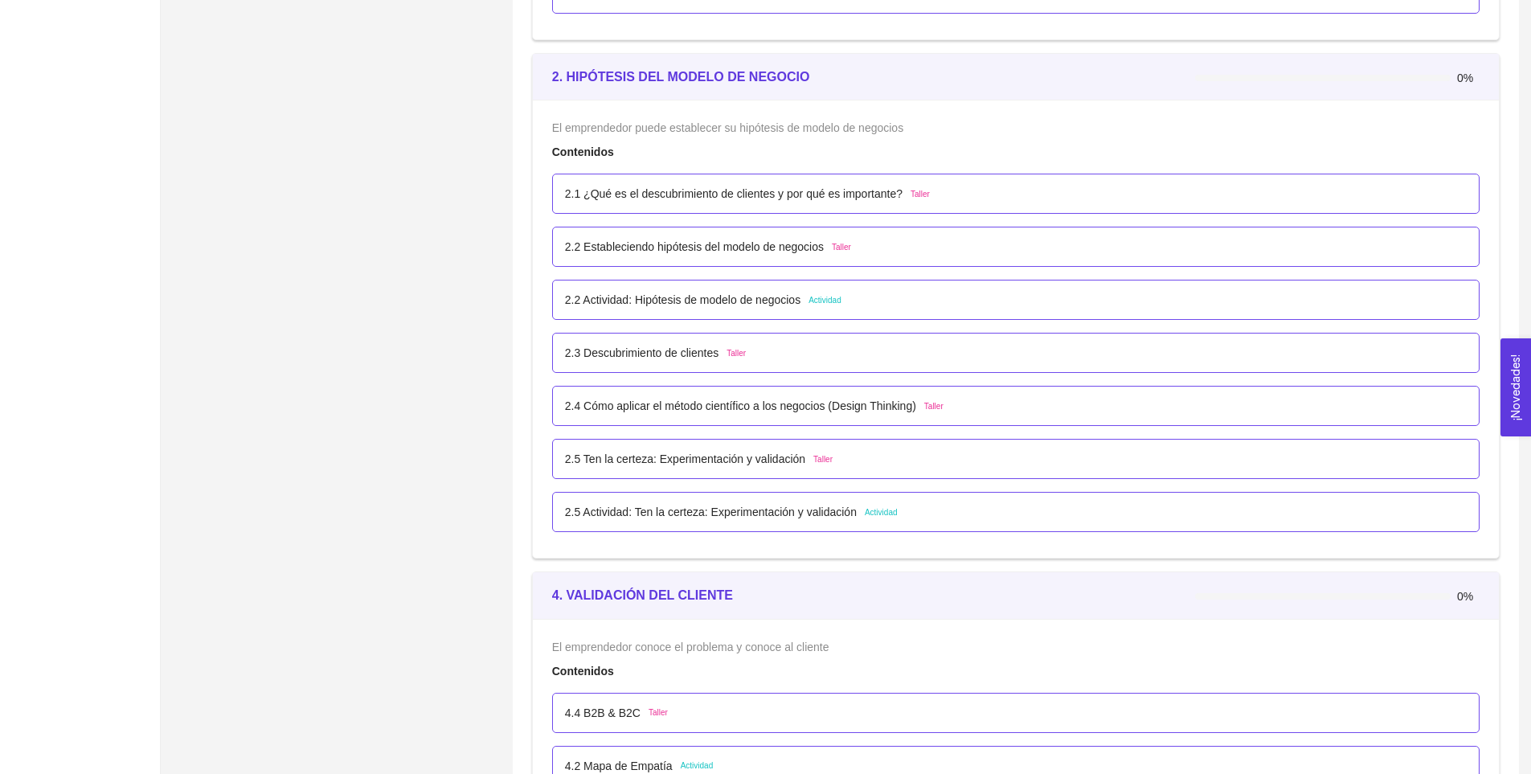
click at [802, 508] on p "2.5 Actividad: Ten la certeza: Experimentación y validación" at bounding box center [711, 512] width 292 height 18
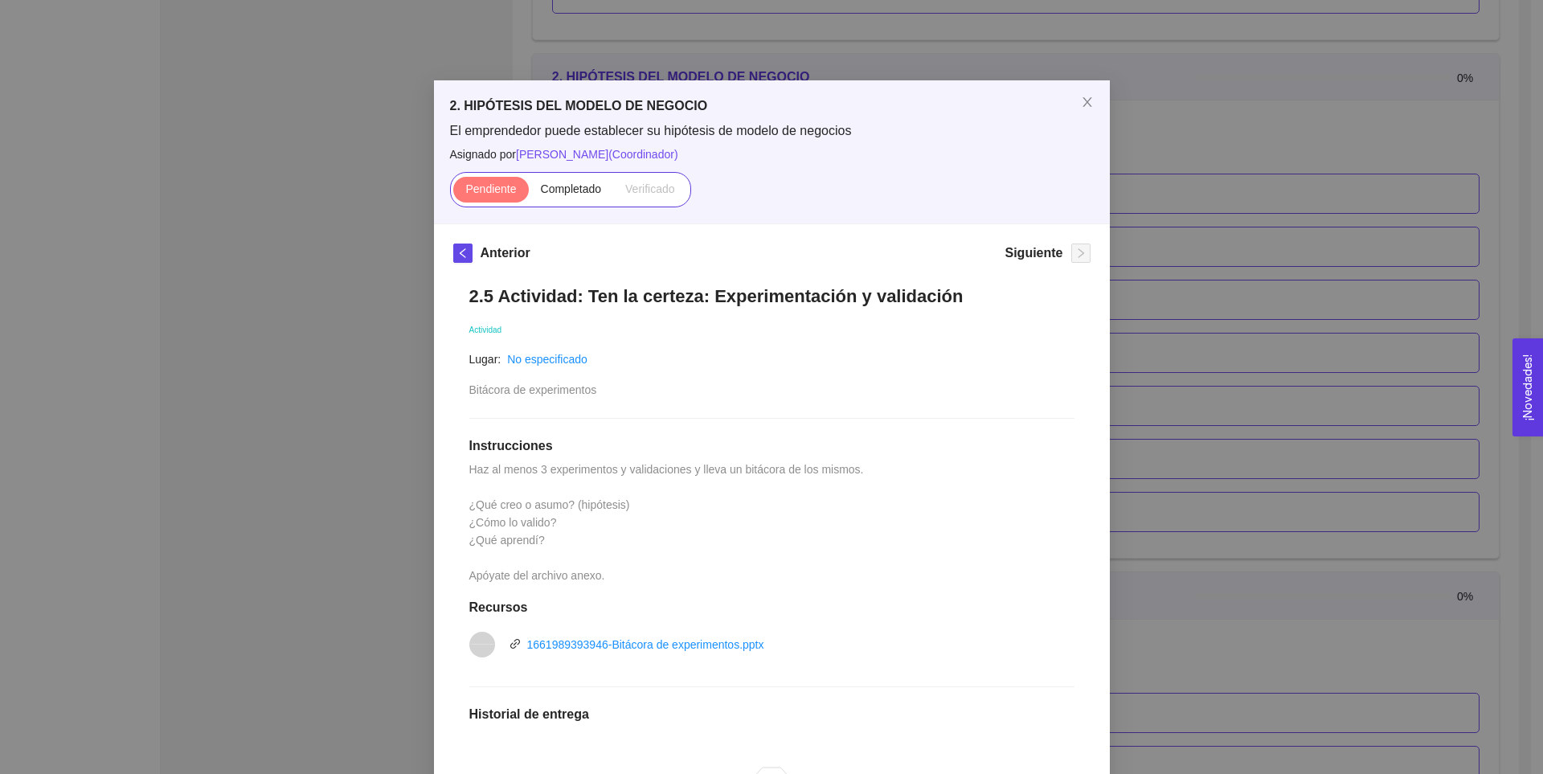
scroll to position [268, 0]
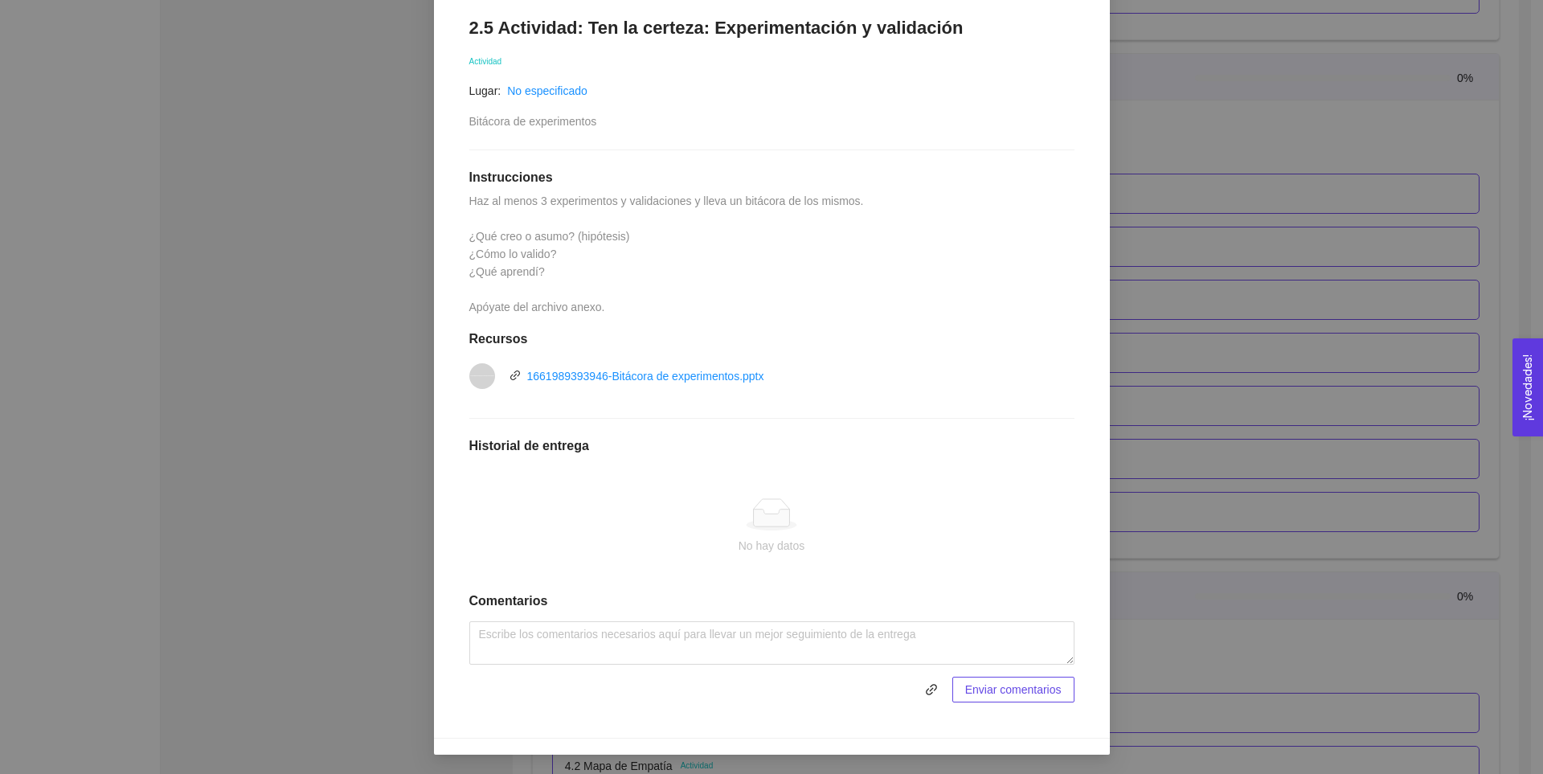
click at [850, 234] on div "2.5 Actividad: Ten la certeza: Experimentación y validación Actividad Lugar: No…" at bounding box center [771, 360] width 637 height 718
click at [709, 631] on textarea at bounding box center [771, 642] width 605 height 43
paste textarea "[URL][DOMAIN_NAME]"
type textarea "[URL][DOMAIN_NAME]"
click at [1025, 693] on span "Enviar comentarios" at bounding box center [1013, 690] width 96 height 18
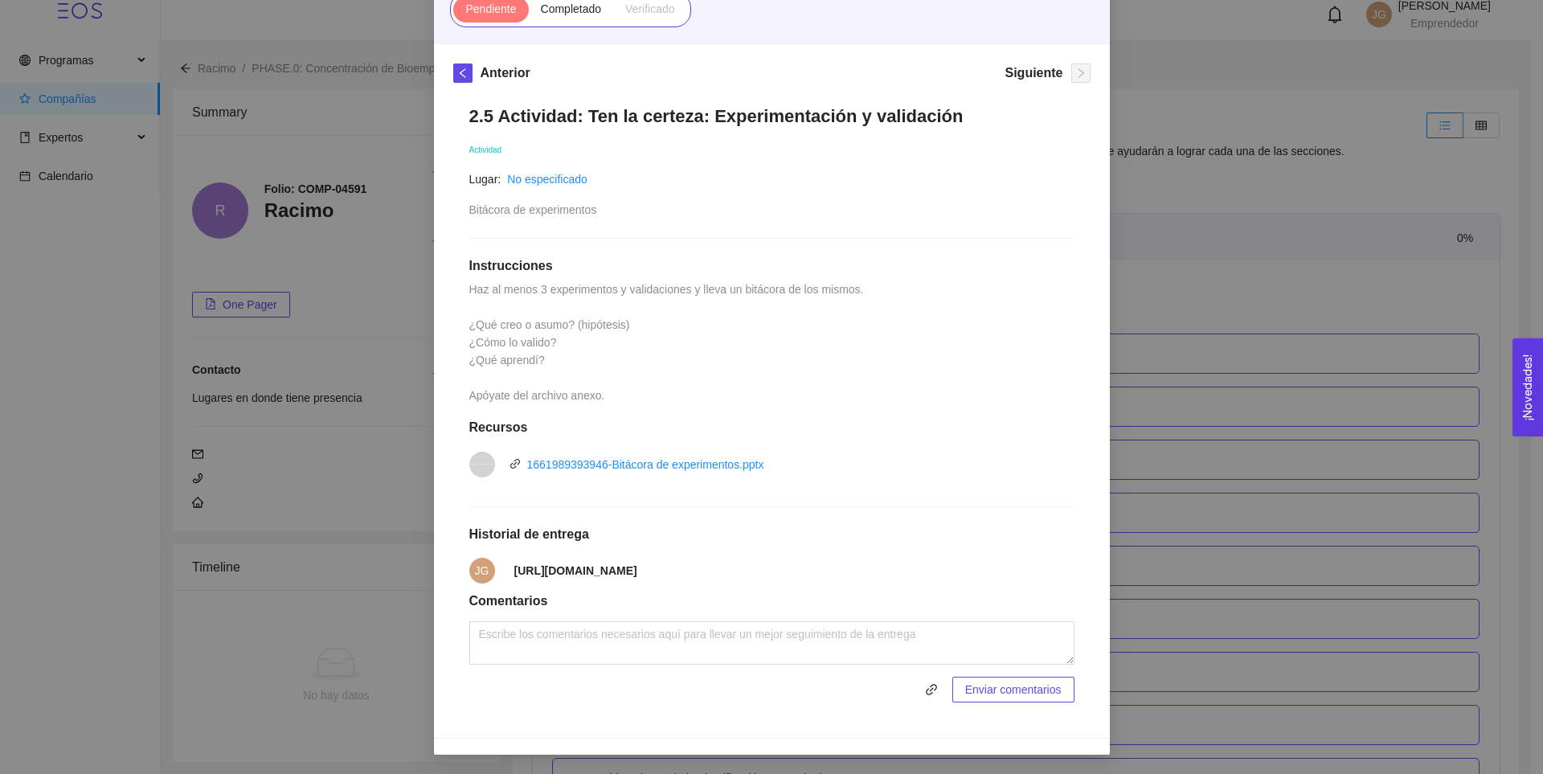
scroll to position [0, 0]
